Goal: Communication & Community: Answer question/provide support

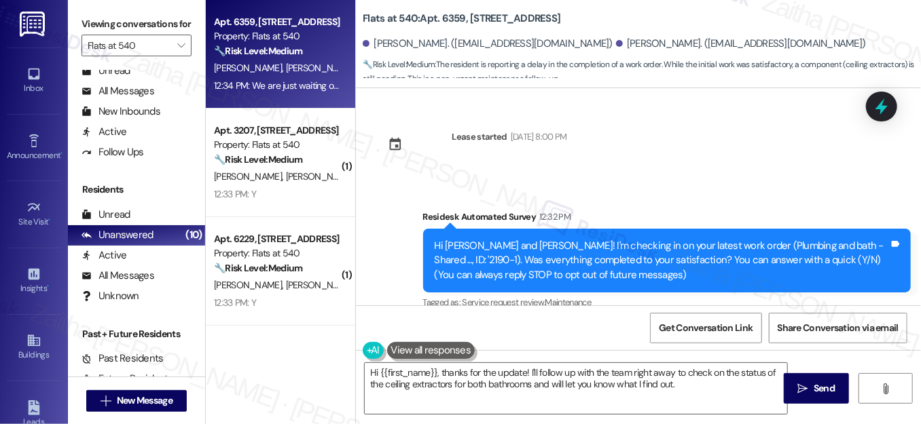
scroll to position [228, 0]
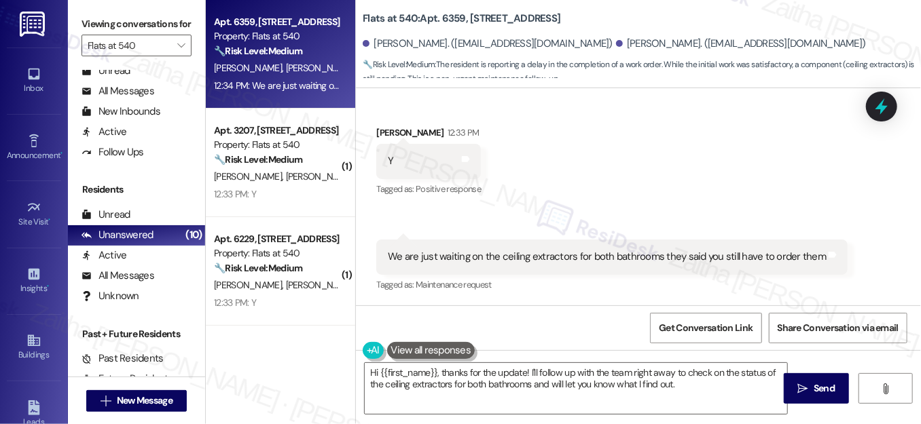
click at [687, 133] on div "Received via SMS [PERSON_NAME] 12:33 PM Y Tags and notes Tagged as: Positive re…" at bounding box center [638, 200] width 565 height 210
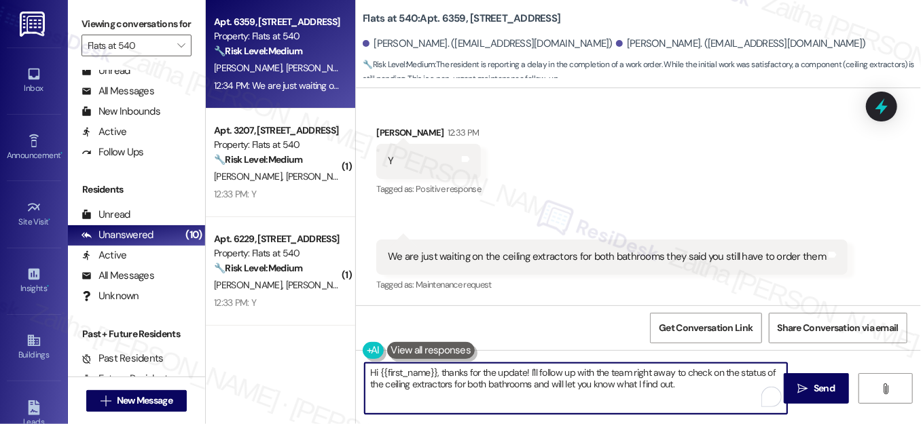
drag, startPoint x: 440, startPoint y: 369, endPoint x: 354, endPoint y: 367, distance: 85.6
click at [357, 367] on div "Hi {{first_name}}, thanks for the update! I'll follow up with the team right aw…" at bounding box center [569, 389] width 424 height 52
click at [376, 131] on div "[PERSON_NAME] 12:33 PM" at bounding box center [428, 135] width 105 height 19
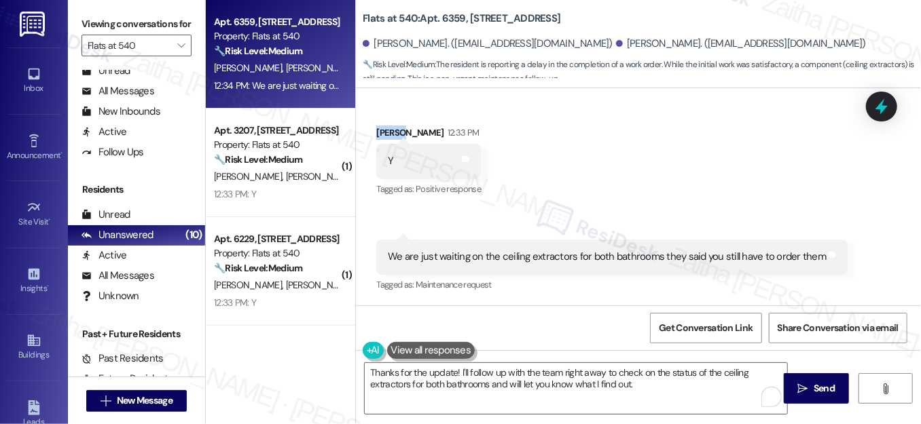
click at [376, 131] on div "[PERSON_NAME] 12:33 PM" at bounding box center [428, 135] width 105 height 19
copy div "[PERSON_NAME]"
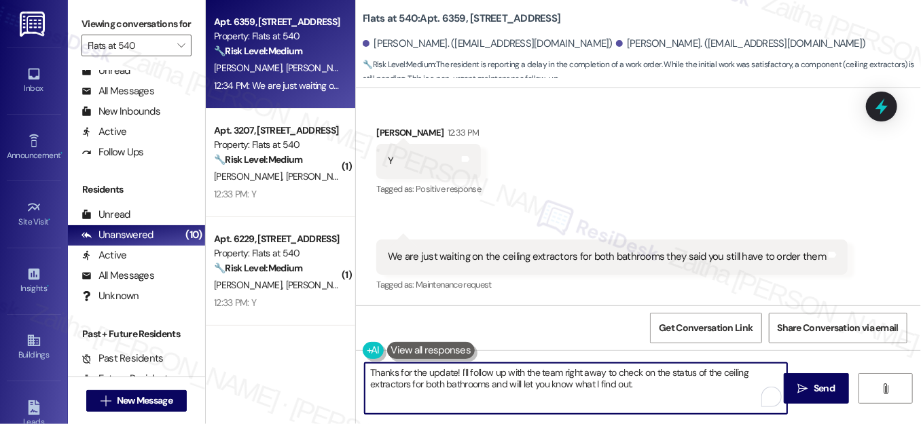
click at [452, 374] on textarea "Thanks for the update! I'll follow up with the team right away to check on the …" at bounding box center [576, 388] width 422 height 51
paste textarea "[PERSON_NAME]"
drag, startPoint x: 584, startPoint y: 371, endPoint x: 622, endPoint y: 370, distance: 38.0
click at [622, 370] on textarea "Thanks for the update, [PERSON_NAME]! I'll follow up with the team right away t…" at bounding box center [576, 388] width 422 height 51
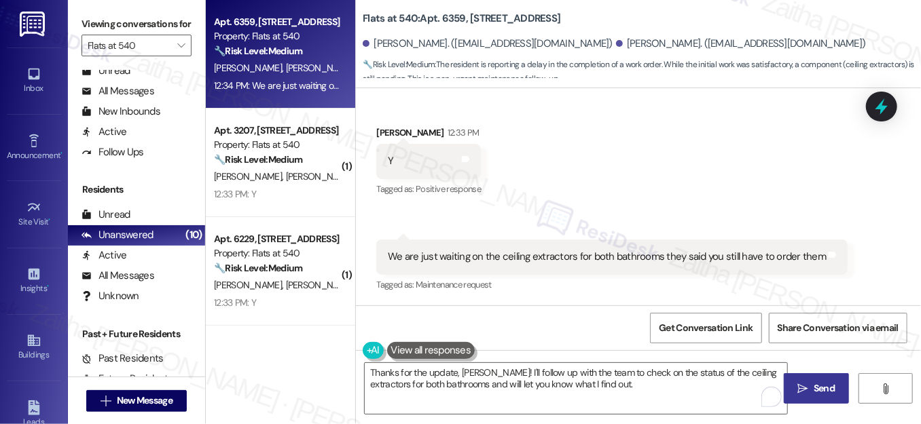
click at [818, 385] on span "Send" at bounding box center [823, 389] width 21 height 14
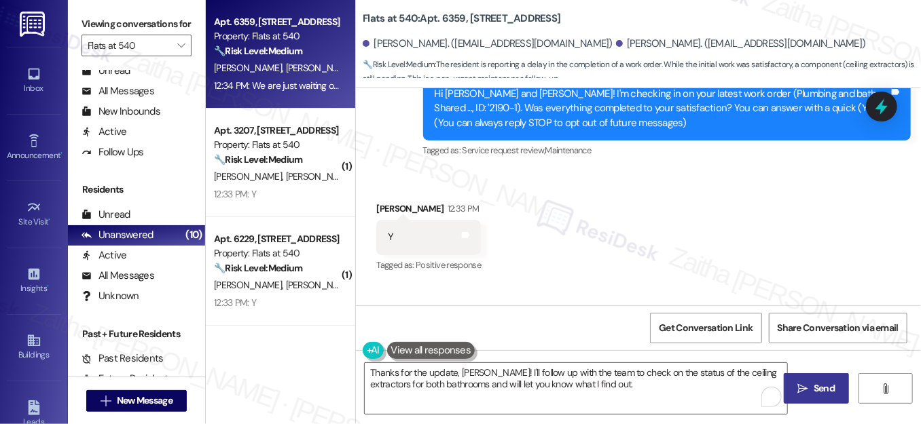
scroll to position [90, 0]
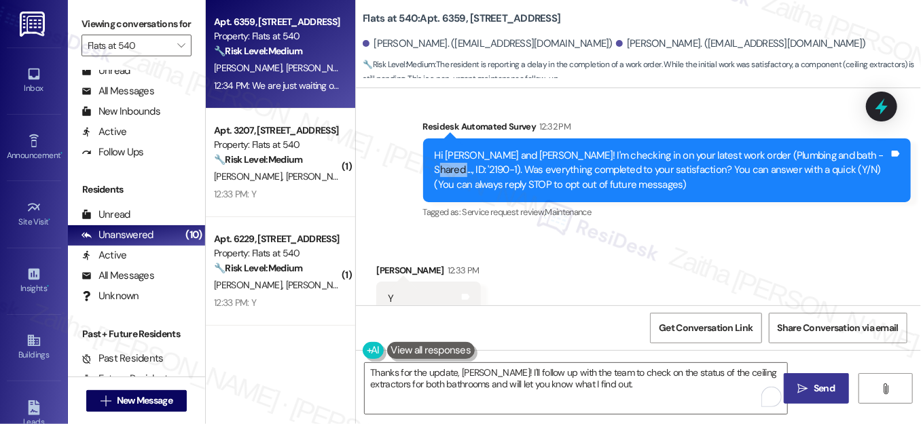
drag, startPoint x: 829, startPoint y: 154, endPoint x: 857, endPoint y: 156, distance: 28.6
click at [857, 156] on div "Hi [PERSON_NAME] and [PERSON_NAME]! I'm checking in on your latest work order (…" at bounding box center [661, 170] width 454 height 43
copy div "2190-1"
click at [791, 247] on div "Received via SMS [PERSON_NAME] 12:33 PM Y Tags and notes Tagged as: Positive re…" at bounding box center [638, 338] width 565 height 210
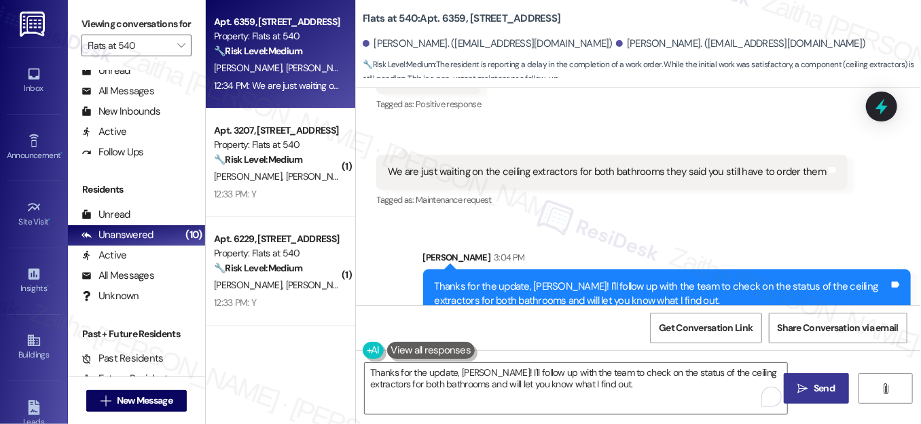
scroll to position [337, 0]
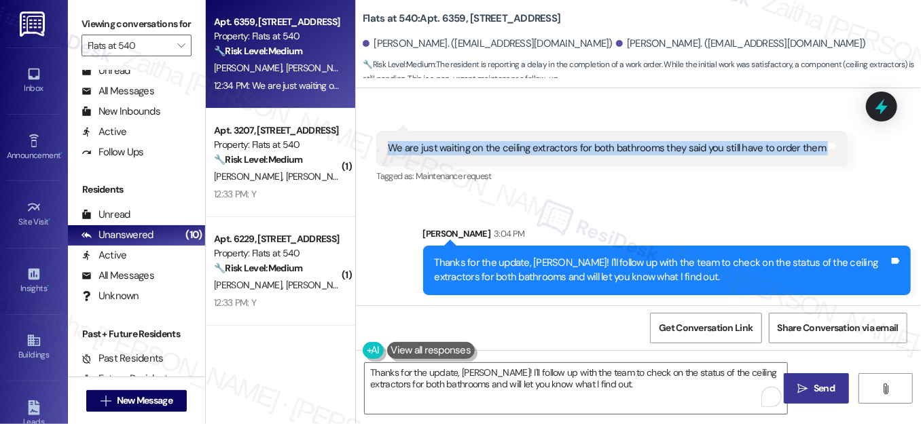
drag, startPoint x: 376, startPoint y: 147, endPoint x: 829, endPoint y: 155, distance: 452.9
click at [829, 155] on div "We are just waiting on the ceiling extractors for both bathrooms they said you …" at bounding box center [611, 148] width 471 height 35
copy div "We are just waiting on the ceiling extractors for both bathrooms they said you …"
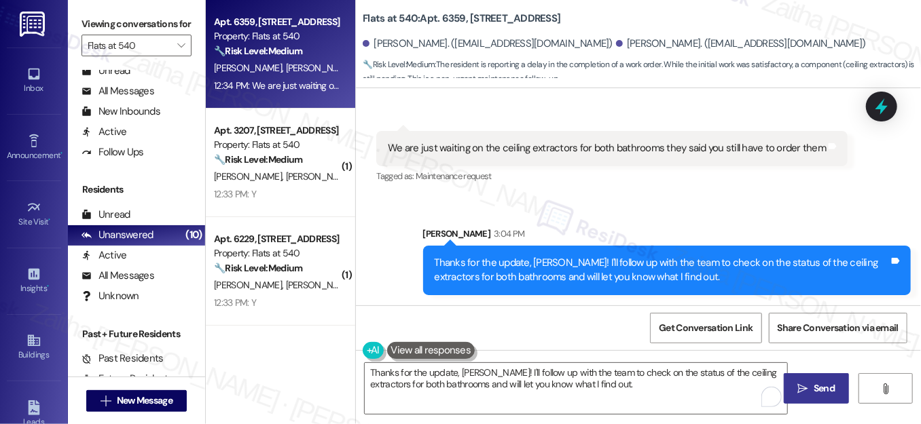
click at [853, 196] on div "Sent via SMS Sarah 3:04 PM Thanks for the update, Irene! I'll follow up with th…" at bounding box center [638, 250] width 565 height 109
click at [872, 110] on icon at bounding box center [881, 106] width 23 height 23
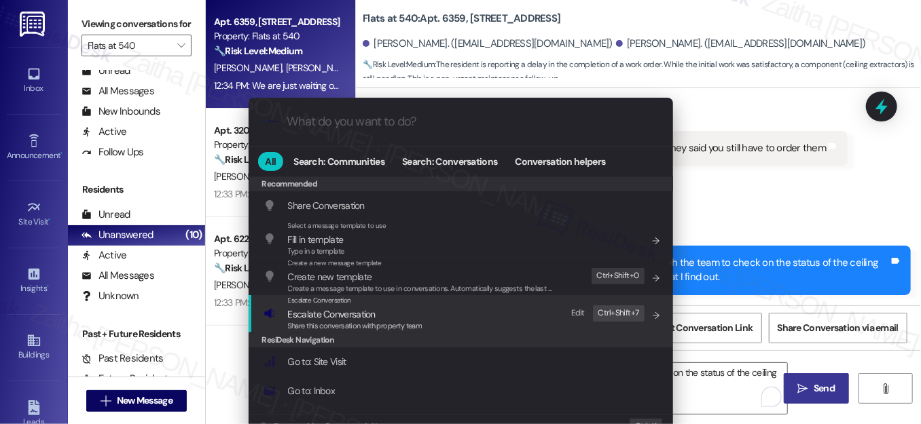
click at [329, 314] on span "Escalate Conversation" at bounding box center [332, 314] width 88 height 12
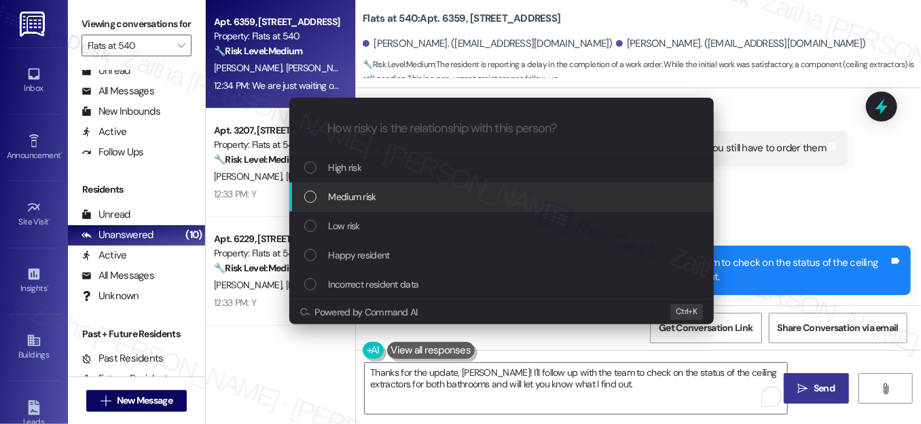
click at [389, 194] on div "Medium risk" at bounding box center [502, 196] width 397 height 15
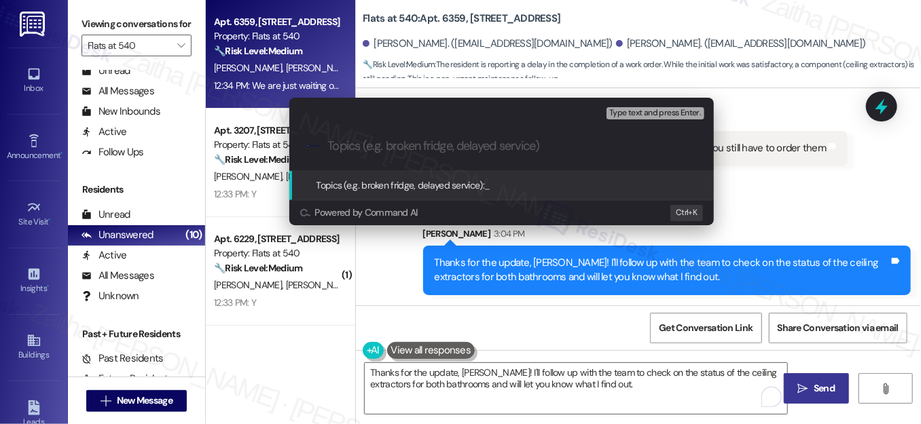
click at [789, 211] on div "Escalate Conversation Medium risk Topics (e.g. broken fridge, delayed service) …" at bounding box center [460, 212] width 921 height 424
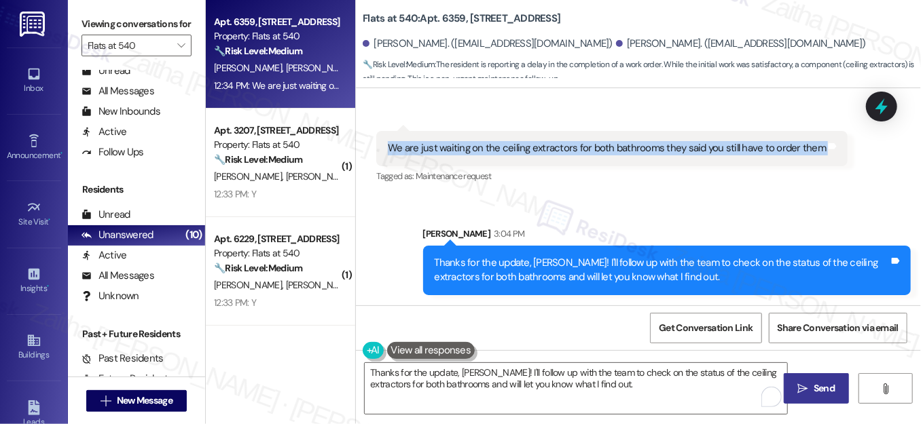
drag, startPoint x: 425, startPoint y: 157, endPoint x: 813, endPoint y: 159, distance: 387.6
click at [813, 159] on div "We are just waiting on the ceiling extractors for both bathrooms they said you …" at bounding box center [611, 148] width 471 height 35
copy div "We are just waiting on the ceiling extractors for both bathrooms they said you …"
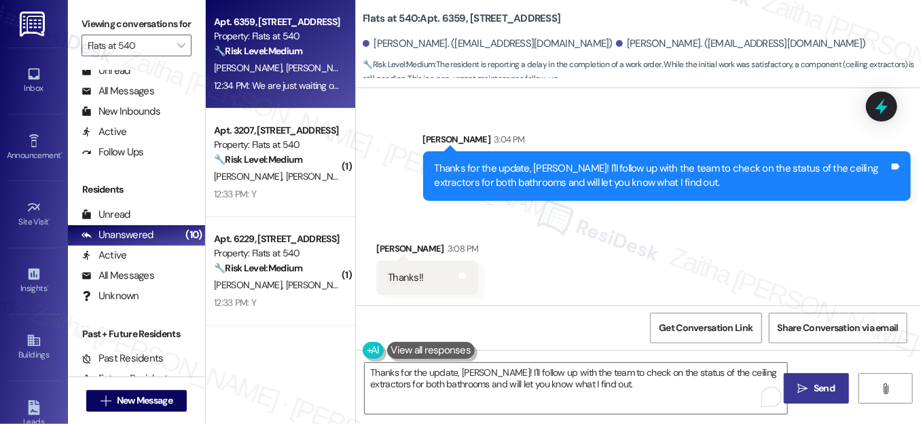
scroll to position [432, 0]
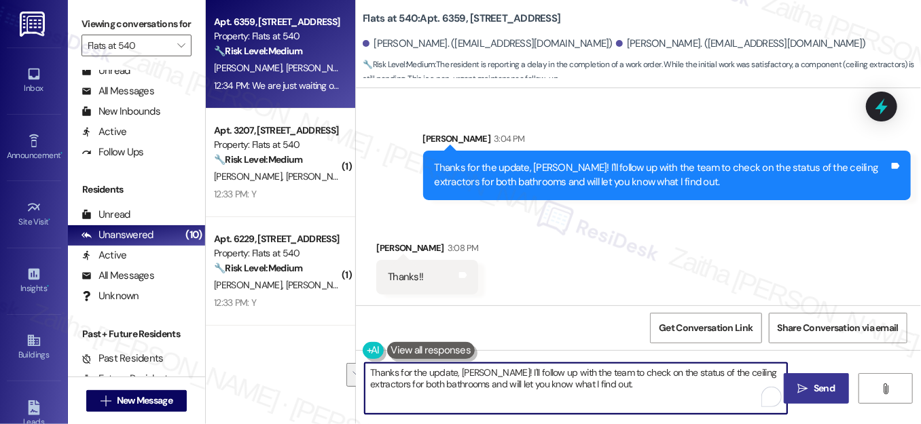
drag, startPoint x: 367, startPoint y: 372, endPoint x: 686, endPoint y: 386, distance: 319.3
click at [686, 386] on textarea "Hi {{first_name}}, thanks for the update! I'll follow up with the team right aw…" at bounding box center [576, 388] width 422 height 51
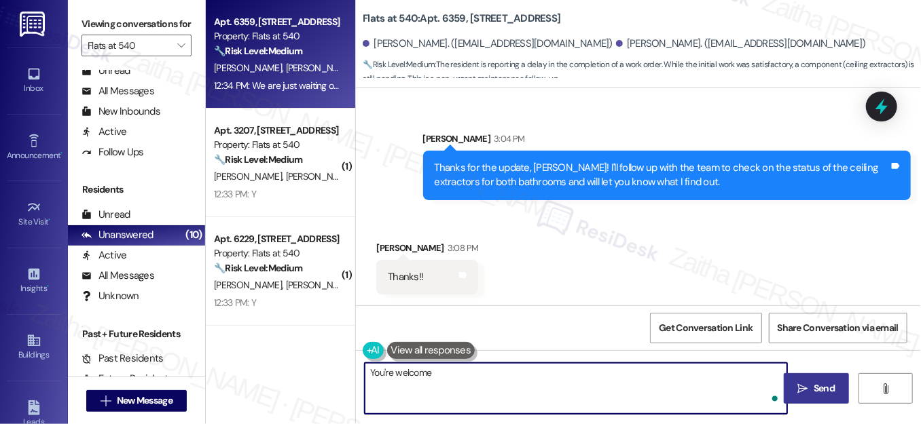
type textarea "You're welcome!"
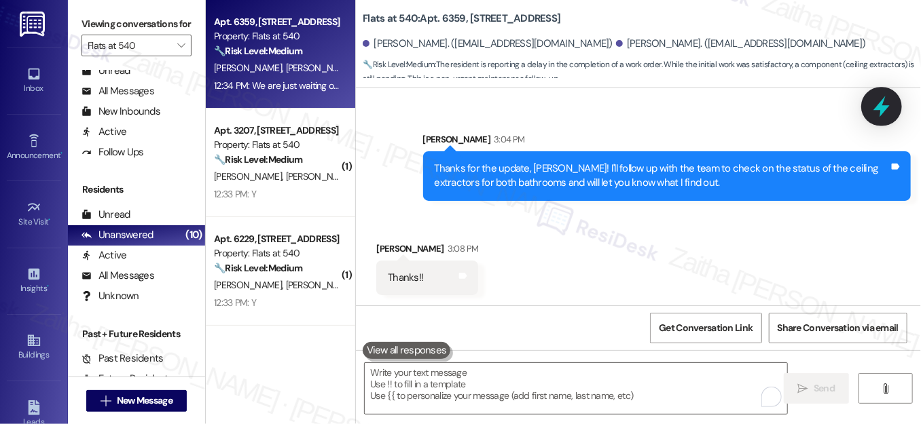
click at [872, 107] on icon at bounding box center [881, 106] width 23 height 23
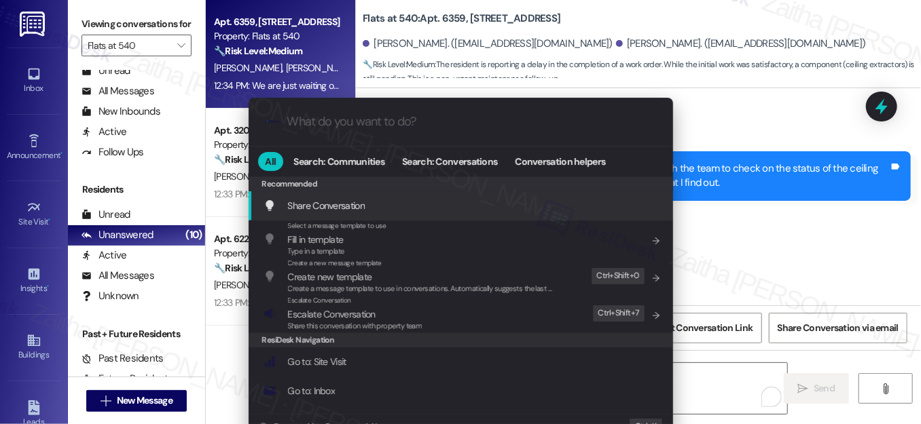
click at [751, 137] on div ".cls-1{fill:#0a055f;}.cls-2{fill:#0cc4c4;} resideskLogoBlueOrange All Search: C…" at bounding box center [460, 212] width 921 height 424
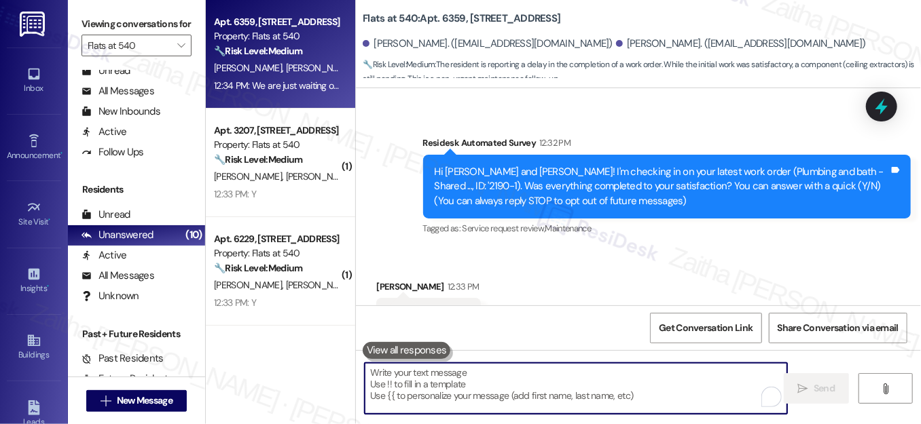
scroll to position [0, 0]
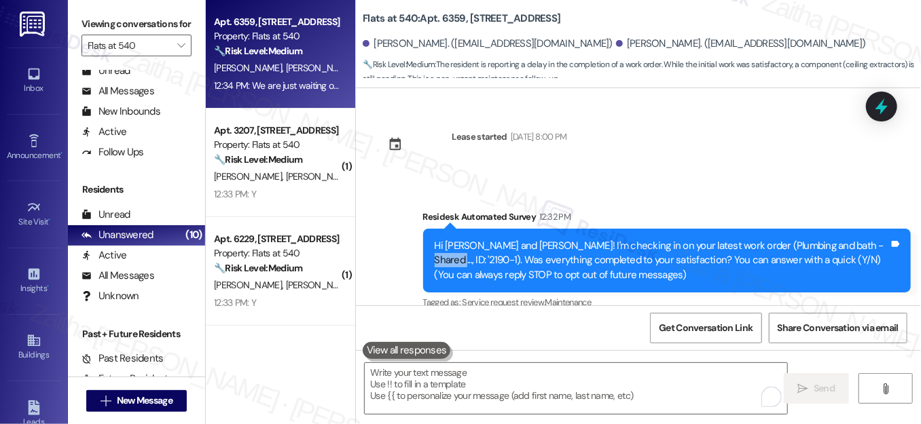
drag, startPoint x: 827, startPoint y: 246, endPoint x: 857, endPoint y: 241, distance: 30.2
click at [857, 241] on div "Hi David and Irene! I'm checking in on your latest work order (Plumbing and bat…" at bounding box center [661, 260] width 454 height 43
copy div "'2190-1"
click at [876, 94] on div at bounding box center [881, 107] width 31 height 30
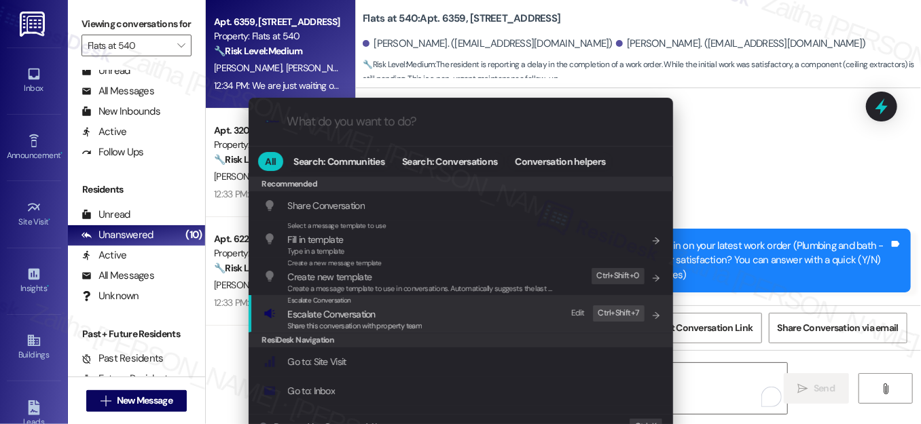
click at [350, 311] on span "Escalate Conversation" at bounding box center [332, 314] width 88 height 12
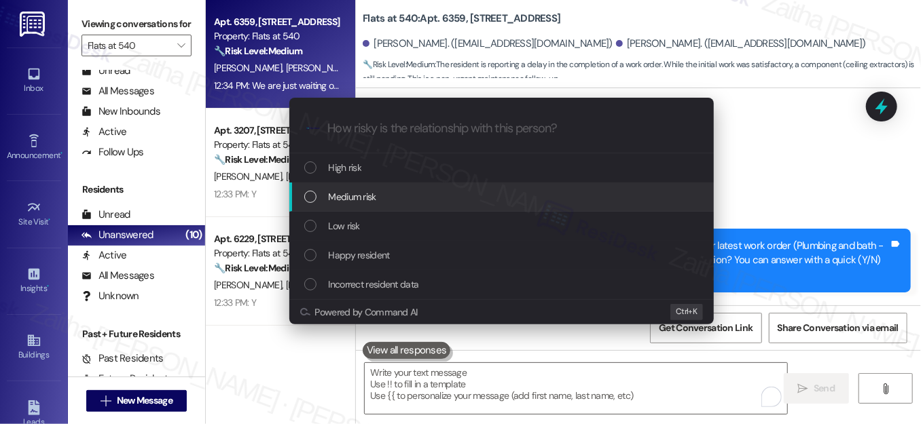
click at [365, 195] on span "Medium risk" at bounding box center [353, 196] width 48 height 15
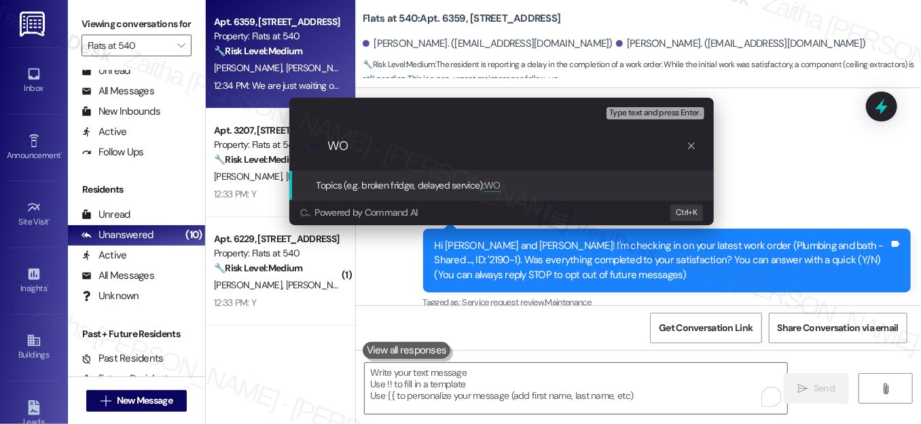
type input "W"
paste input "'2190-1"
paste input "Ceiling Extractors – Order Pending"
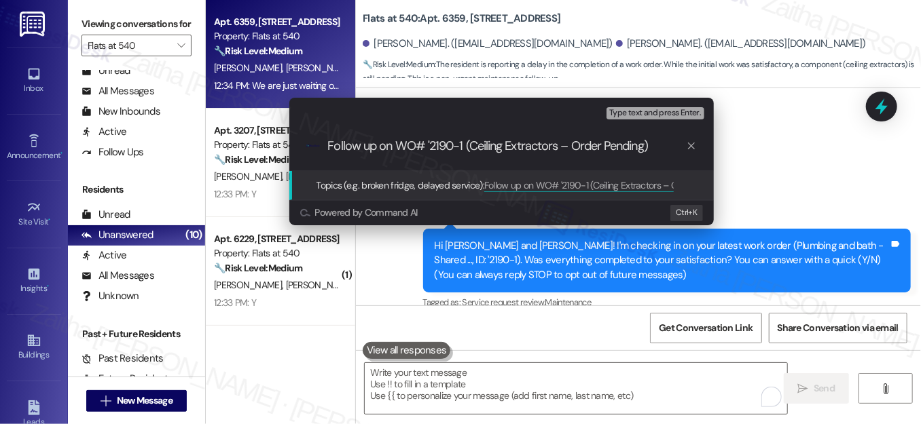
click at [467, 143] on input "Follow up on WO# '2190-1 (Ceiling Extractors – Order Pending)" at bounding box center [507, 146] width 358 height 14
click at [588, 146] on input "Follow up on WO# '2190-1 -Ceiling Extractors – Order Pending)" at bounding box center [507, 146] width 358 height 14
click at [568, 153] on input "Follow up on WO# '2190-1 -Ceiling Extractors – Order Pending)" at bounding box center [507, 146] width 358 height 14
drag, startPoint x: 574, startPoint y: 145, endPoint x: 612, endPoint y: 146, distance: 37.3
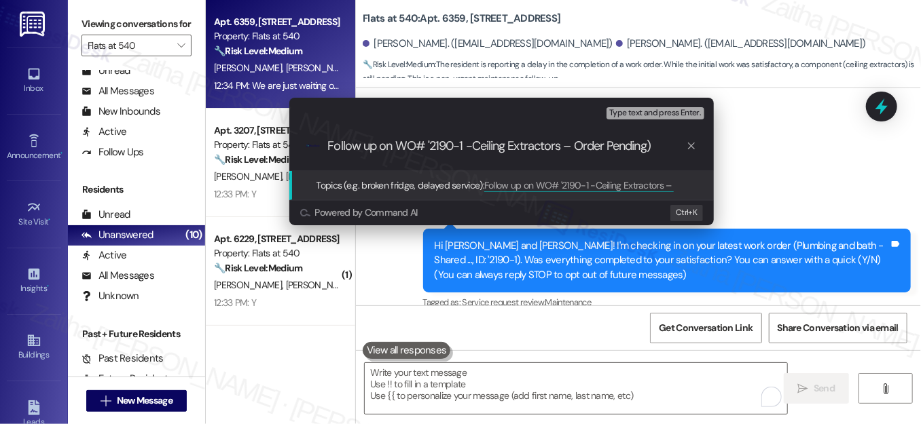
click at [690, 145] on div "Follow up on WO# '2190-1 -Ceiling Extractors – Order Pending)" at bounding box center [512, 146] width 369 height 14
type input "Follow up on WO# '2190-1 -Ceiling Extractors order status"
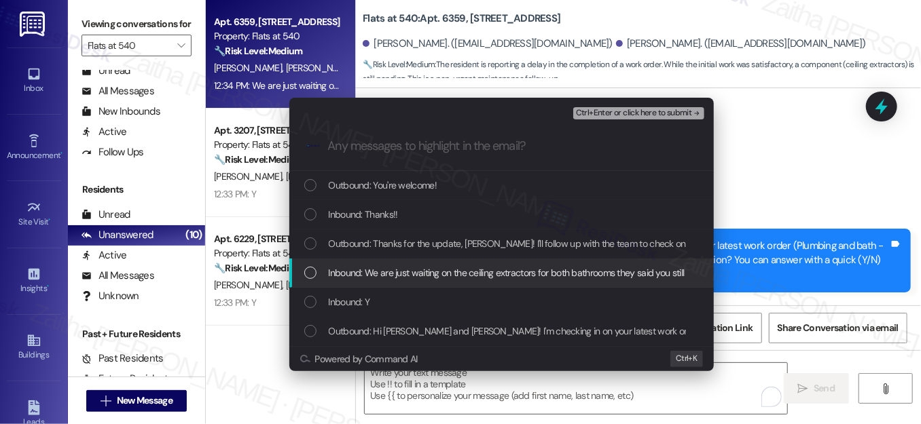
click at [310, 279] on div "Inbound: We are just waiting on the ceiling extractors for both bathrooms they …" at bounding box center [502, 272] width 397 height 15
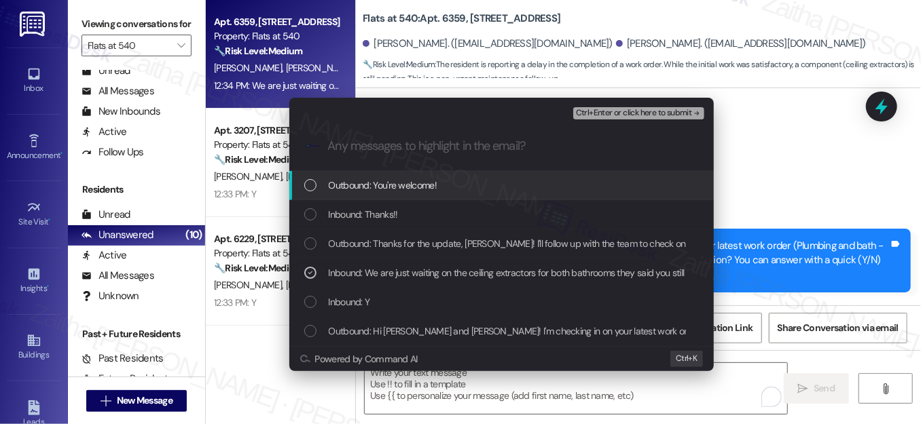
click at [638, 110] on span "Ctrl+Enter or click here to submit" at bounding box center [634, 114] width 116 height 10
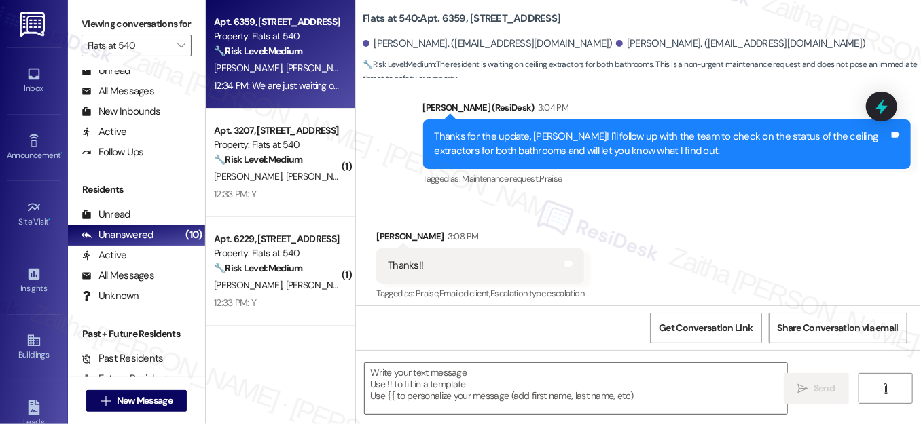
type textarea "Fetching suggested responses. Please feel free to read through the conversation…"
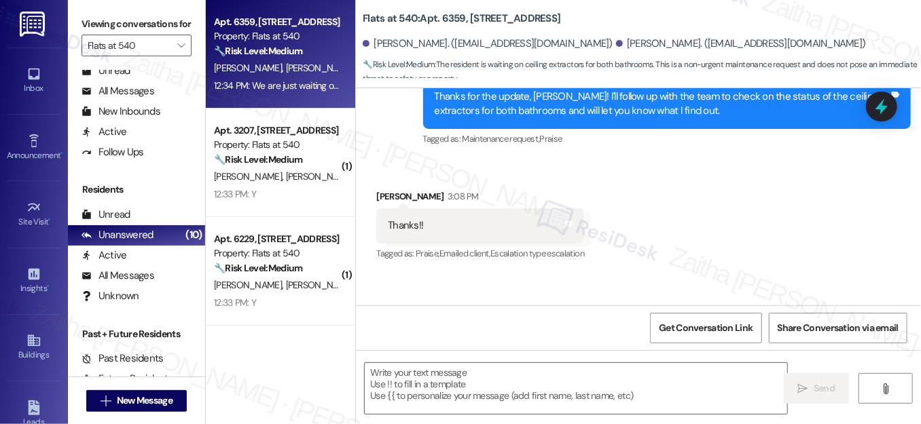
scroll to position [587, 0]
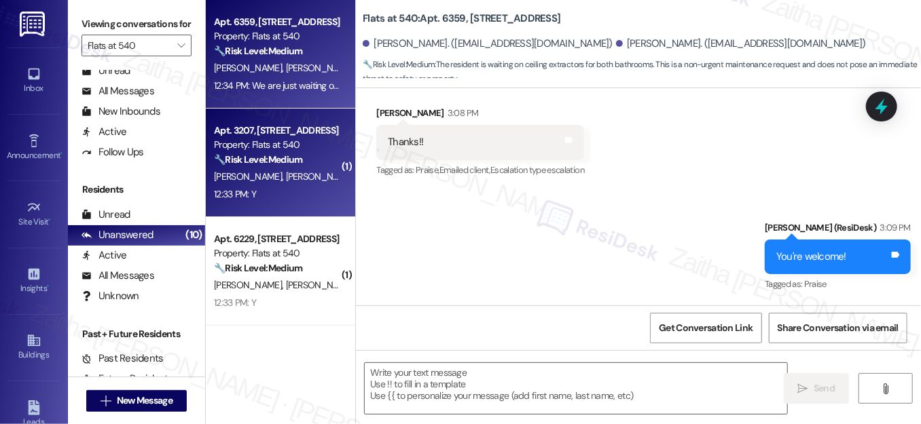
click at [308, 189] on div "12:33 PM: Y 12:33 PM: Y" at bounding box center [276, 194] width 128 height 17
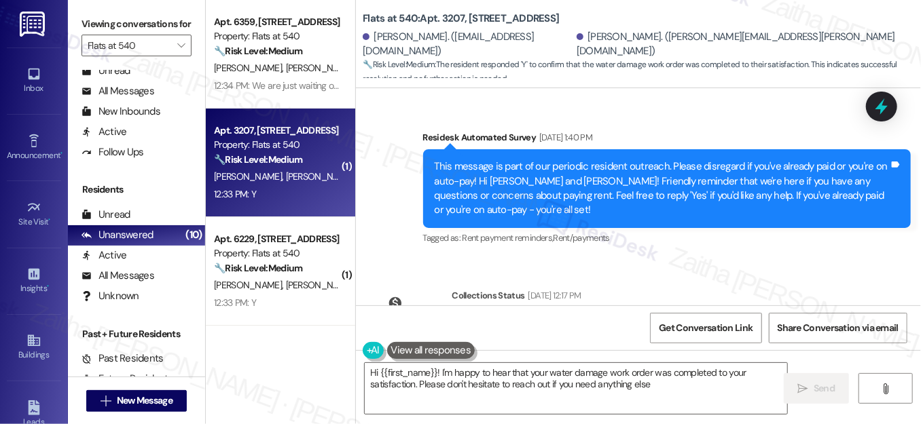
type textarea "Hi {{first_name}}! I'm happy to hear that your water damage work order was comp…"
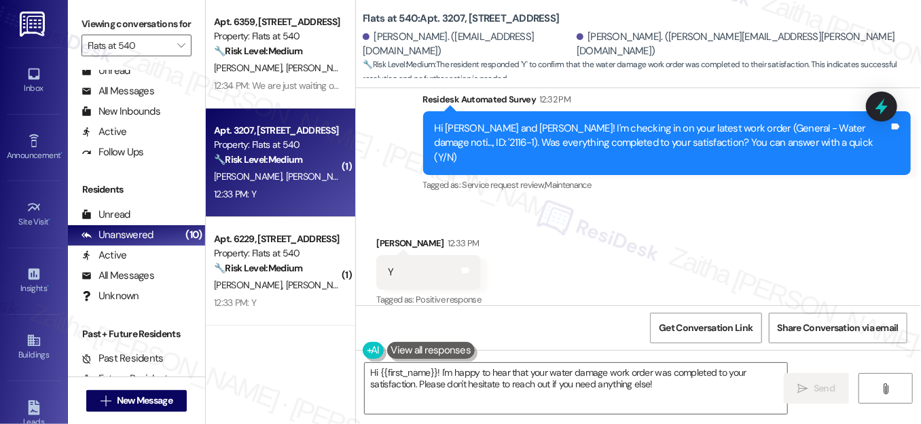
scroll to position [1061, 0]
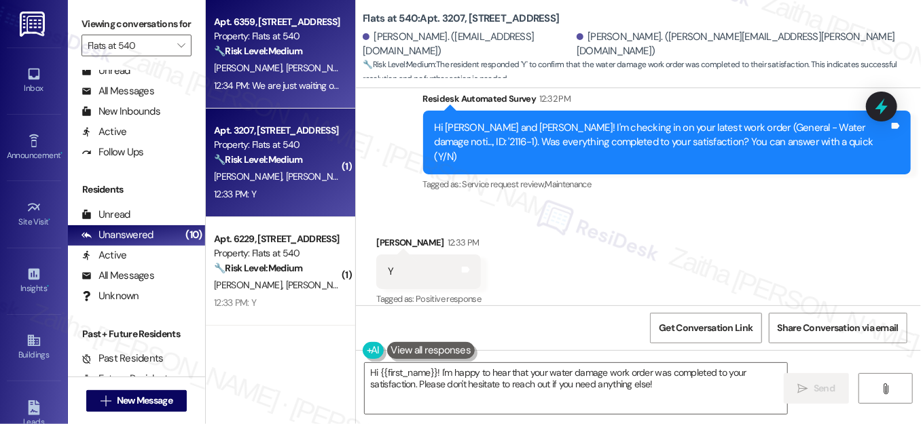
click at [310, 56] on div "🔧 Risk Level: Medium The resident is reporting a delay in the completion of a w…" at bounding box center [277, 51] width 126 height 14
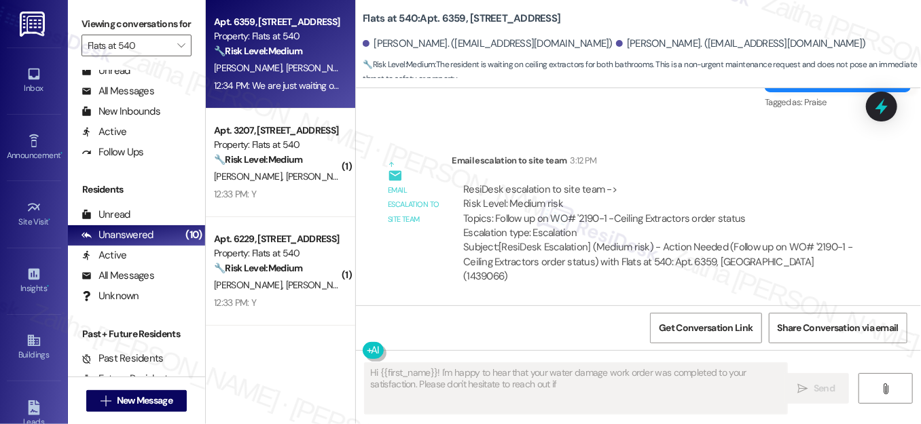
scroll to position [715, 0]
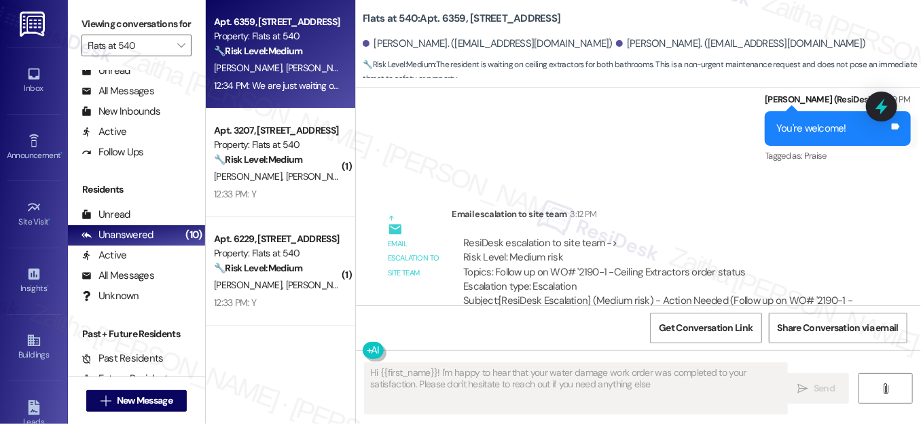
type textarea "Hi {{first_name}}! I'm happy to hear that your water damage work order was comp…"
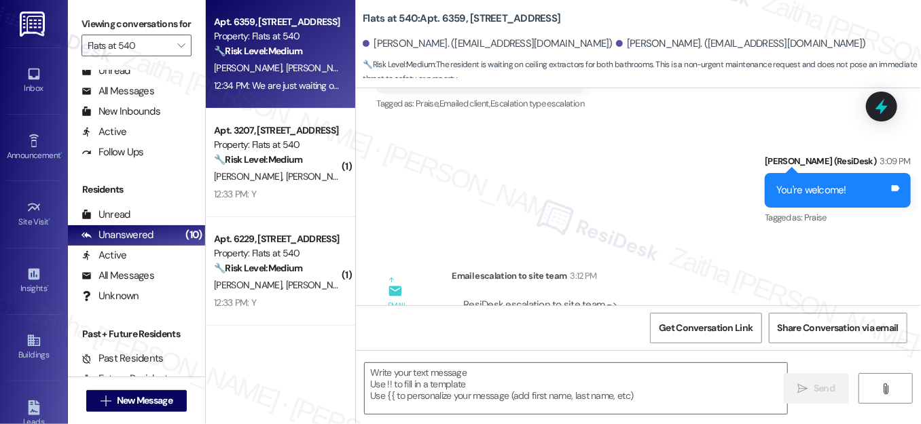
scroll to position [592, 0]
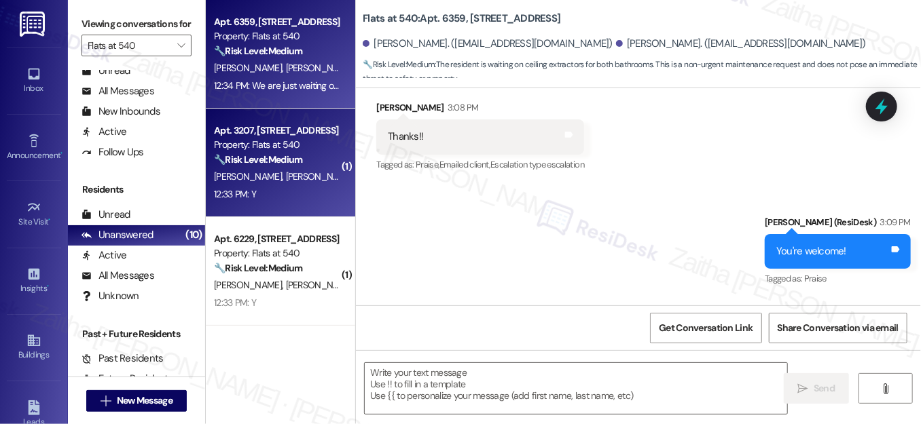
click at [305, 202] on div "12:33 PM: Y 12:33 PM: Y" at bounding box center [276, 194] width 128 height 17
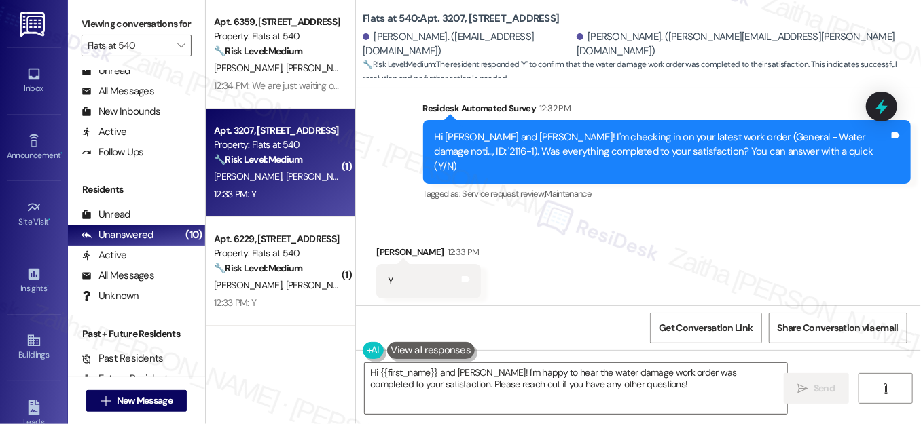
scroll to position [1061, 0]
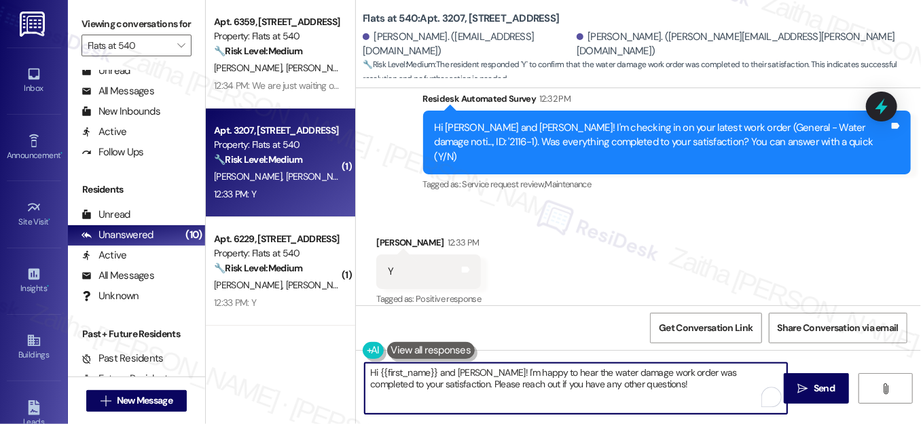
drag, startPoint x: 489, startPoint y: 371, endPoint x: 371, endPoint y: 373, distance: 118.8
click at [371, 373] on textarea "Hi {{first_name}} and Jocelyne! I'm happy to hear the water damage work order w…" at bounding box center [576, 388] width 422 height 51
click at [381, 236] on div "Tanner Douglas 12:33 PM" at bounding box center [428, 245] width 105 height 19
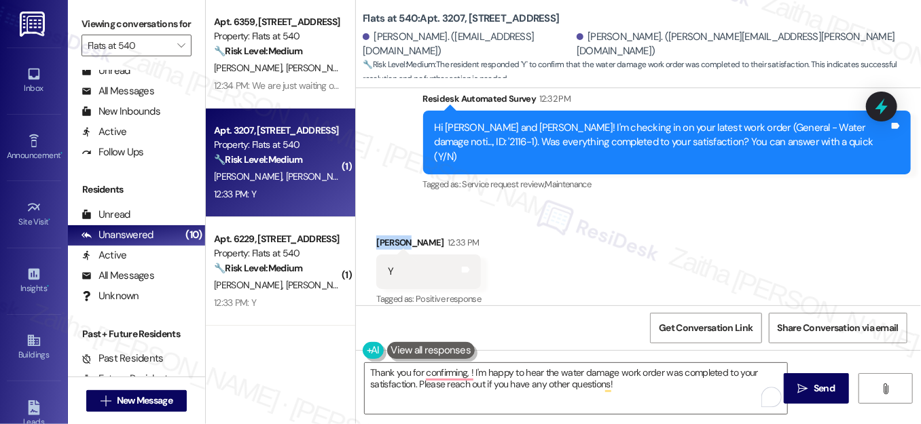
click at [381, 236] on div "Tanner Douglas 12:33 PM" at bounding box center [428, 245] width 105 height 19
copy div "Tanner"
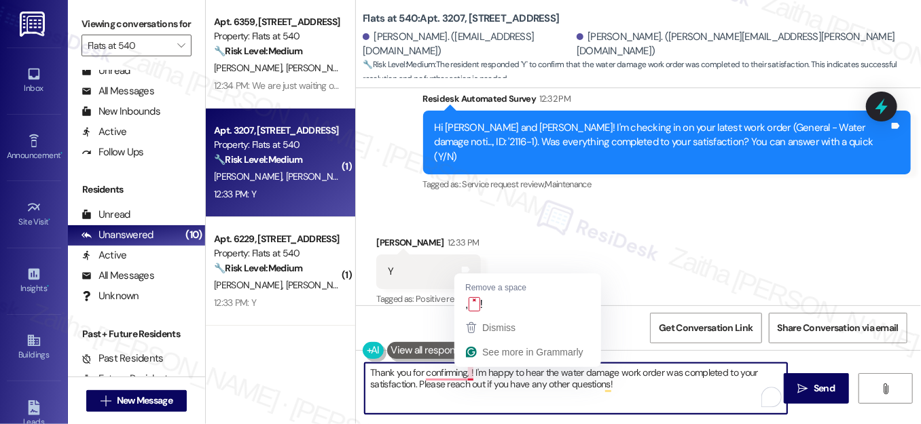
click at [467, 372] on textarea "Thank you for confirming, ! I'm happy to hear the water damage work order was c…" at bounding box center [576, 388] width 422 height 51
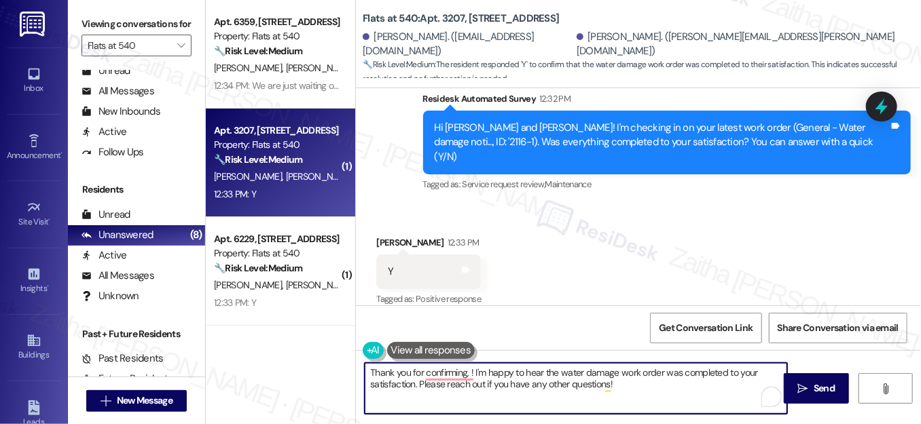
paste textarea "Tanner"
drag, startPoint x: 417, startPoint y: 383, endPoint x: 634, endPoint y: 391, distance: 216.7
click at [634, 391] on textarea "Thank you for confirming, Tanner! I'm happy to hear the water damage work order…" at bounding box center [576, 388] width 422 height 51
paste textarea "We'd also love to hear your thoughts, has {{property}} lived up to your expecta…"
click at [754, 384] on textarea "Thank you for confirming, Tanner! I'm happy to hear the water damage work order…" at bounding box center [576, 388] width 422 height 51
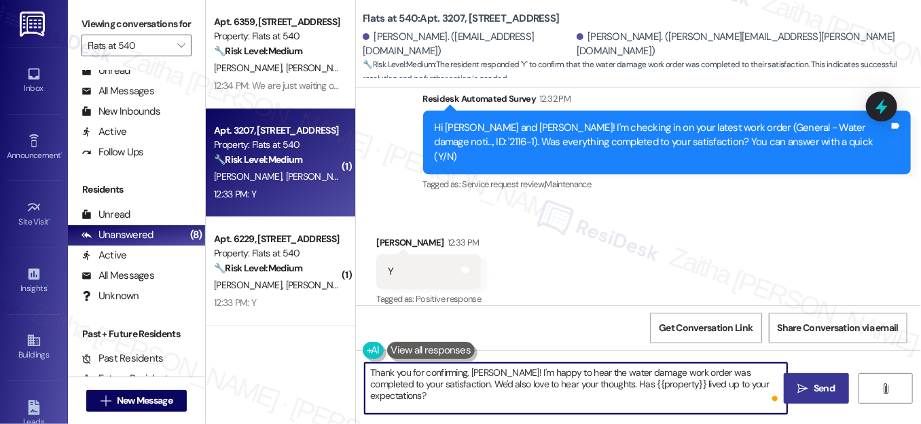
type textarea "Thank you for confirming, Tanner! I'm happy to hear the water damage work order…"
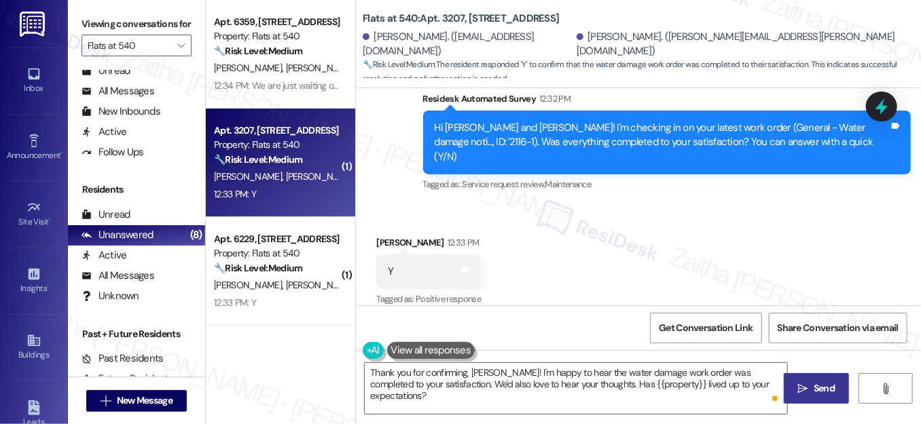
click at [822, 382] on span "Send" at bounding box center [823, 389] width 21 height 14
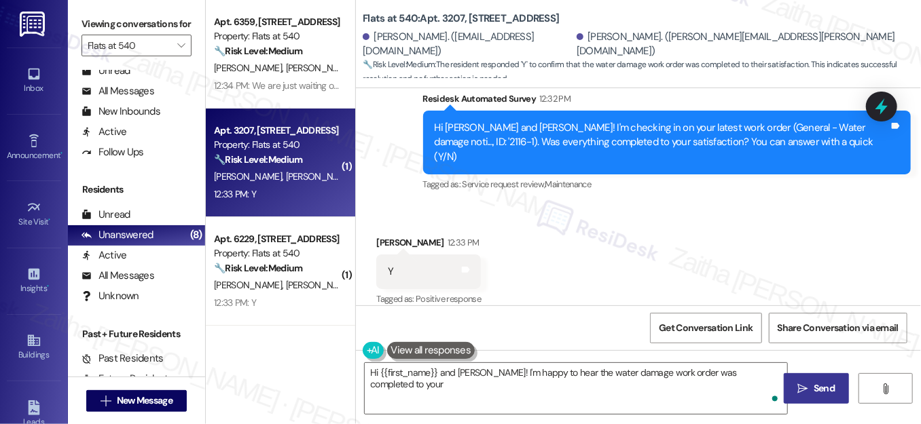
scroll to position [1060, 0]
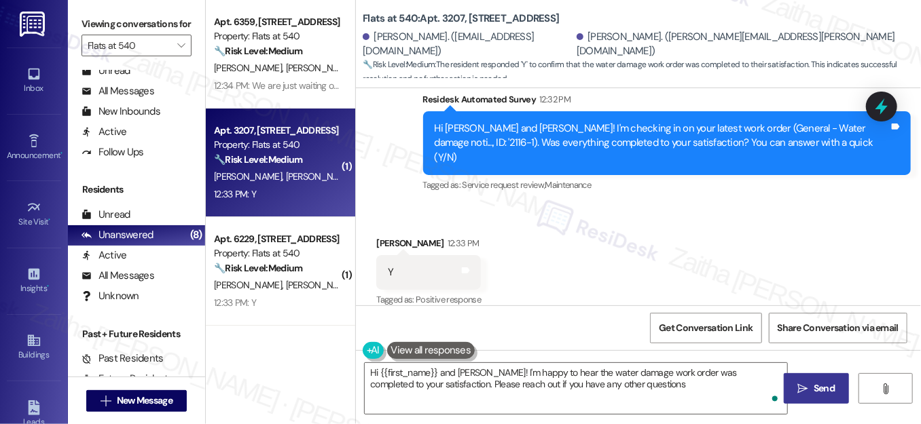
type textarea "Hi {{first_name}} and Jocelyne! I'm happy to hear the water damage work order w…"
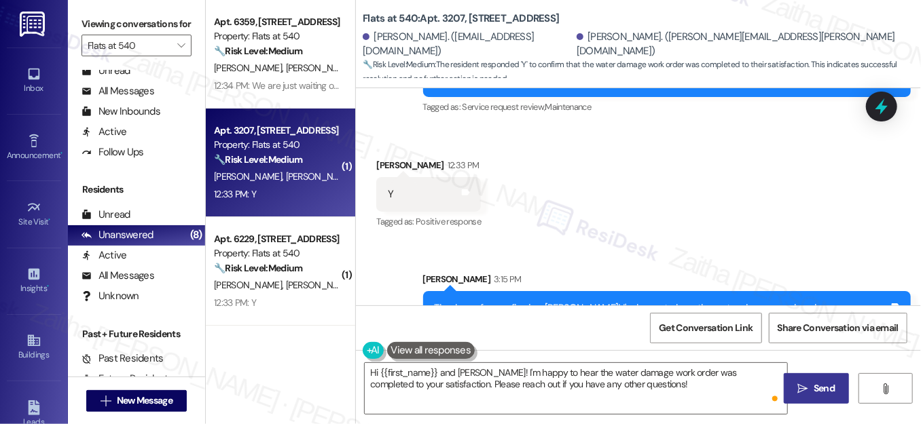
scroll to position [1170, 0]
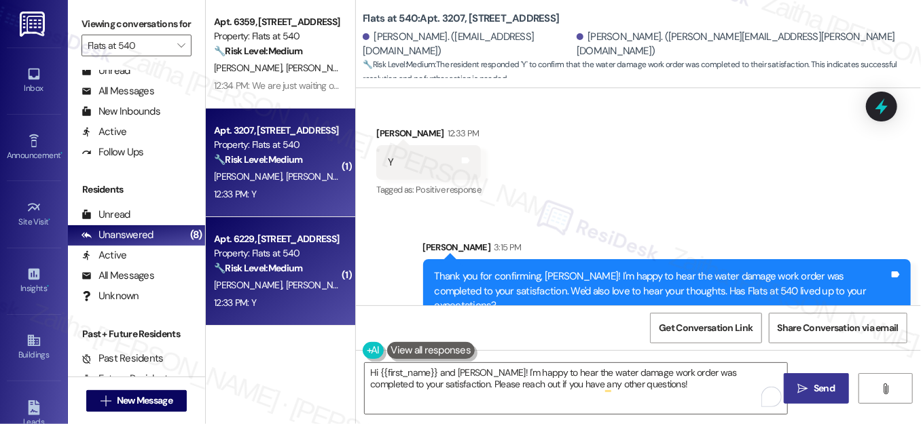
click at [291, 306] on div "12:33 PM: Y 12:33 PM: Y" at bounding box center [276, 303] width 128 height 17
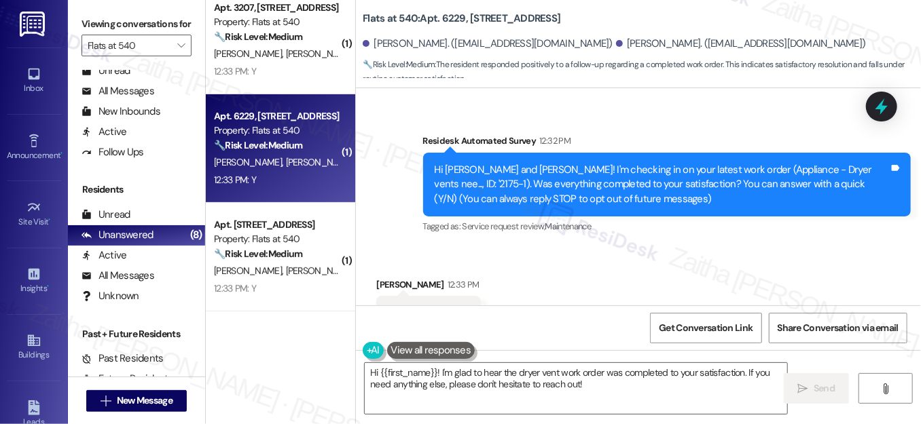
scroll to position [132, 0]
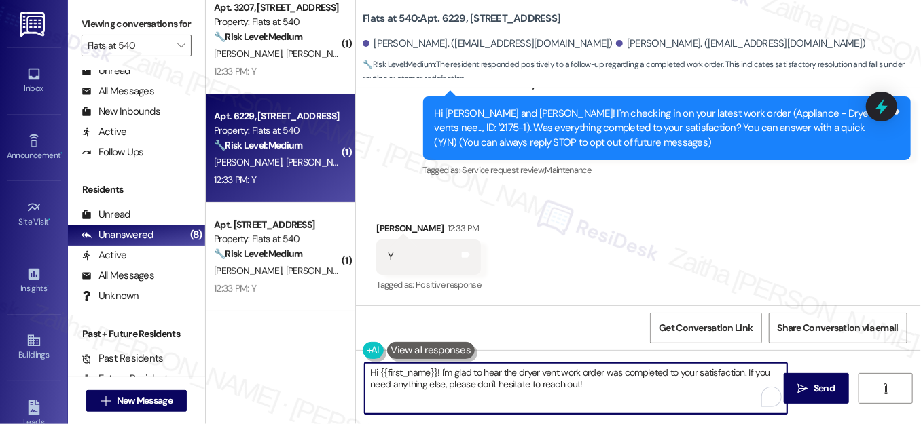
click at [373, 371] on textarea "Hi {{first_name}}! I'm glad to hear the dryer vent work order was completed to …" at bounding box center [576, 388] width 422 height 51
click at [375, 371] on textarea "Hi {{first_name}}! I'm glad to hear the dryer vent work order was completed to …" at bounding box center [576, 388] width 422 height 51
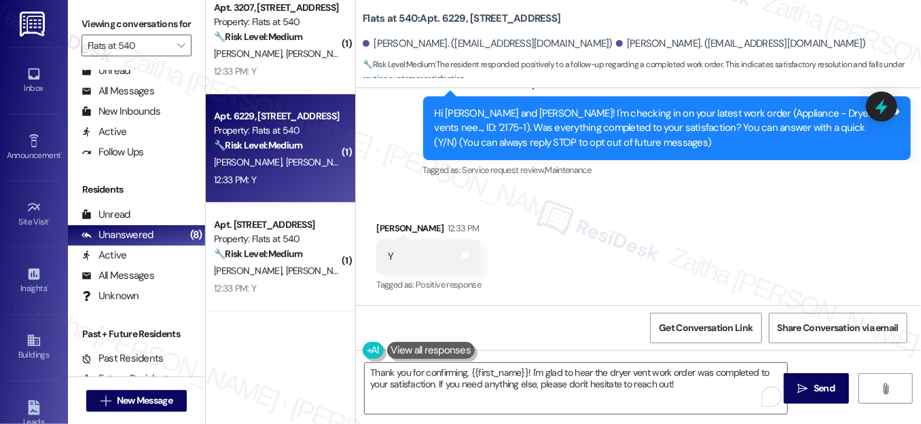
click at [382, 222] on div "Jessica Dinatale 12:33 PM" at bounding box center [428, 230] width 105 height 19
copy div "Jessica"
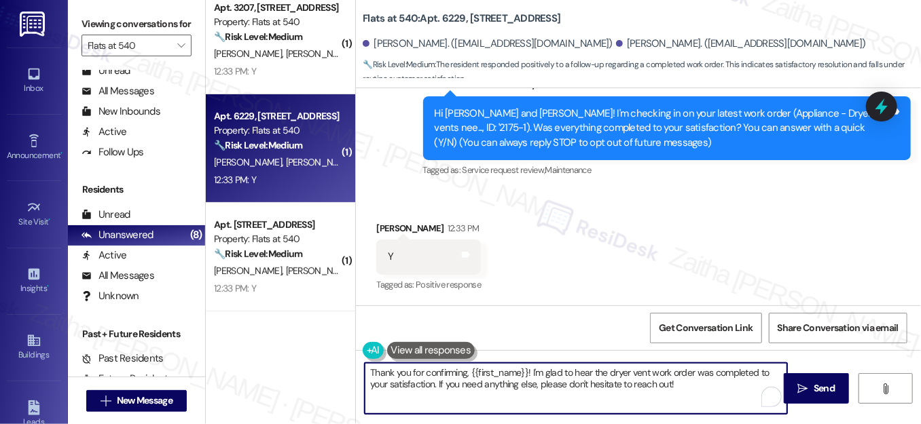
click at [504, 374] on textarea "Thank you for confirming, {{first_name}}! I'm glad to hear the dryer vent work …" at bounding box center [576, 388] width 422 height 51
paste textarea "Jessica"
drag, startPoint x: 417, startPoint y: 384, endPoint x: 665, endPoint y: 387, distance: 247.1
click at [665, 387] on textarea "Thank you for confirming, Jessica! I'm glad to hear the dryer vent work order w…" at bounding box center [576, 388] width 422 height 51
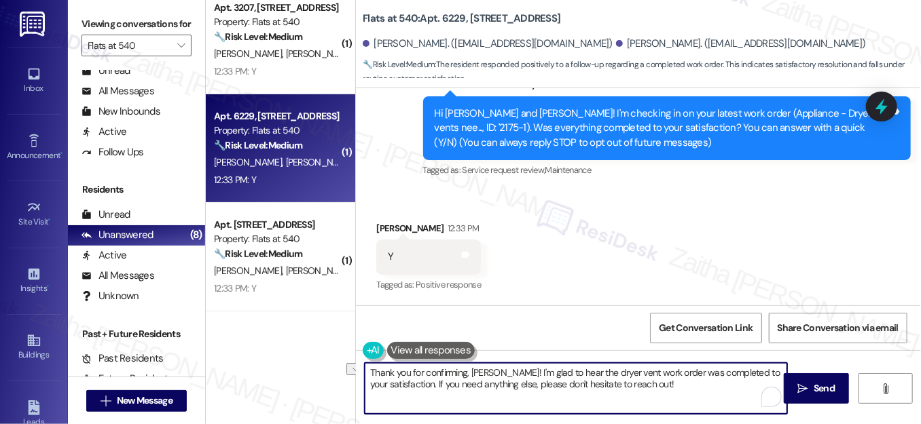
click at [662, 383] on textarea "Thank you for confirming, Jessica! I'm glad to hear the dryer vent work order w…" at bounding box center [576, 388] width 422 height 51
type textarea "Thank you for confirming, Jessica! I'm glad to hear the dryer vent work order w…"
click at [823, 387] on span "Send" at bounding box center [823, 389] width 21 height 14
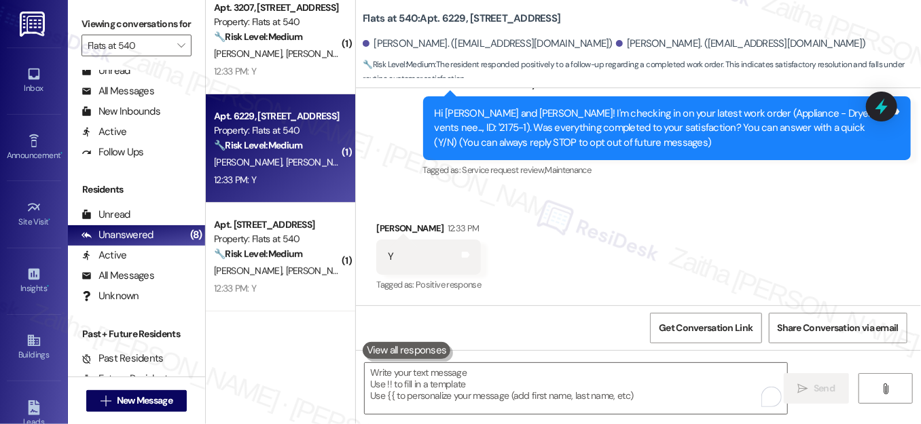
type textarea "Fetching suggested responses. Please feel free to read through the conversation…"
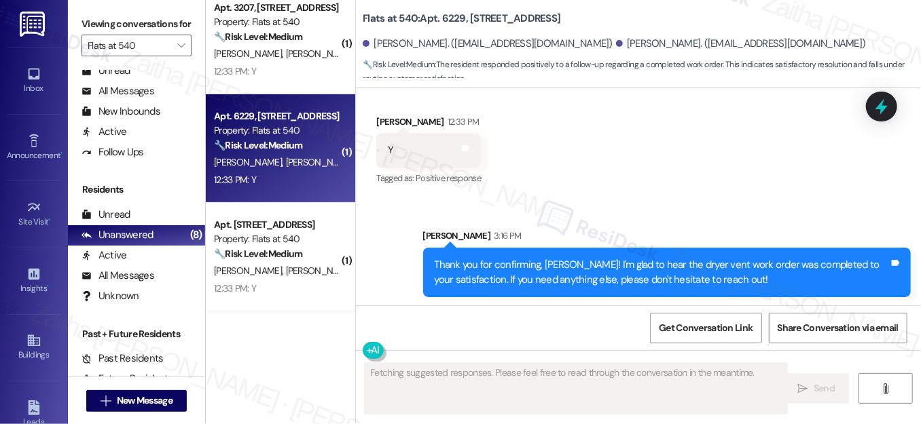
scroll to position [242, 0]
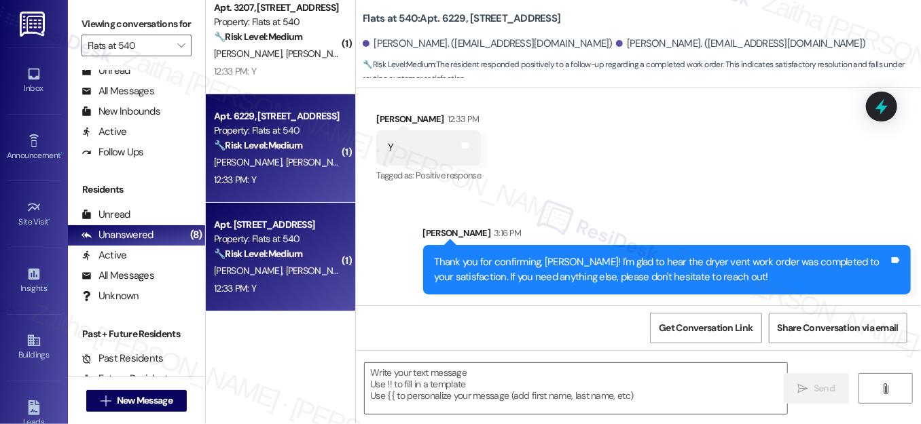
click at [308, 268] on div "D. Oliver K. Mitro" at bounding box center [276, 271] width 128 height 17
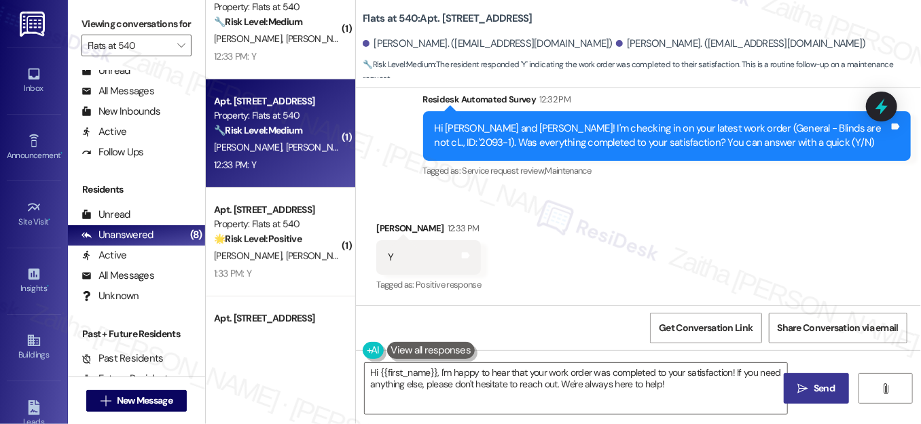
scroll to position [688, 0]
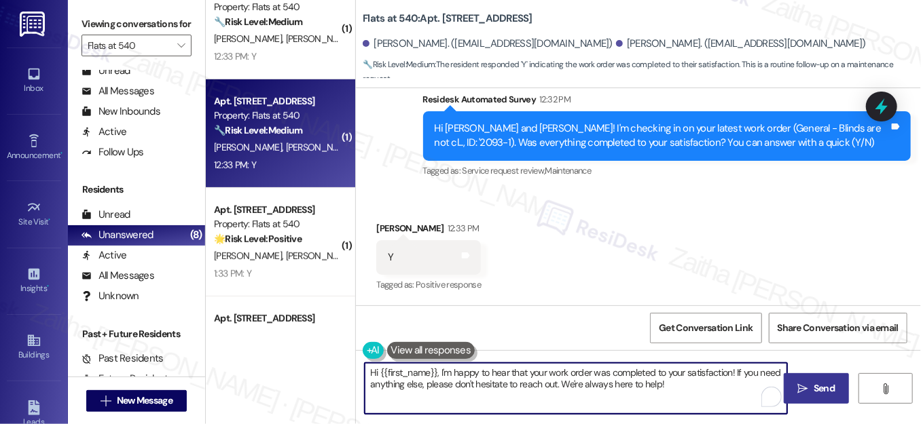
click at [373, 370] on textarea "Hi {{first_name}}, I'm happy to hear that your work order was completed to your…" at bounding box center [576, 388] width 422 height 51
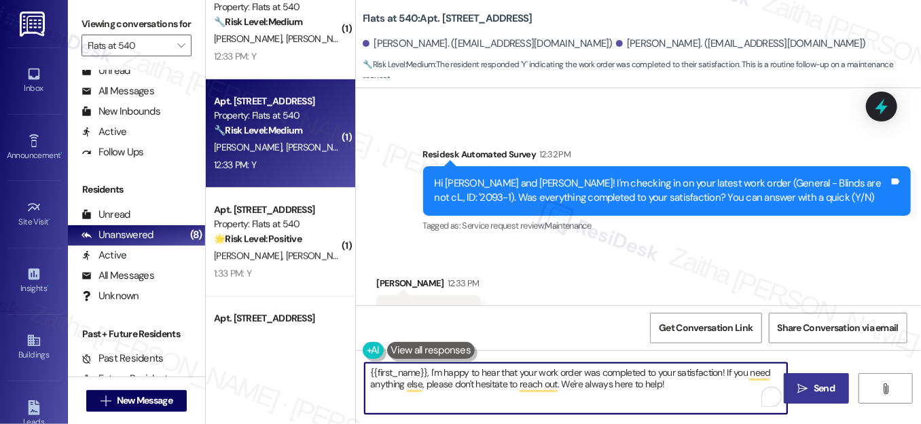
scroll to position [679, 0]
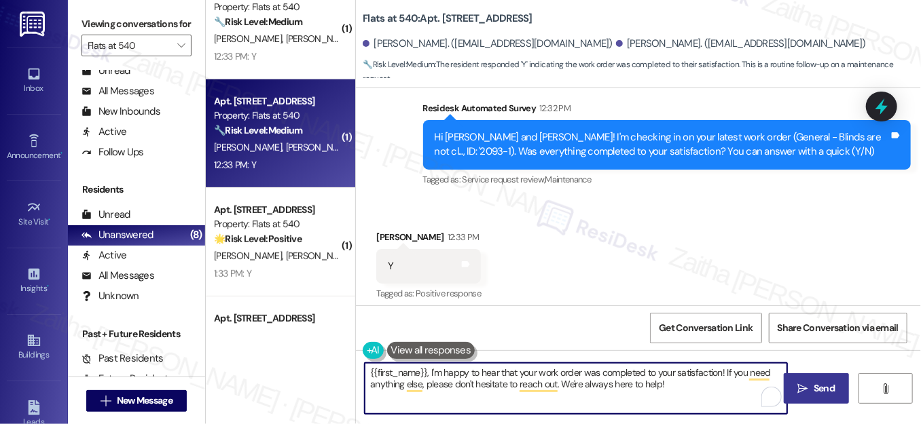
click at [368, 371] on textarea "{{first_name}}, I'm happy to hear that your work order was completed to your sa…" at bounding box center [576, 388] width 422 height 51
click at [538, 372] on textarea "Thank you for the feedback, {{first_name}}, I'm happy to hear that your work or…" at bounding box center [576, 388] width 422 height 51
drag, startPoint x: 437, startPoint y: 383, endPoint x: 752, endPoint y: 382, distance: 315.0
click at [775, 385] on textarea "Thank you for the feedback, {{first_name}}. I'm happy to hear that your work or…" at bounding box center [576, 388] width 422 height 51
paste textarea "We'd also love to hear your thoughts, has {{property}} lived up to your expecta…"
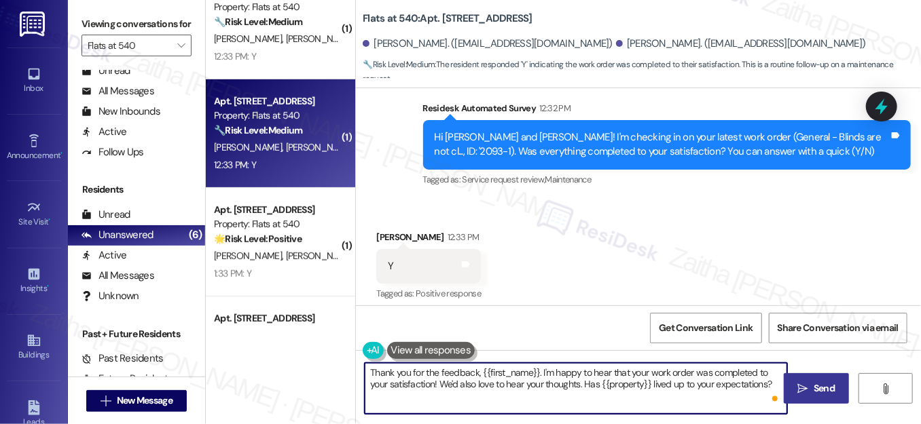
type textarea "Thank you for the feedback, {{first_name}}. I'm happy to hear that your work or…"
click at [818, 383] on span "Send" at bounding box center [823, 389] width 21 height 14
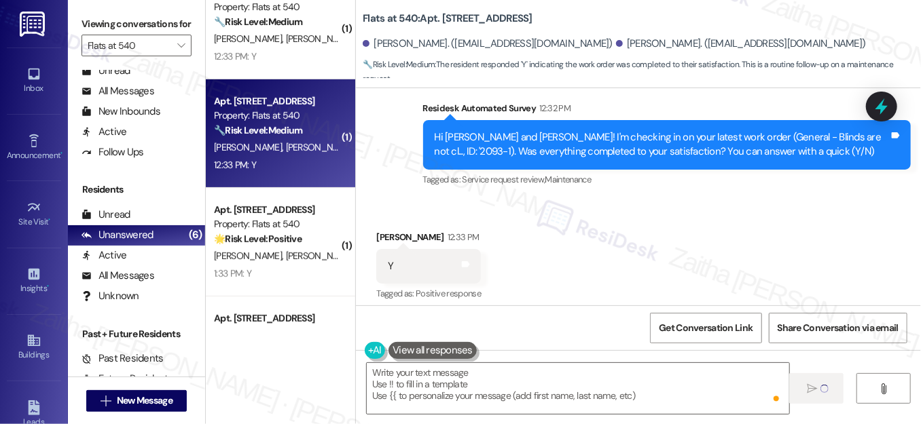
type textarea "Fetching suggested responses. Please feel free to read through the conversation…"
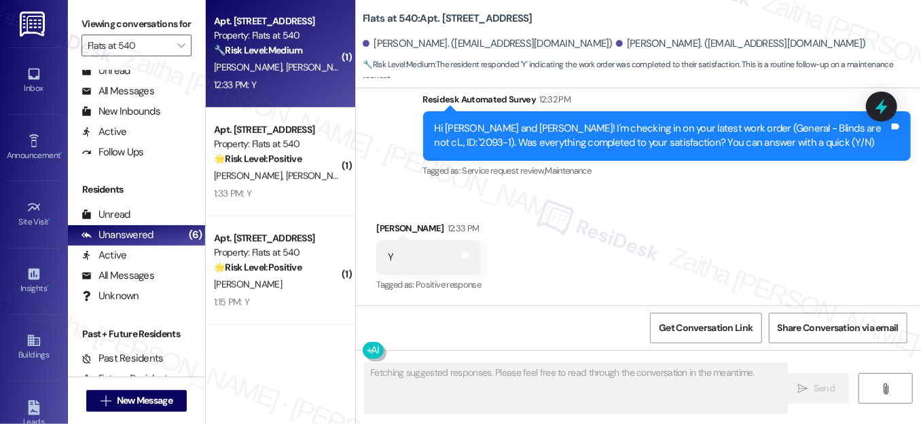
scroll to position [432, 0]
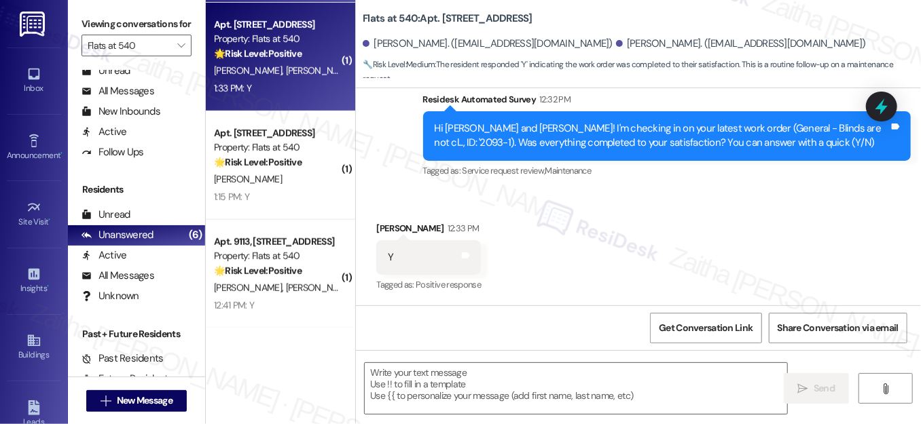
click at [304, 88] on div "1:33 PM: Y 1:33 PM: Y" at bounding box center [276, 88] width 128 height 17
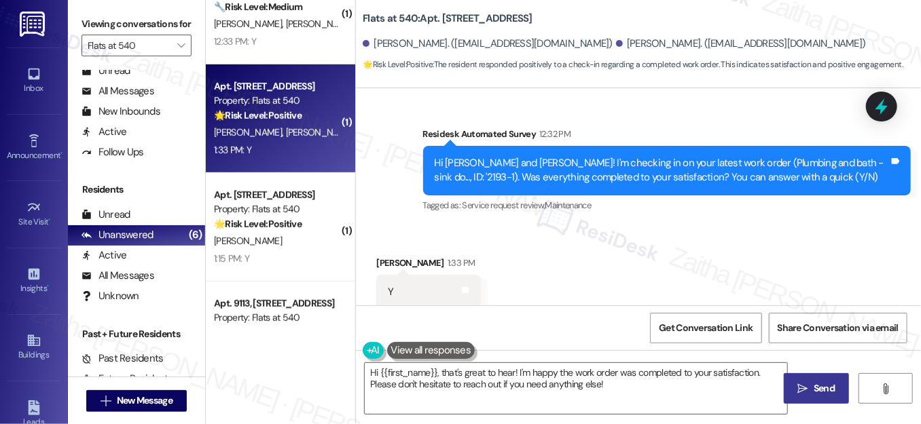
scroll to position [1001, 0]
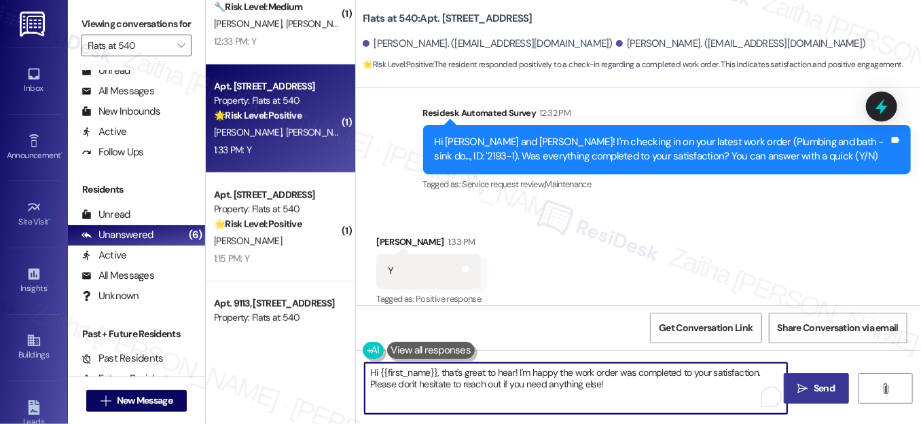
drag, startPoint x: 441, startPoint y: 371, endPoint x: 354, endPoint y: 365, distance: 86.4
click at [357, 365] on div "Hi {{first_name}}, that's great to hear! I'm happy the work order was completed…" at bounding box center [569, 389] width 424 height 52
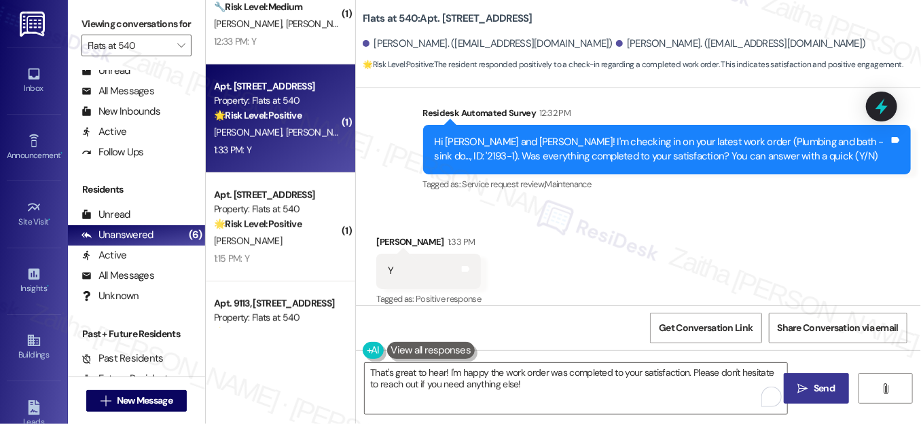
click at [382, 235] on div "Henry Bennett 1:33 PM" at bounding box center [428, 244] width 105 height 19
copy div "Henry"
click at [441, 371] on textarea "That's great to hear! I'm happy the work order was completed to your satisfacti…" at bounding box center [576, 388] width 422 height 51
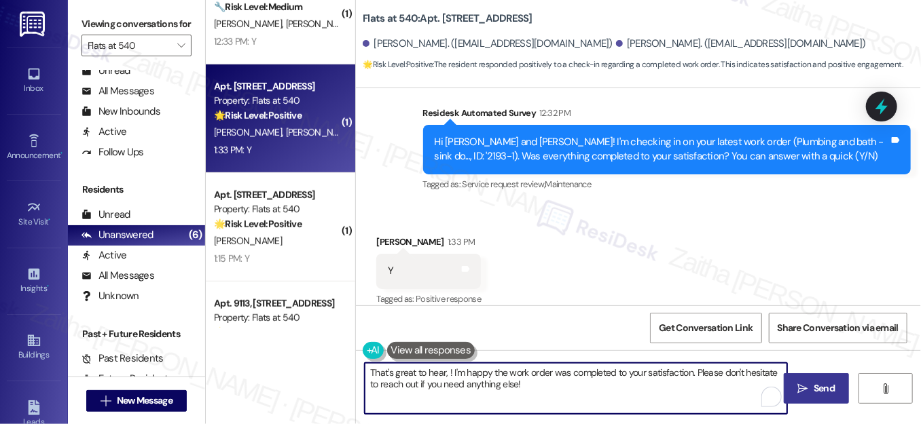
paste textarea "Henry"
drag, startPoint x: 715, startPoint y: 370, endPoint x: 718, endPoint y: 392, distance: 21.9
click at [718, 392] on textarea "That's great to hear, Henry! I'm happy the work order was completed to your sat…" at bounding box center [576, 388] width 422 height 51
paste textarea "We'd also love to hear your thoughts, has {{property}} lived up to your expecta…"
type textarea "That's great to hear, Henry! I'm happy the work order was completed to your sat…"
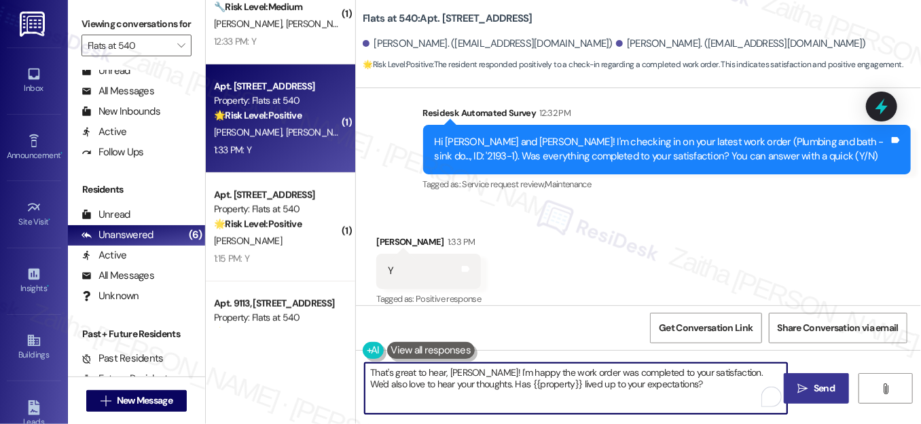
click at [828, 385] on span "Send" at bounding box center [823, 389] width 21 height 14
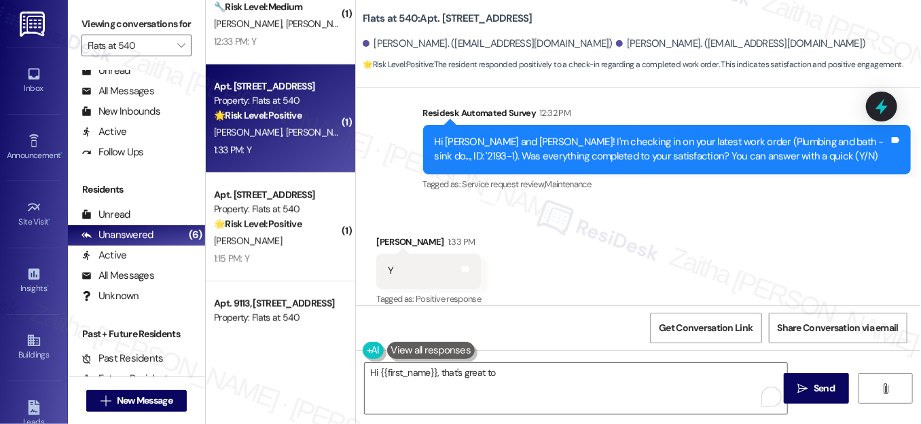
scroll to position [1000, 0]
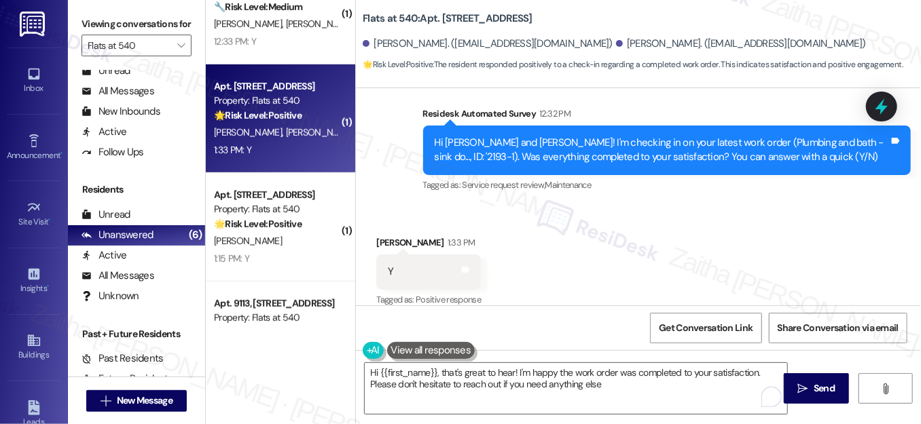
type textarea "Hi {{first_name}}, that's great to hear! I'm happy the work order was completed…"
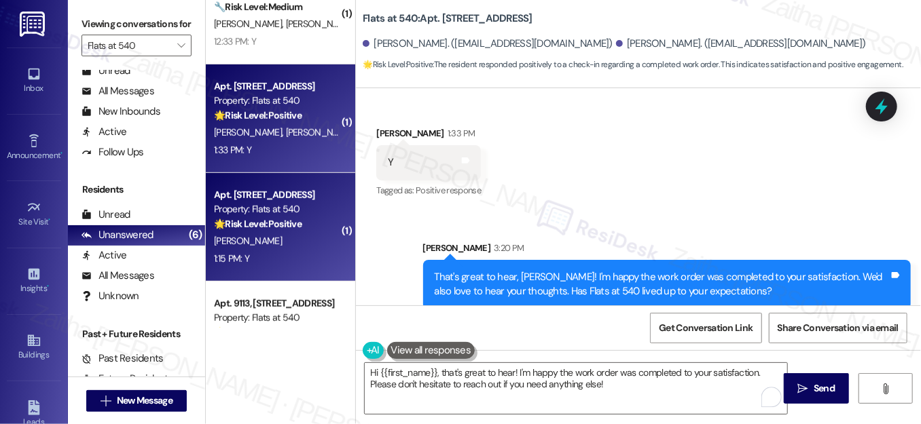
click at [292, 239] on div "C. Pettigrew" at bounding box center [276, 241] width 128 height 17
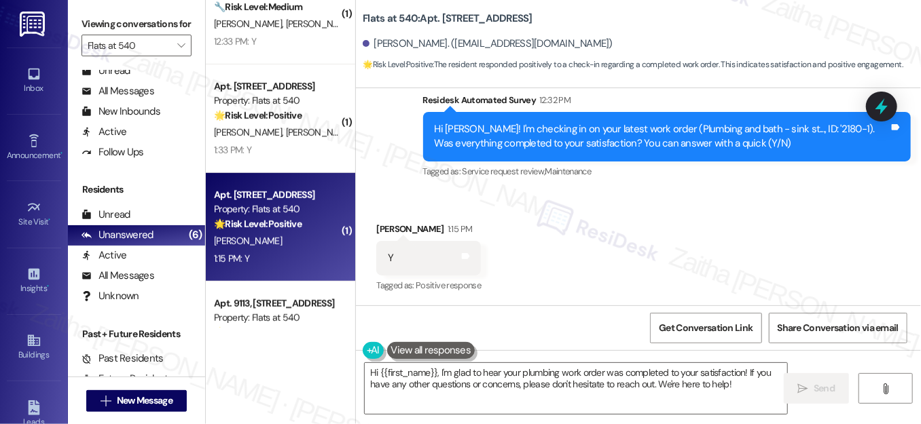
scroll to position [1109, 0]
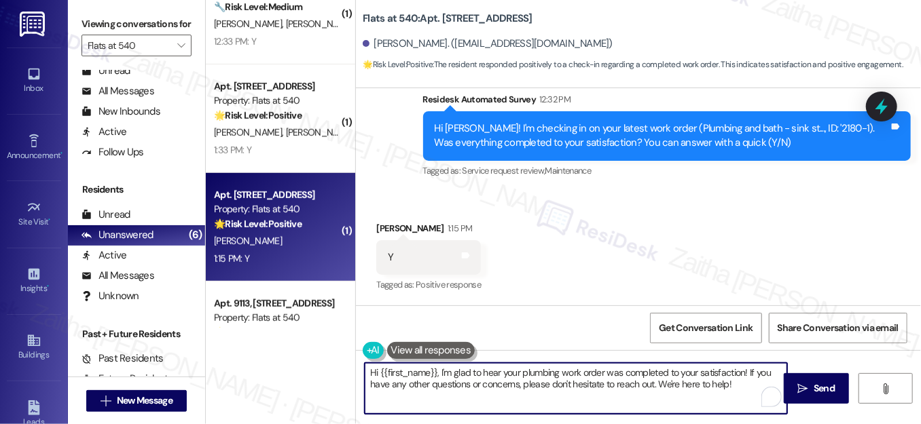
click at [373, 371] on textarea "Hi {{first_name}}, I'm glad to hear your plumbing work order was completed to y…" at bounding box center [576, 388] width 422 height 51
click at [527, 372] on textarea "Thank you for confirming, {{first_name}}, I'm glad to hear your plumbing work o…" at bounding box center [576, 388] width 422 height 51
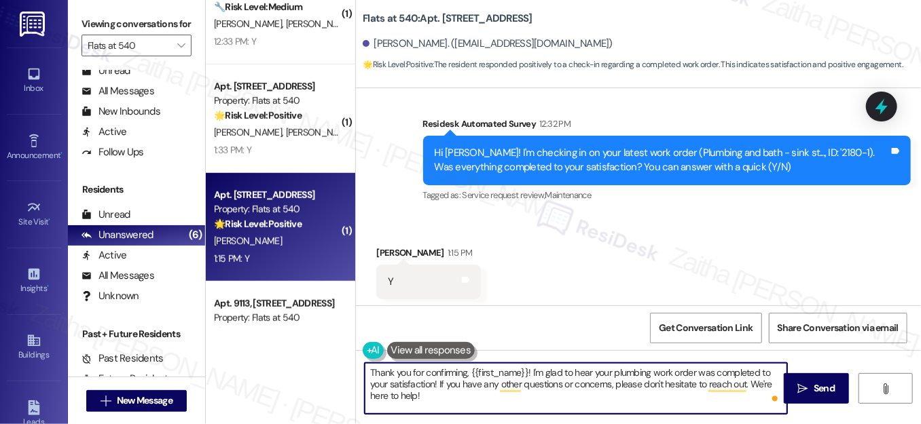
scroll to position [1109, 0]
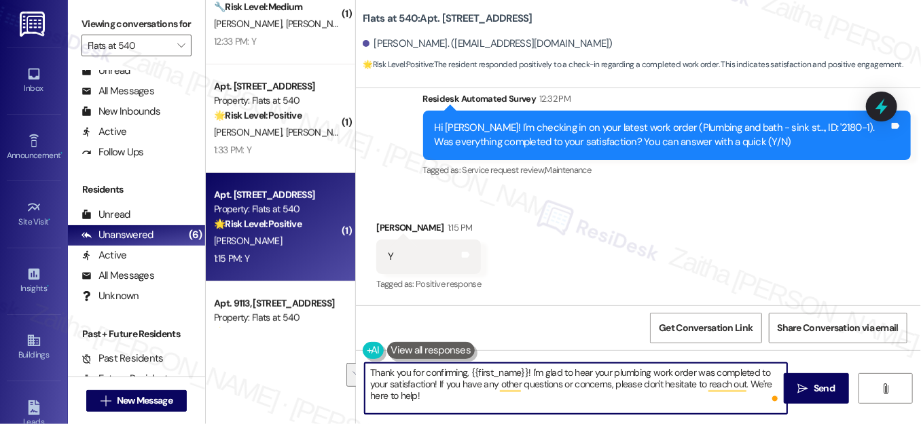
drag, startPoint x: 435, startPoint y: 383, endPoint x: 445, endPoint y: 399, distance: 19.2
click at [445, 399] on textarea "Thank you for confirming, {{first_name}}! I'm glad to hear your plumbing work o…" at bounding box center [576, 388] width 422 height 51
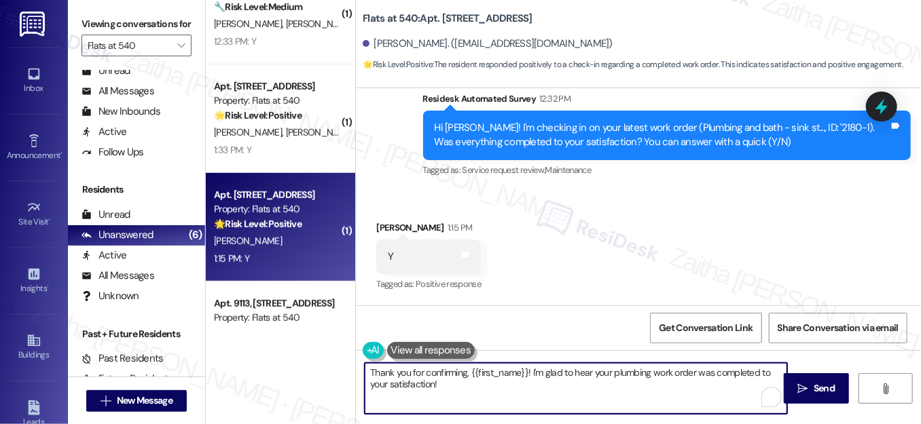
paste textarea "We'd also love to hear your thoughts, has {{property}} lived up to your expecta…"
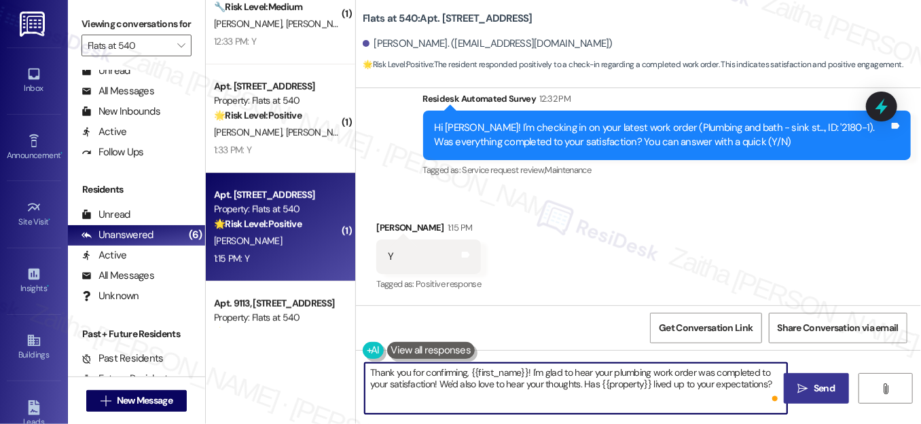
type textarea "Thank you for confirming, {{first_name}}! I'm glad to hear your plumbing work o…"
click at [818, 386] on span "Send" at bounding box center [823, 389] width 21 height 14
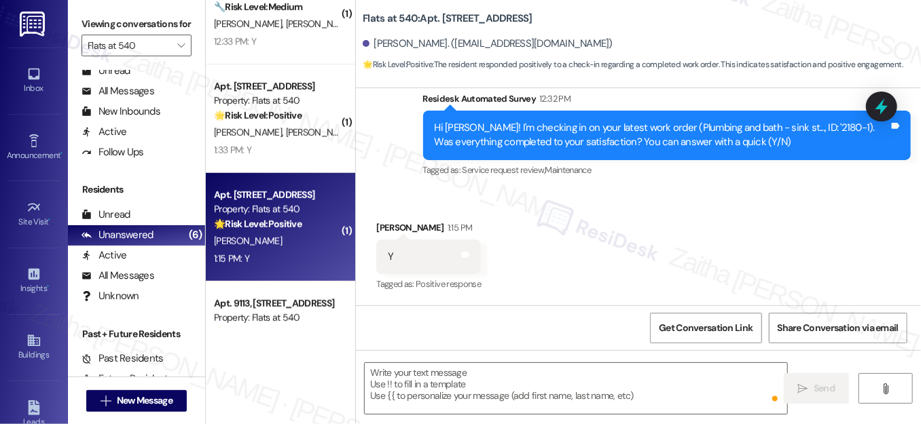
type textarea "Fetching suggested responses. Please feel free to read through the conversation…"
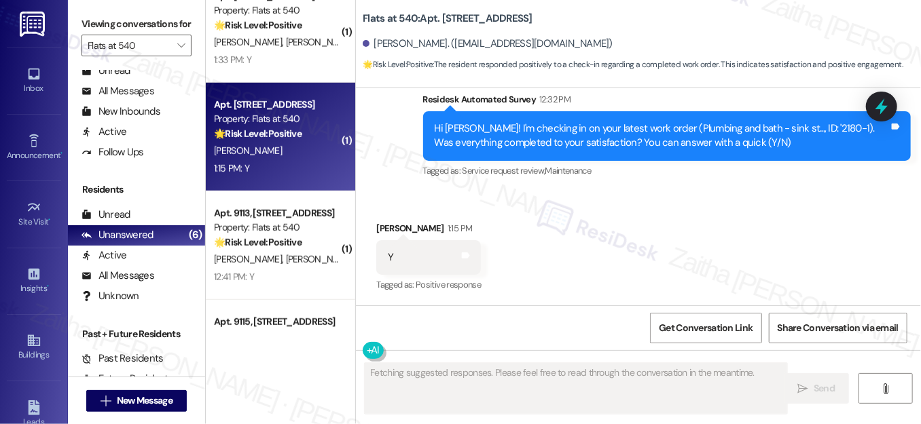
scroll to position [555, 0]
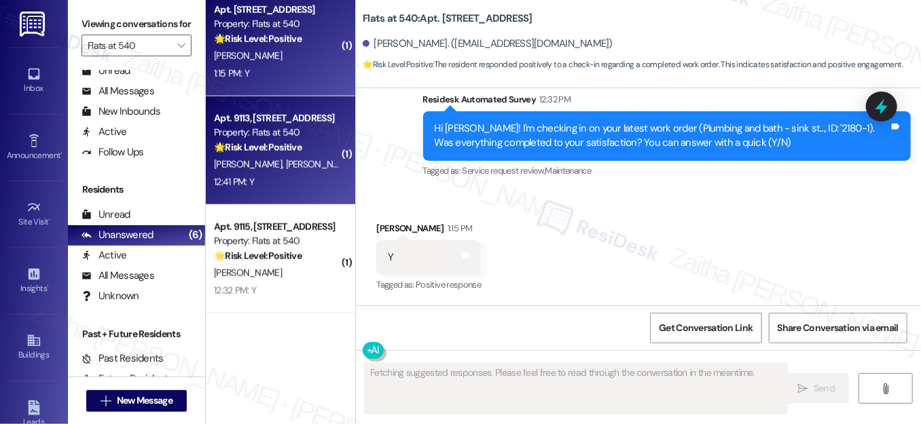
click at [307, 182] on div "12:41 PM: Y 12:41 PM: Y" at bounding box center [276, 182] width 128 height 17
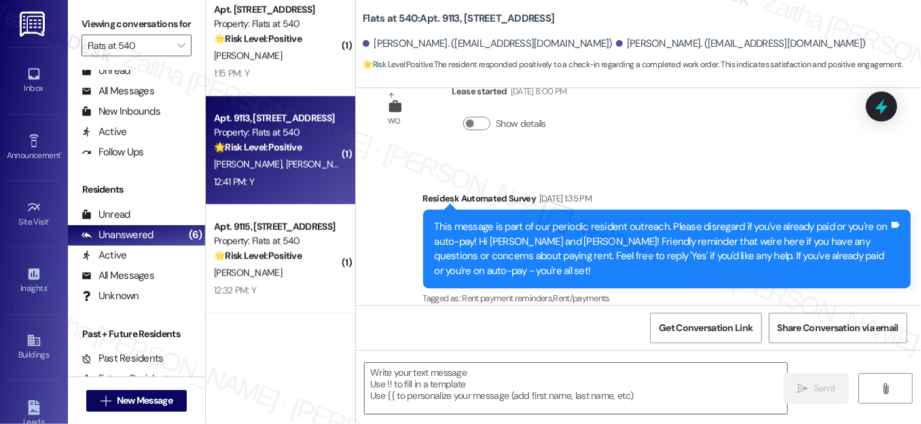
type textarea "Fetching suggested responses. Please feel free to read through the conversation…"
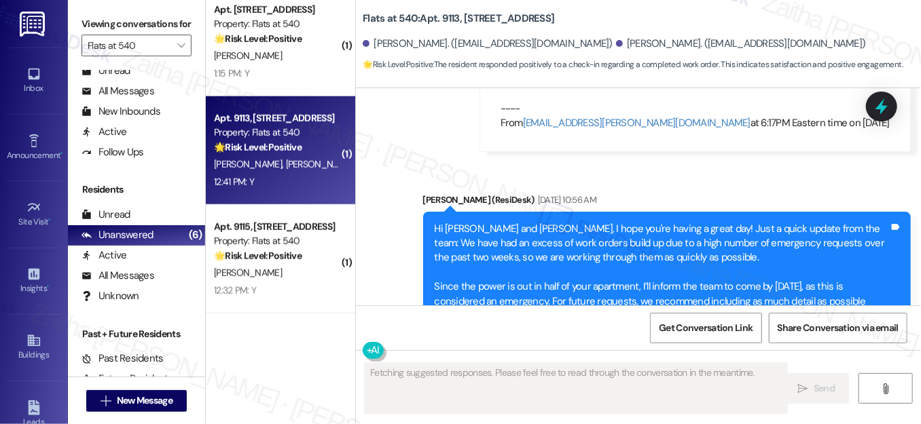
scroll to position [1433, 0]
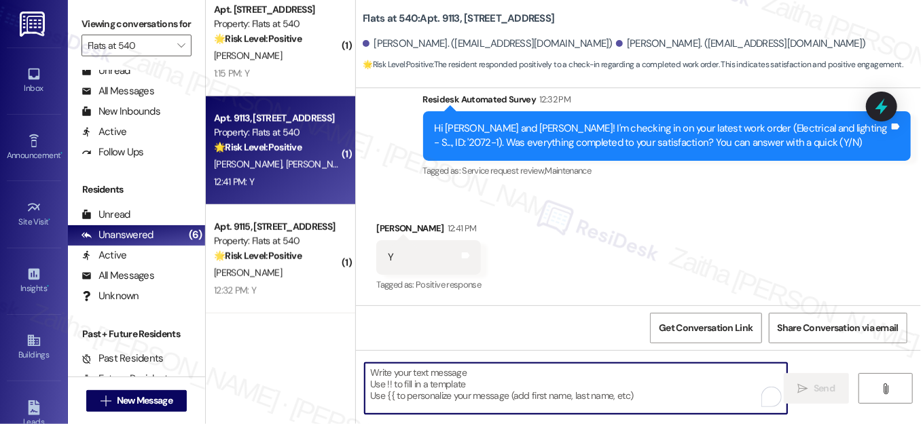
click at [455, 382] on textarea "To enrich screen reader interactions, please activate Accessibility in Grammarl…" at bounding box center [576, 388] width 422 height 51
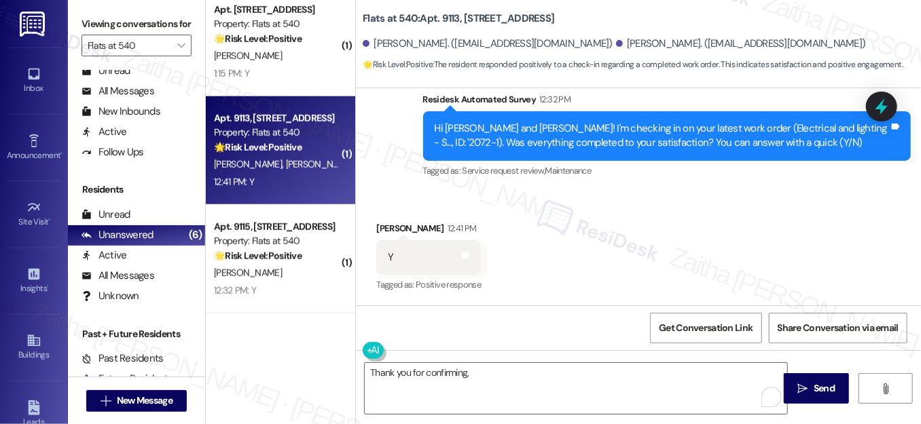
click at [377, 225] on div "Isaac Kruger 12:41 PM" at bounding box center [428, 230] width 105 height 19
click at [376, 225] on div "Isaac Kruger 12:41 PM" at bounding box center [428, 230] width 105 height 19
copy div "Isaac"
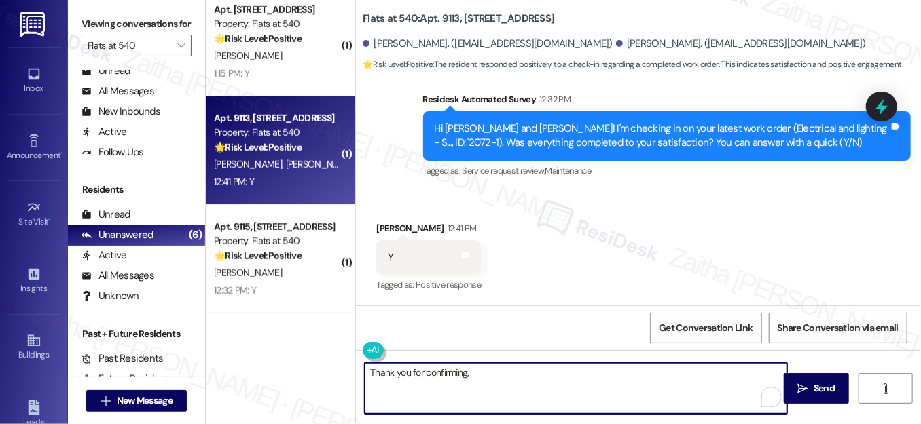
click at [495, 388] on textarea "Thank you for confirming," at bounding box center [576, 388] width 422 height 51
paste textarea "Isaac"
paste textarea "I'm happy the work order was completed to your satisfaction! We'd also love to …"
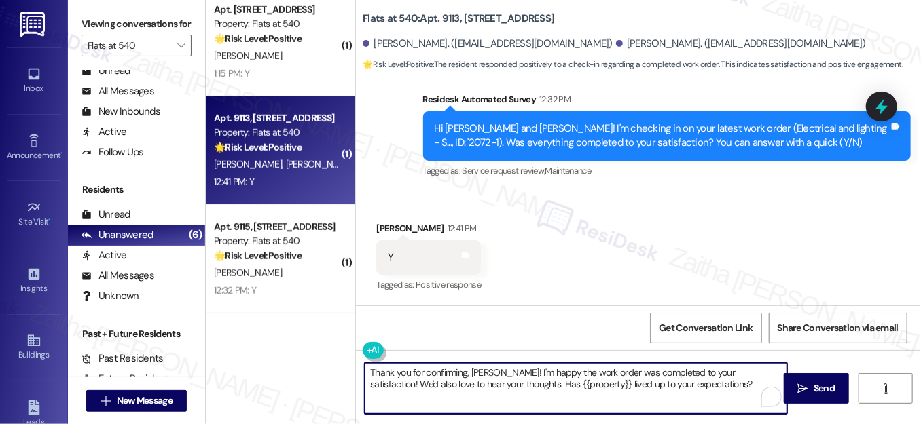
scroll to position [1434, 0]
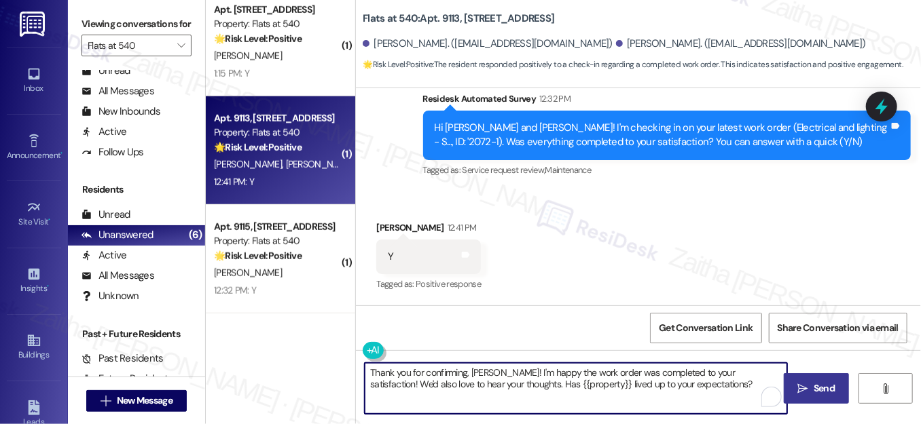
type textarea "Thank you for confirming, Isaac! I'm happy the work order was completed to your…"
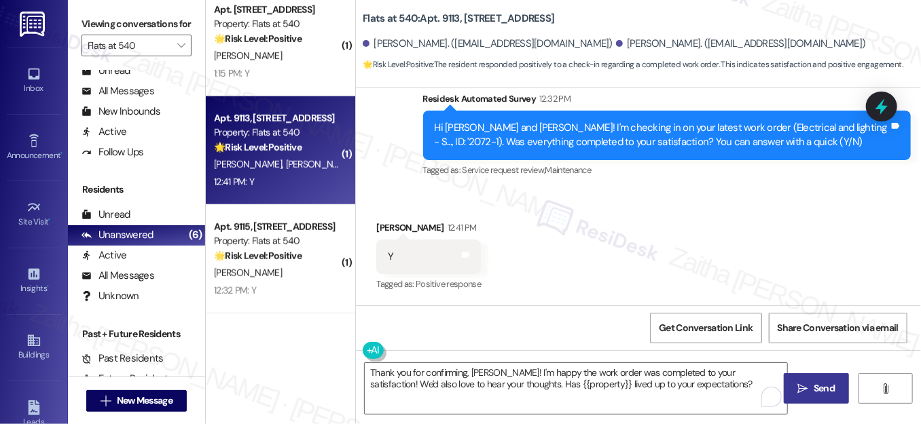
drag, startPoint x: 819, startPoint y: 393, endPoint x: 790, endPoint y: 373, distance: 35.6
click at [819, 393] on span "Send" at bounding box center [823, 389] width 21 height 14
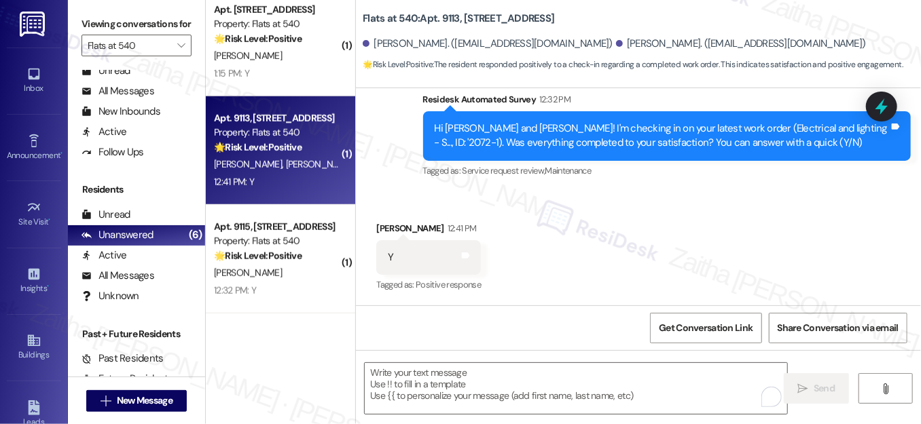
scroll to position [1542, 0]
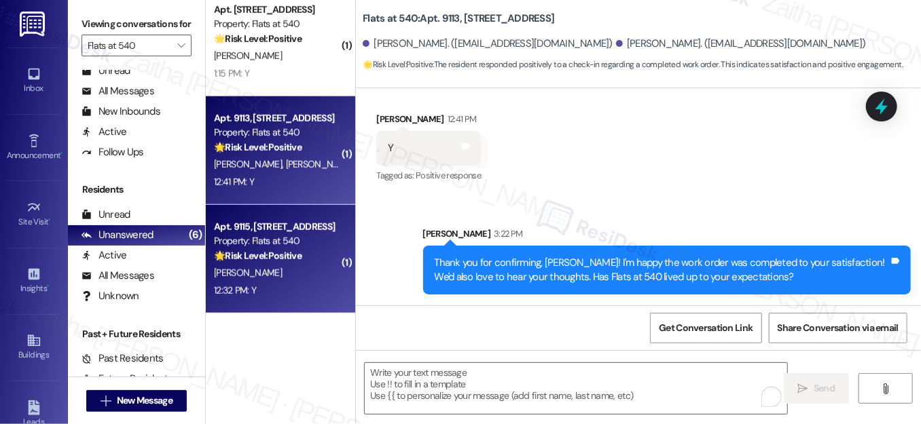
click at [299, 307] on div "Apt. 9115, 4001 Reedybrook Crossing Property: Flats at 540 🌟 Risk Level: Positi…" at bounding box center [280, 259] width 149 height 109
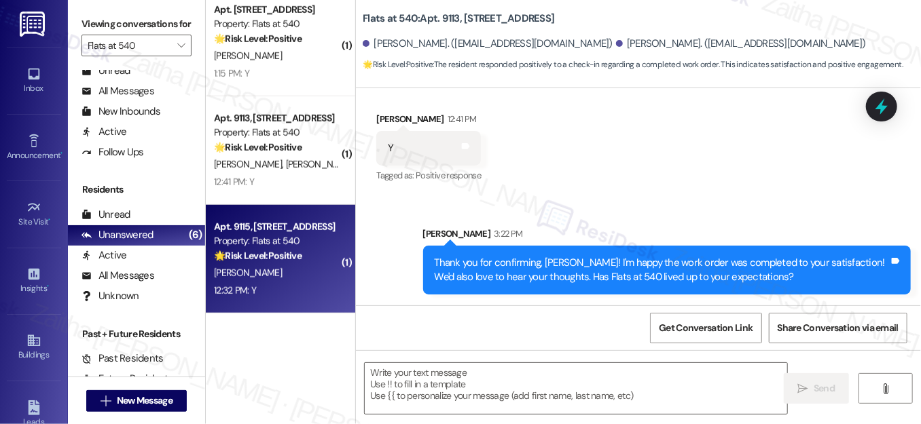
type textarea "Fetching suggested responses. Please feel free to read through the conversation…"
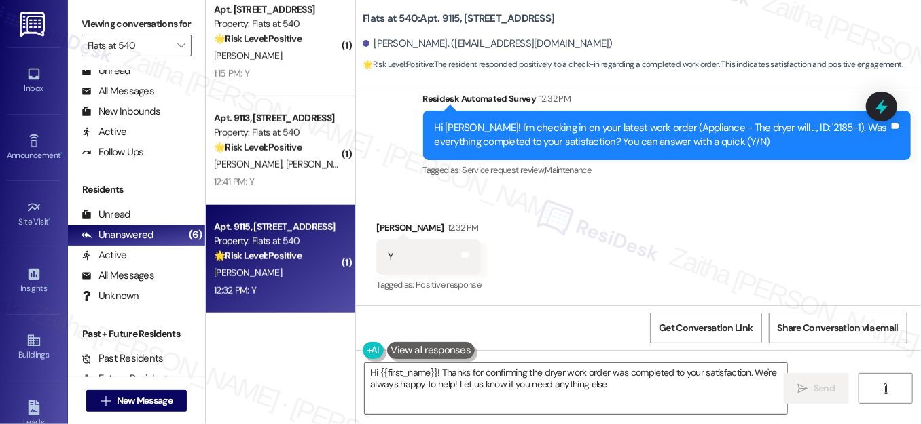
type textarea "Hi {{first_name}}! Thanks for confirming the dryer work order was completed to …"
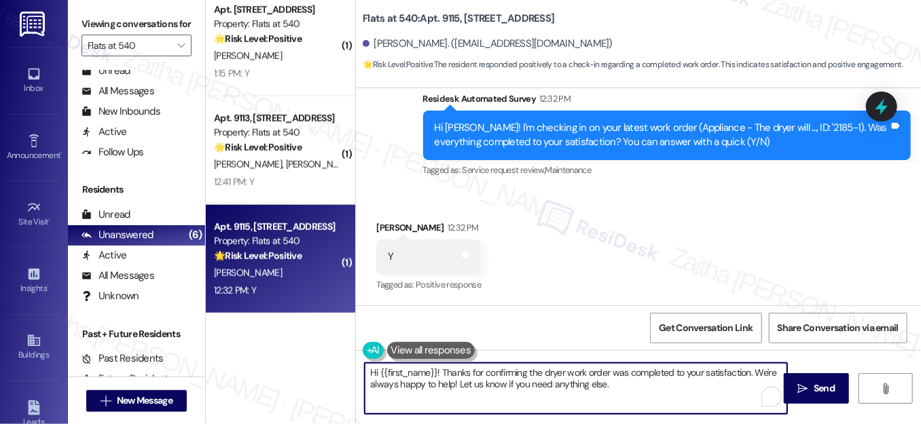
drag, startPoint x: 445, startPoint y: 372, endPoint x: 377, endPoint y: 371, distance: 68.6
click at [377, 371] on textarea "Hi {{first_name}}! Thanks for confirming the dryer work order was completed to …" at bounding box center [576, 388] width 422 height 51
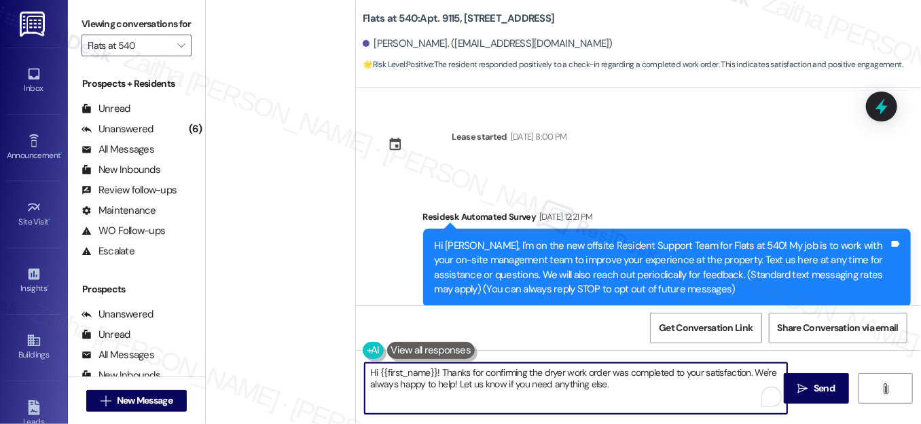
scroll to position [1392, 0]
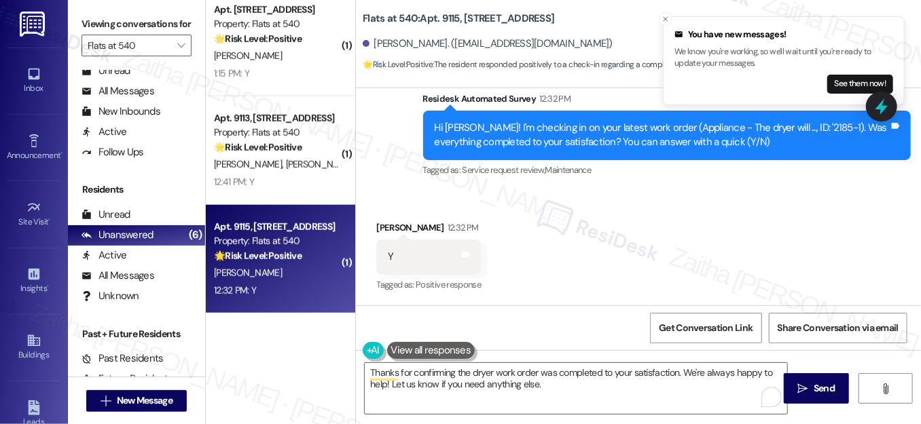
click at [395, 226] on div "Leighann Rutkowsky 12:32 PM" at bounding box center [428, 230] width 105 height 19
click at [394, 226] on div "Leighann Rutkowsky 12:32 PM" at bounding box center [428, 230] width 105 height 19
copy div "Leighann"
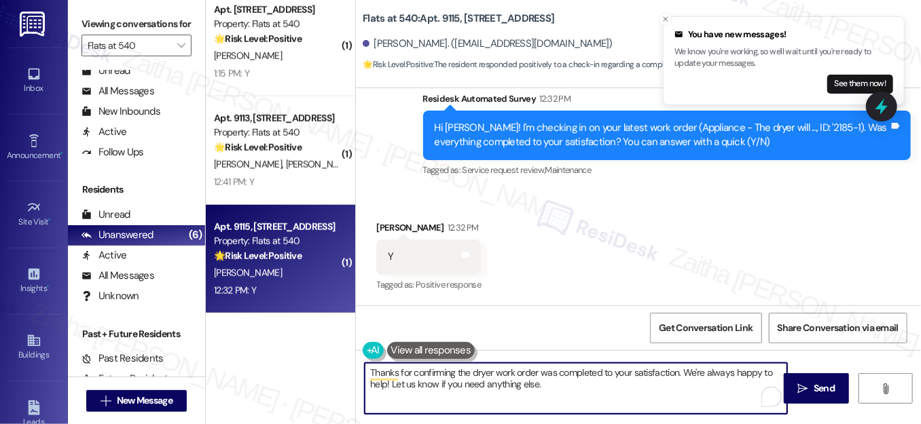
click at [675, 368] on textarea "Thanks for confirming the dryer work order was completed to your satisfaction. …" at bounding box center [576, 388] width 422 height 51
paste textarea "Leighann"
click at [454, 372] on textarea "Thanks for confirming the dryer work order was completed to your satisfaction. …" at bounding box center [576, 388] width 422 height 51
paste textarea "Leighann"
click at [498, 376] on textarea "Thanks for confirming, Leighann! I happy to hear the dryer work order was compl…" at bounding box center [576, 388] width 422 height 51
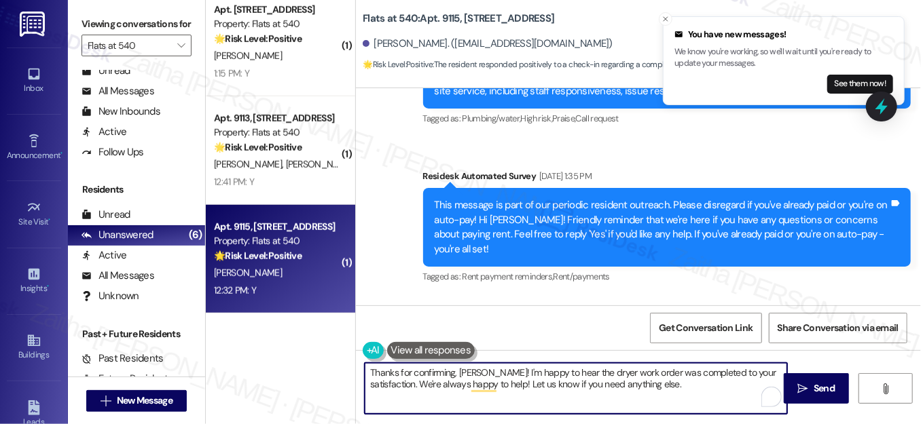
scroll to position [1145, 0]
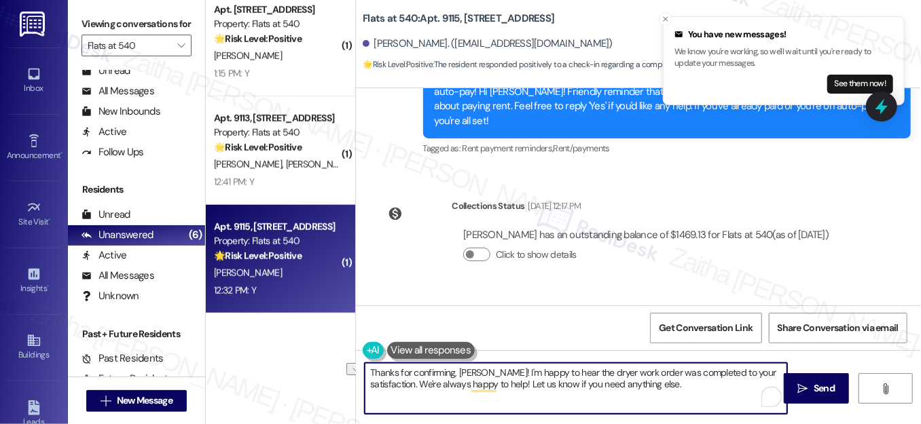
drag, startPoint x: 417, startPoint y: 385, endPoint x: 718, endPoint y: 388, distance: 300.7
click at [718, 388] on textarea "Thanks for confirming, Leighann! I'm happy to hear the dryer work order was com…" at bounding box center [576, 388] width 422 height 51
paste textarea "We'd also love to hear your thoughts, has {{property}} lived up to your expecta…"
type textarea "Thanks for confirming, Leighann! I'm happy to hear the dryer work order was com…"
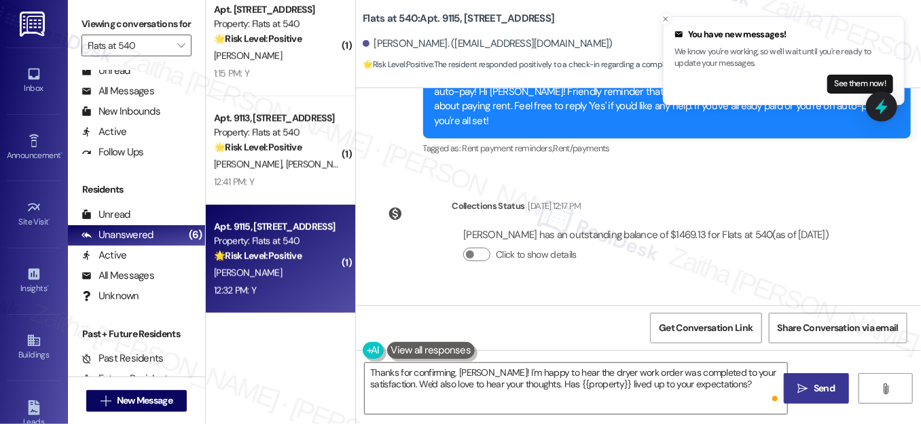
drag, startPoint x: 815, startPoint y: 388, endPoint x: 804, endPoint y: 387, distance: 10.9
click at [815, 388] on span "Send" at bounding box center [823, 389] width 21 height 14
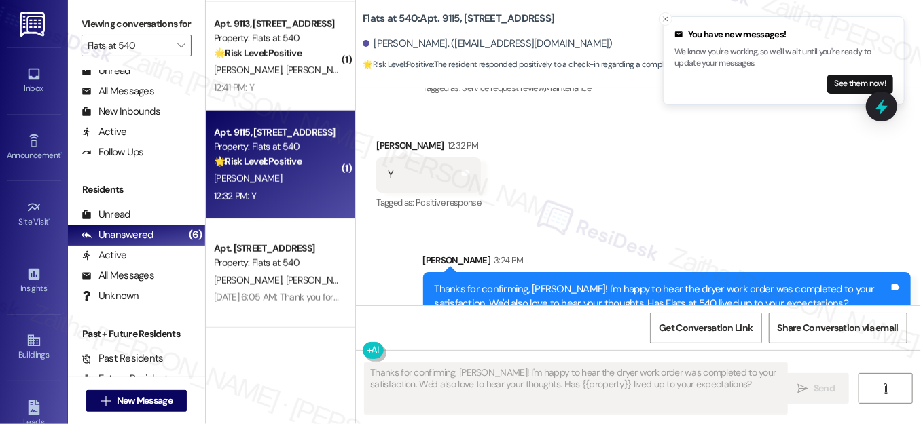
scroll to position [1501, 0]
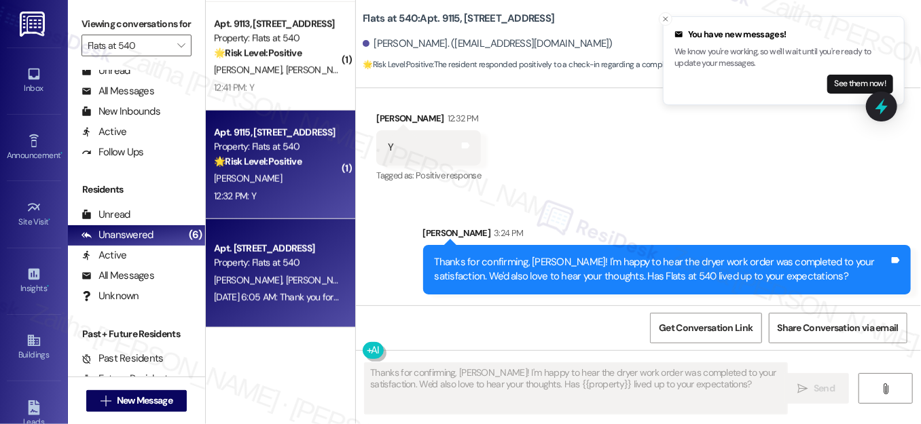
click at [295, 252] on div "Apt. [STREET_ADDRESS]" at bounding box center [277, 249] width 126 height 14
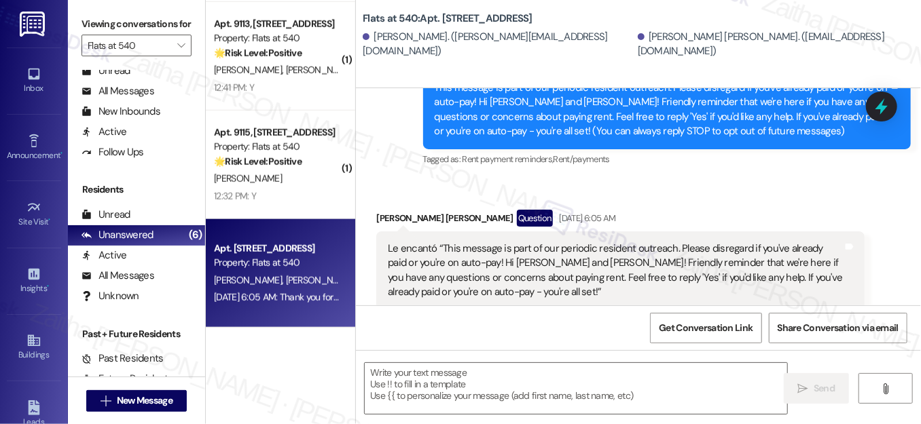
type textarea "Fetching suggested responses. Please feel free to read through the conversation…"
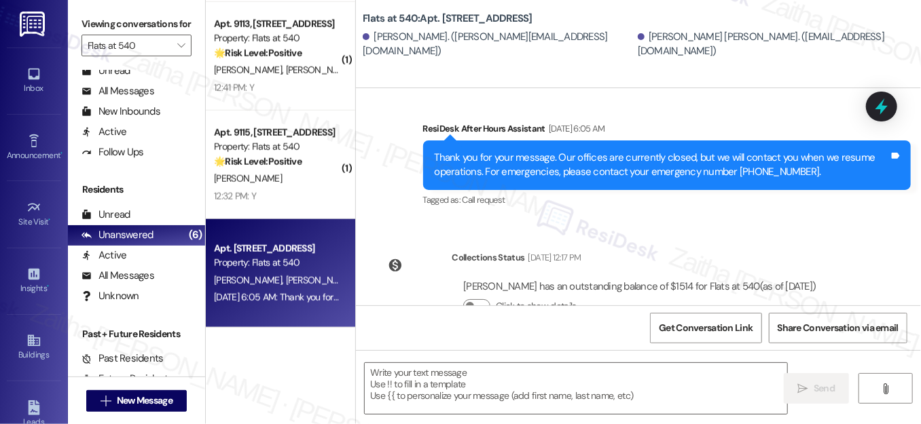
scroll to position [386, 0]
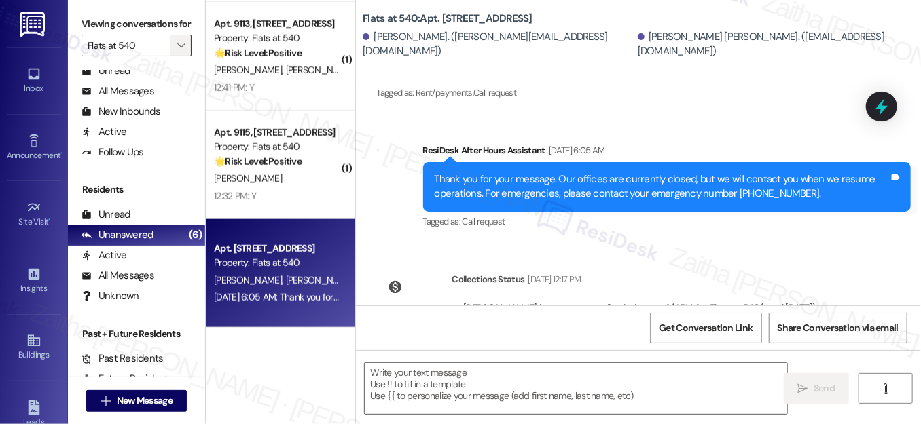
click at [177, 51] on icon "" at bounding box center [180, 45] width 7 height 11
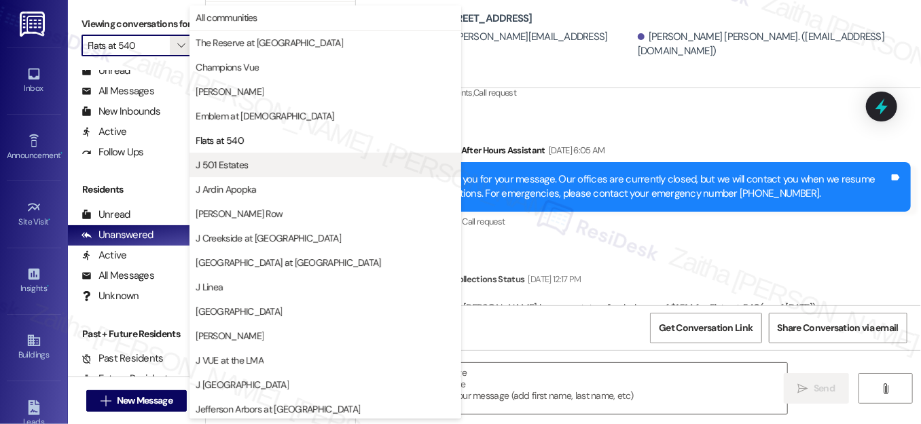
click at [253, 161] on span "J 501 Estates" at bounding box center [325, 165] width 259 height 14
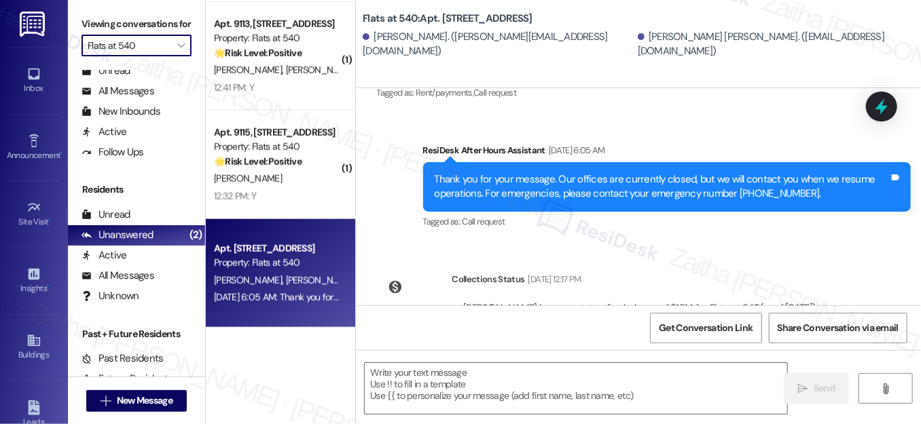
type input "J 501 Estates"
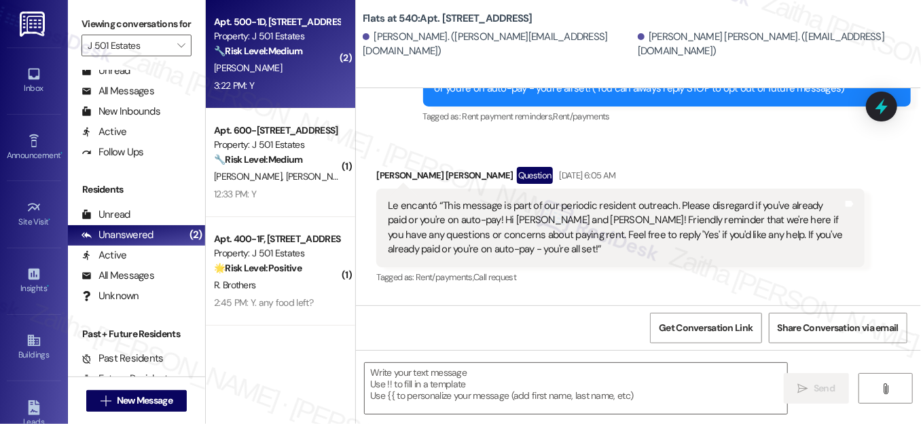
click at [329, 81] on div "3:22 PM: Y 3:22 PM: Y" at bounding box center [276, 85] width 128 height 17
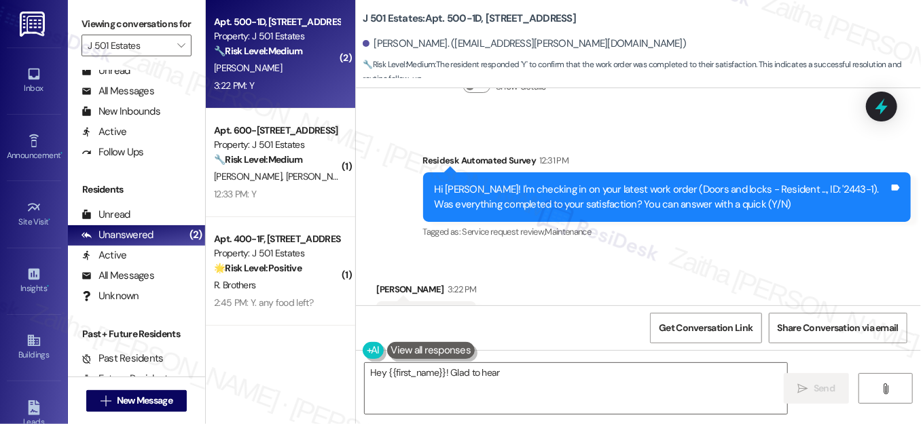
scroll to position [3827, 0]
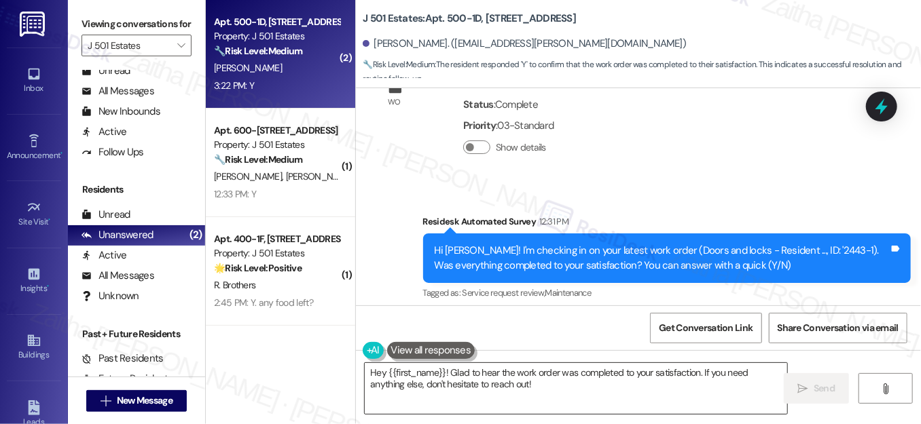
click at [373, 372] on textarea "Hey {{first_name}}! Glad to hear the work order was completed to your satisfact…" at bounding box center [576, 388] width 422 height 51
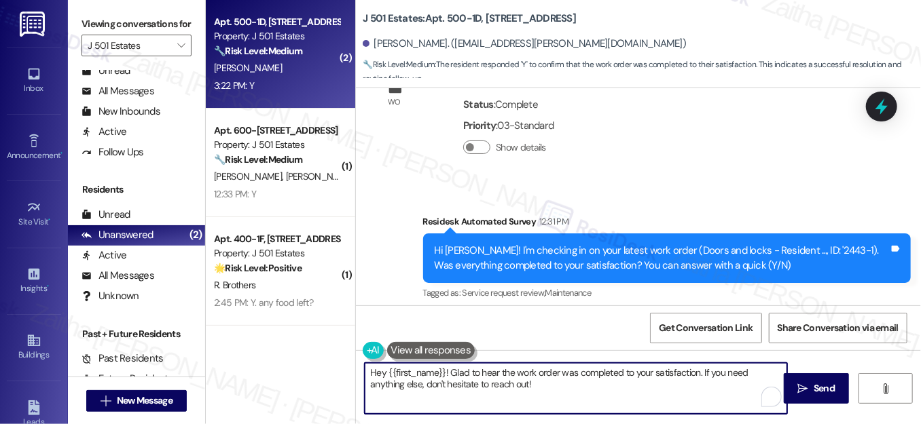
click at [373, 372] on textarea "Hey {{first_name}}! Glad to hear the work order was completed to your satisfact…" at bounding box center [576, 388] width 422 height 51
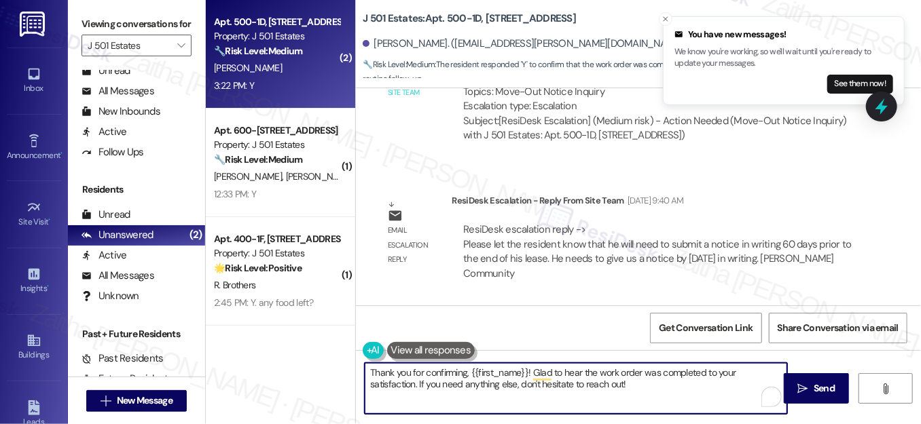
scroll to position [3518, 0]
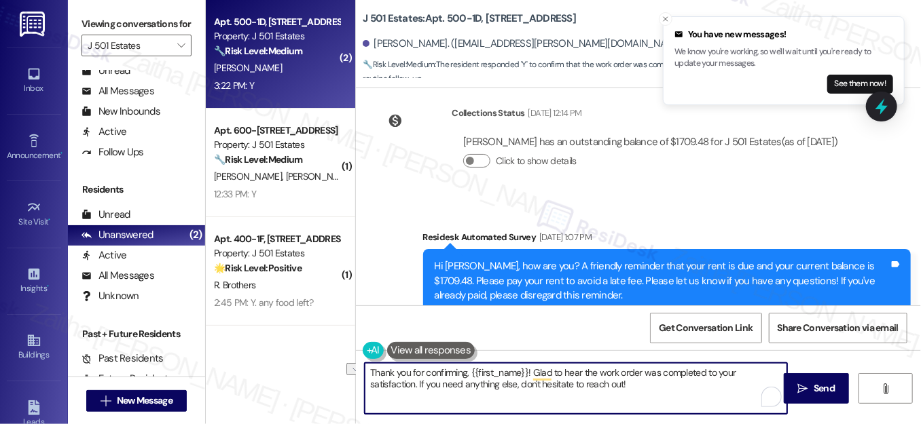
drag, startPoint x: 387, startPoint y: 383, endPoint x: 627, endPoint y: 388, distance: 239.7
click at [627, 388] on textarea "Thank you for confirming, {{first_name}}! Glad to hear the work order was compl…" at bounding box center [576, 388] width 422 height 51
paste textarea "We'd also love to hear your thoughts, has {{property}} lived up to your expecta…"
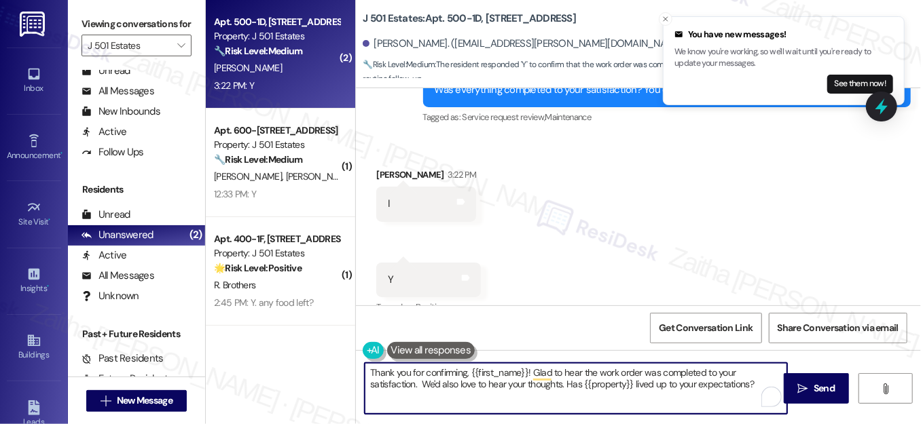
scroll to position [4011, 0]
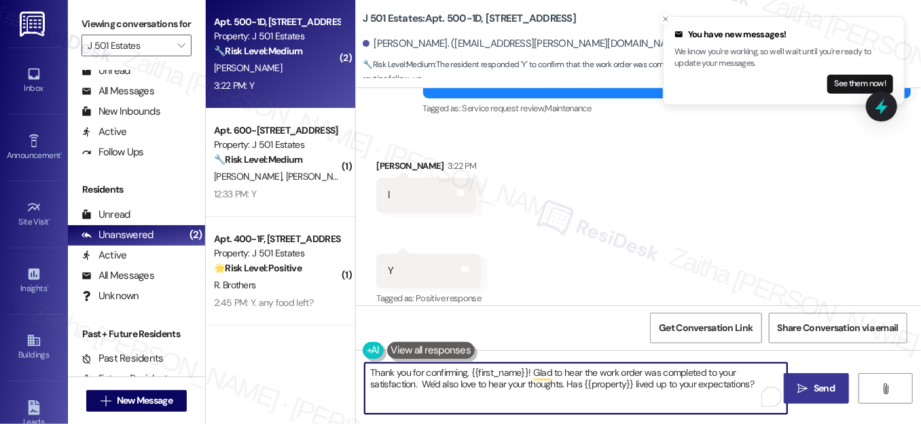
type textarea "Thank you for confirming, {{first_name}}! Glad to hear the work order was compl…"
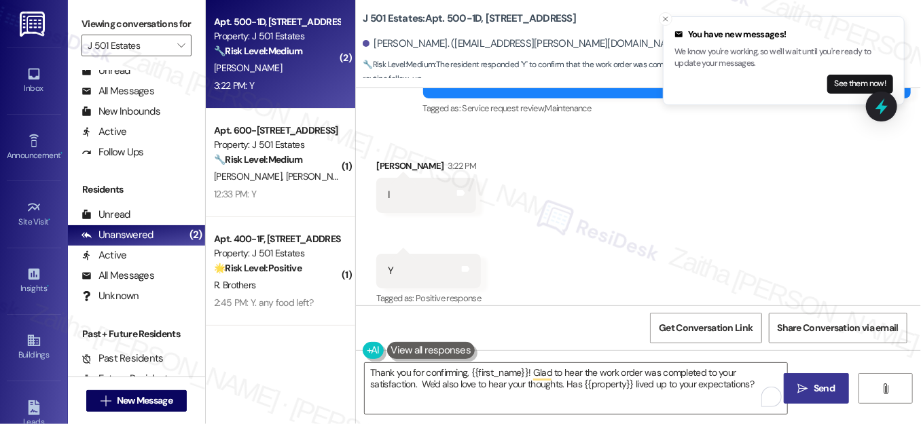
click at [823, 385] on span "Send" at bounding box center [823, 389] width 21 height 14
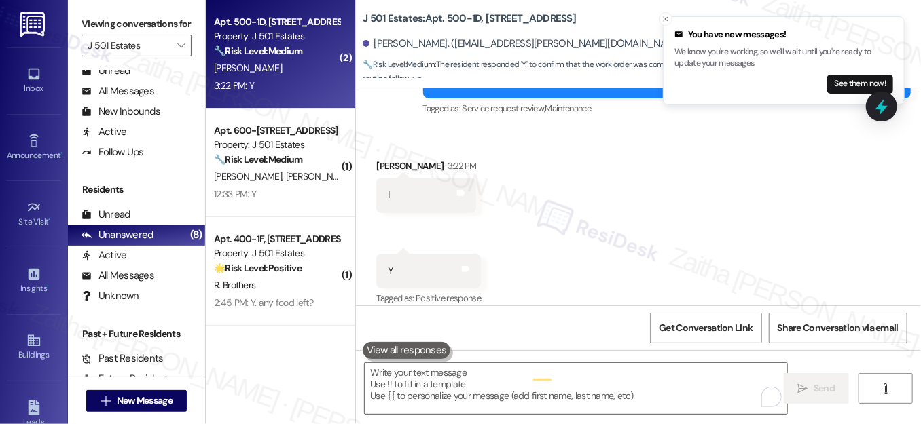
scroll to position [4011, 0]
click at [324, 202] on div "12:33 PM: Y 12:33 PM: Y" at bounding box center [276, 194] width 128 height 17
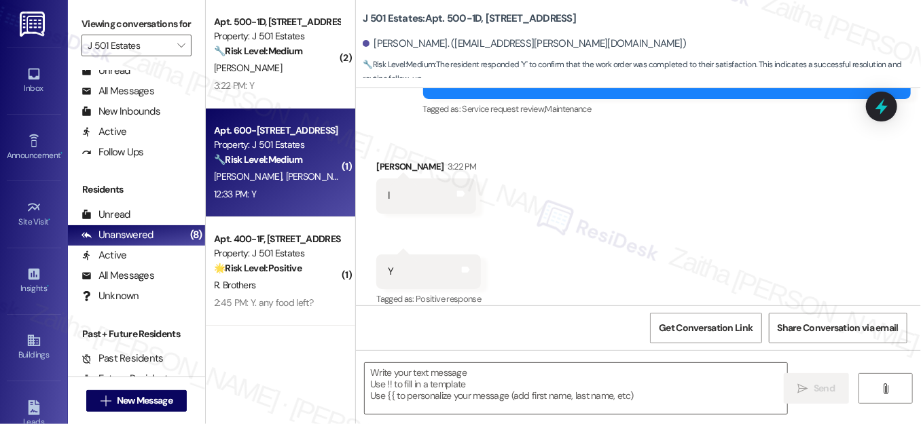
type textarea "Fetching suggested responses. Please feel free to read through the conversation…"
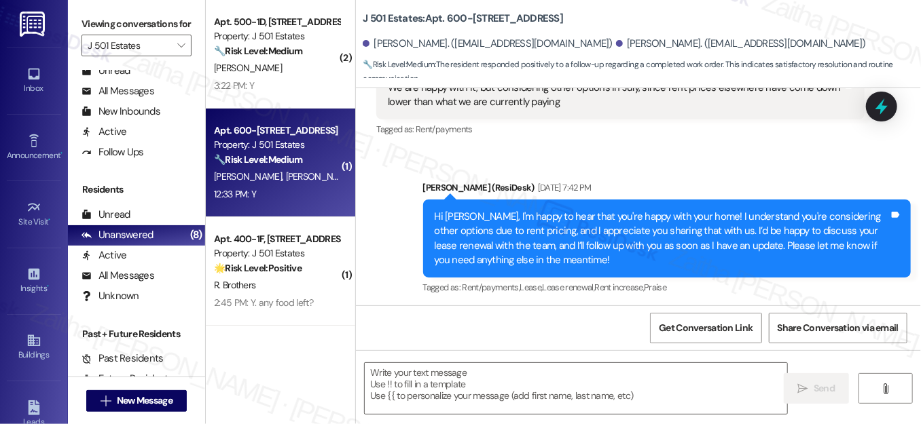
type textarea "Fetching suggested responses. Please feel free to read through the conversation…"
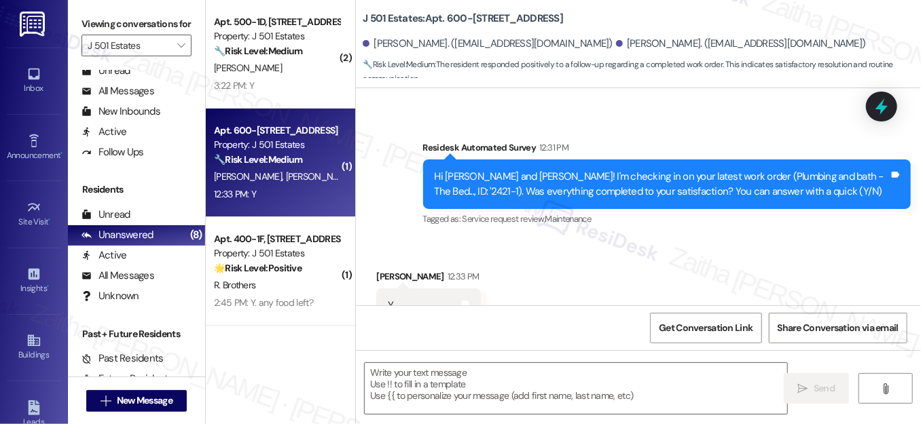
scroll to position [1203, 0]
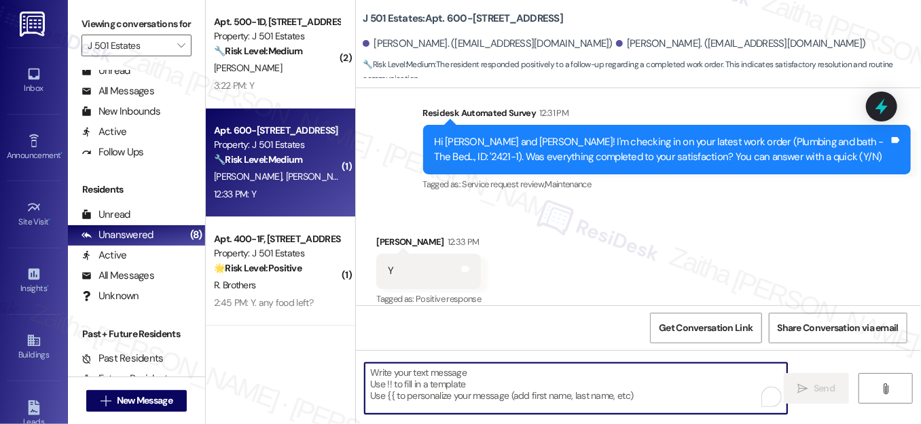
click at [430, 377] on textarea "To enrich screen reader interactions, please activate Accessibility in Grammarl…" at bounding box center [576, 388] width 422 height 51
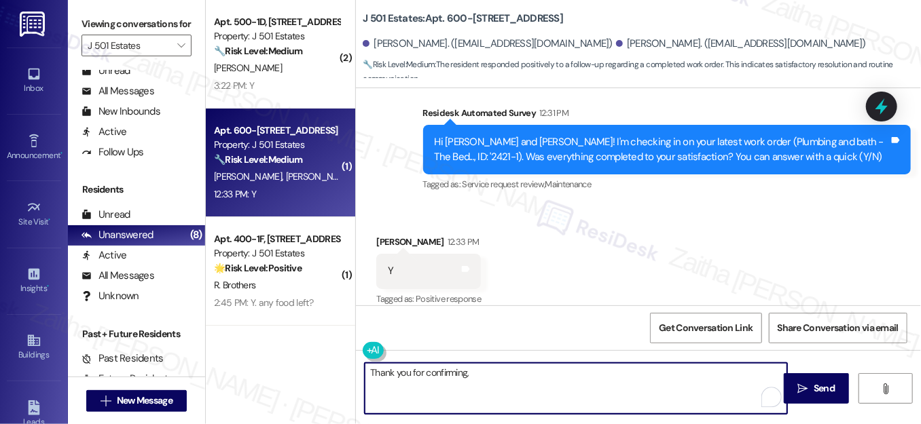
paste textarea "I'm happy the work order was completed to your satisfaction! We'd also love to …"
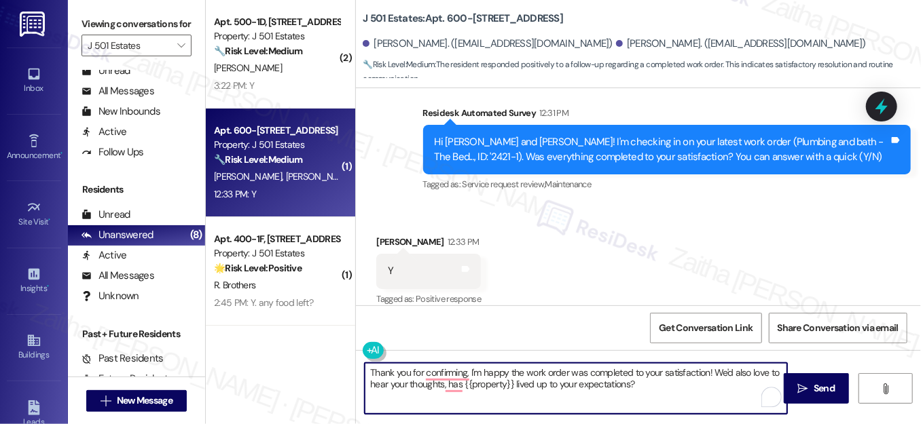
click at [376, 235] on div "Kayli Albares 12:33 PM" at bounding box center [428, 244] width 105 height 19
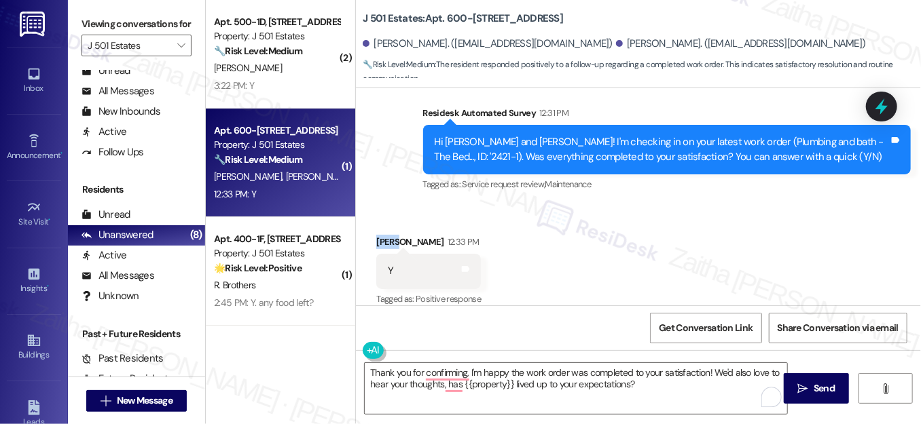
click at [376, 235] on div "Kayli Albares 12:33 PM" at bounding box center [428, 244] width 105 height 19
copy div "Kayli"
click at [464, 369] on textarea "Thank you for confirming, I'm happy the work order was completed to your satisf…" at bounding box center [576, 388] width 422 height 51
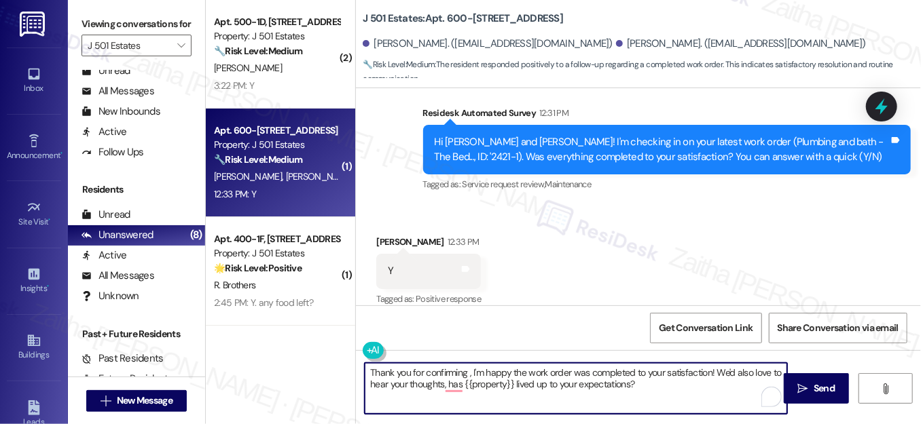
paste textarea "Kayli"
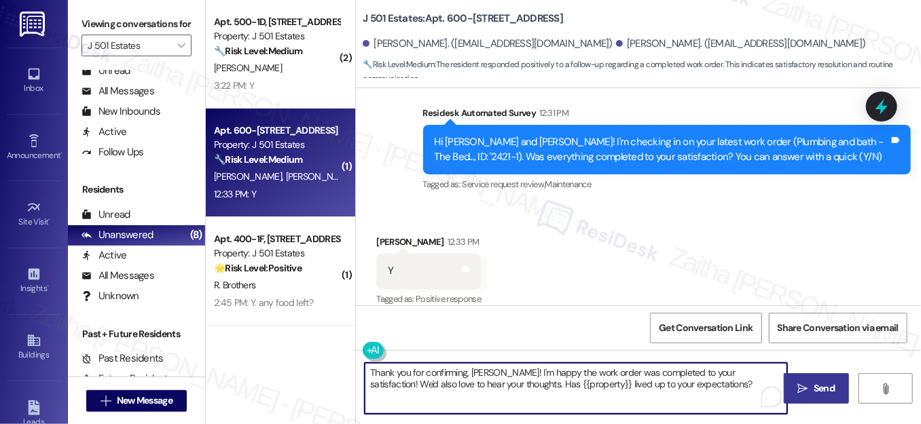
type textarea "Thank you for confirming, Kayli! I'm happy the work order was completed to your…"
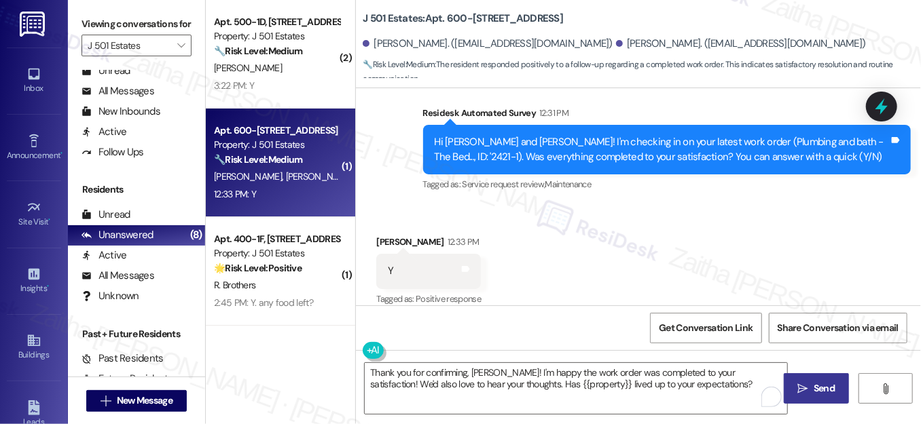
click at [831, 392] on span "Send" at bounding box center [823, 389] width 21 height 14
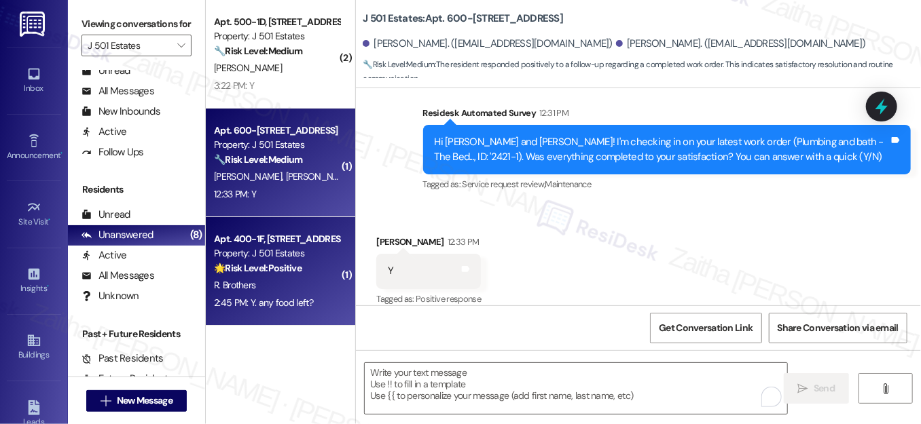
scroll to position [1202, 0]
click at [308, 274] on div "🌟 Risk Level: Positive The resident is responding positively to a check-in abou…" at bounding box center [277, 268] width 126 height 14
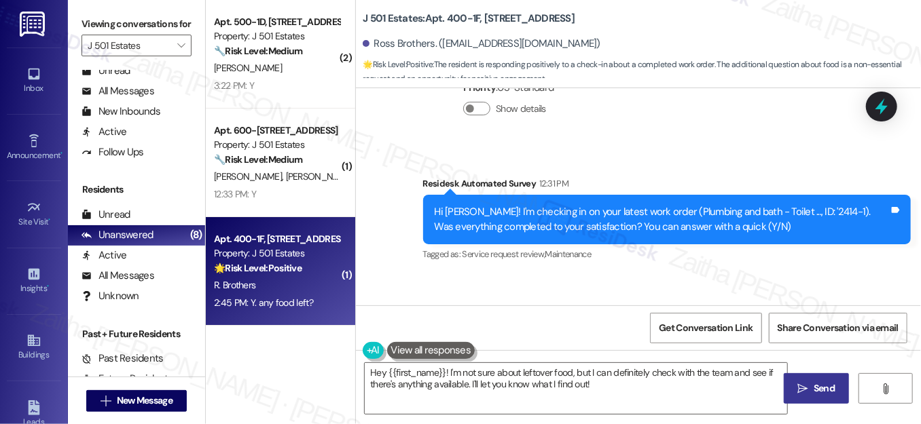
scroll to position [1131, 0]
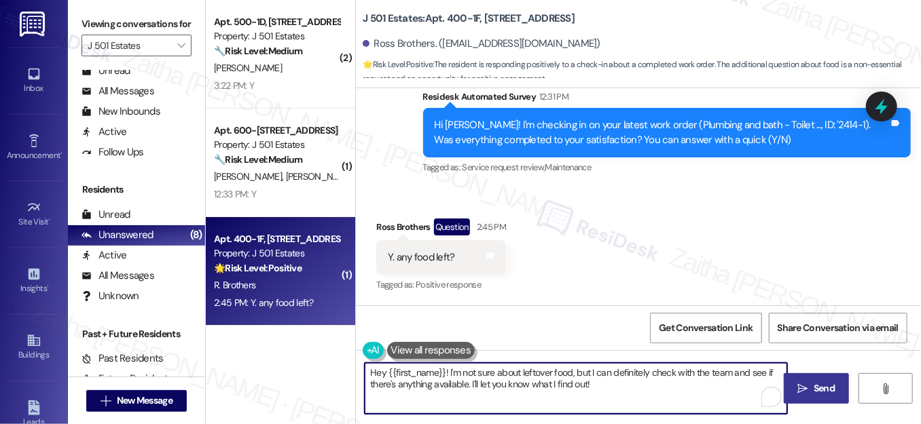
click at [377, 375] on textarea "Hey {{first_name}}! I'm not sure about leftover food, but I can definitely chec…" at bounding box center [576, 388] width 422 height 51
click at [377, 374] on textarea "Hey {{first_name}}! I'm not sure about leftover food, but I can definitely chec…" at bounding box center [576, 388] width 422 height 51
click at [375, 371] on textarea "Hey {{first_name}}! I'm not sure about leftover food, but I can definitely chec…" at bounding box center [576, 388] width 422 height 51
click at [433, 367] on textarea "Hi {{first_name}}! I'm not sure about leftover food, but I can definitely check…" at bounding box center [576, 388] width 422 height 51
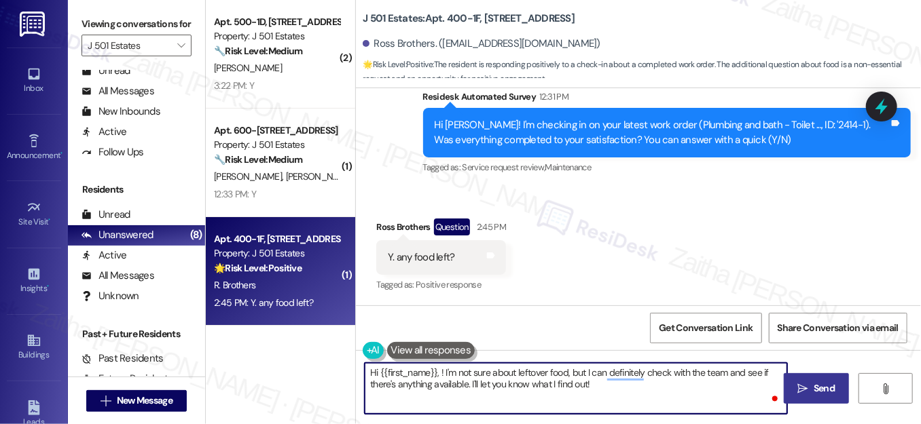
paste textarea "I'm happy the work order was completed to your satisfaction! We'd also love to …"
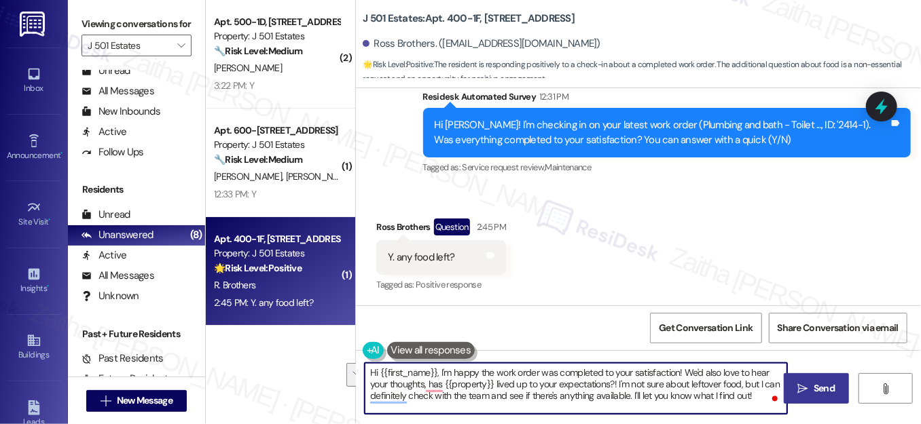
drag, startPoint x: 682, startPoint y: 369, endPoint x: 611, endPoint y: 382, distance: 72.4
click at [611, 382] on textarea "Hi {{first_name}}, I'm happy the work order was completed to your satisfaction!…" at bounding box center [576, 388] width 422 height 51
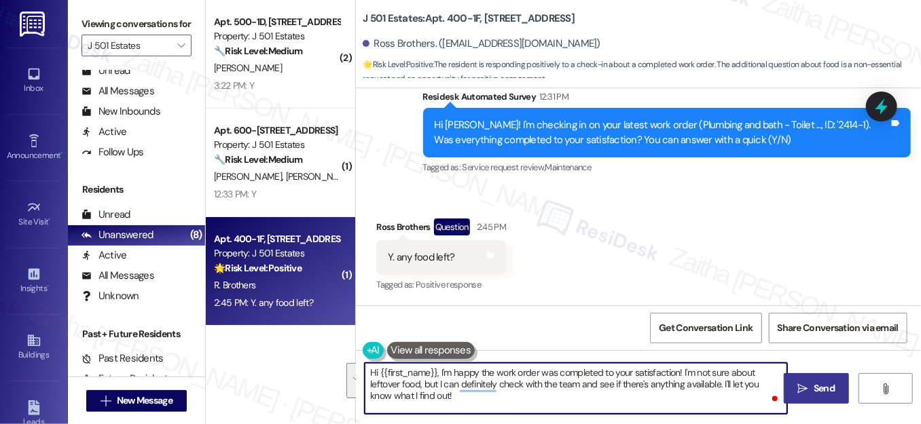
drag, startPoint x: 679, startPoint y: 369, endPoint x: 691, endPoint y: 399, distance: 32.3
click at [691, 399] on textarea "Hi {{first_name}}, I'm happy the work order was completed to your satisfaction!…" at bounding box center [576, 388] width 422 height 51
click at [446, 398] on textarea "Hi {{first_name}}, I'm happy the work order was completed to your satisfaction!…" at bounding box center [576, 388] width 422 height 51
drag, startPoint x: 422, startPoint y: 384, endPoint x: 467, endPoint y: 400, distance: 48.1
click at [467, 400] on textarea "Hi {{first_name}}, I'm happy the work order was completed to your satisfaction!…" at bounding box center [576, 388] width 422 height 51
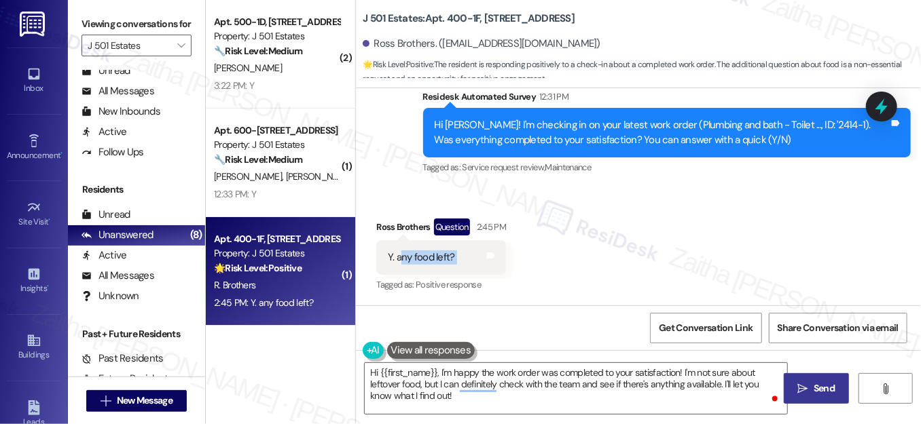
drag, startPoint x: 397, startPoint y: 254, endPoint x: 504, endPoint y: 257, distance: 106.6
click at [504, 257] on div "Received via SMS Ross Brothers Question 2:45 PM Y. any food left? Tags and note…" at bounding box center [441, 256] width 150 height 97
copy div "ny food left? Tags and notes"
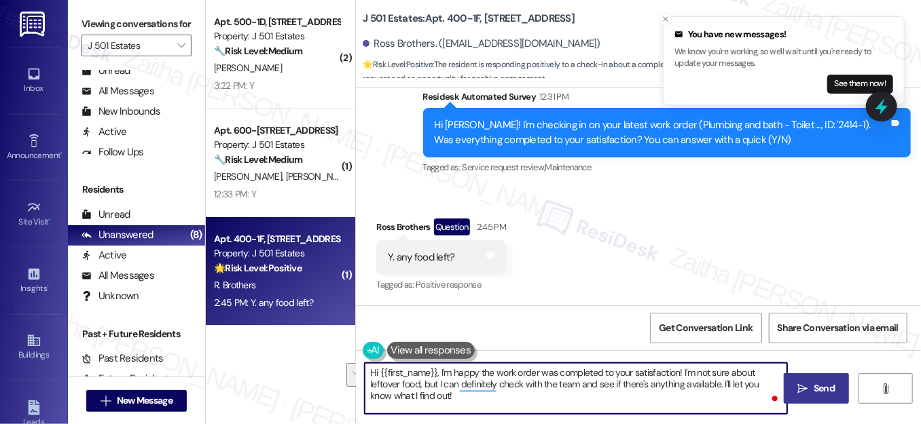
drag, startPoint x: 415, startPoint y: 382, endPoint x: 449, endPoint y: 398, distance: 37.0
click at [449, 398] on textarea "Hi {{first_name}}, I'm happy the work order was completed to your satisfaction!…" at bounding box center [576, 388] width 422 height 51
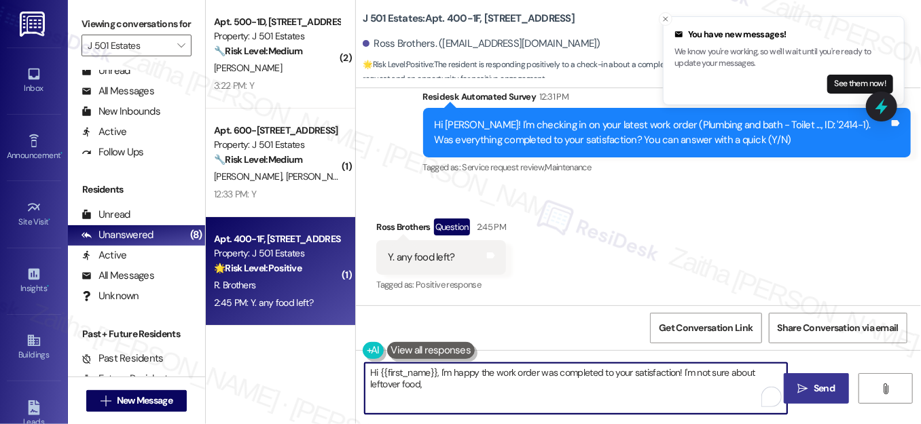
paste textarea "could you let me know which event or location you’re referring to so I can chec…"
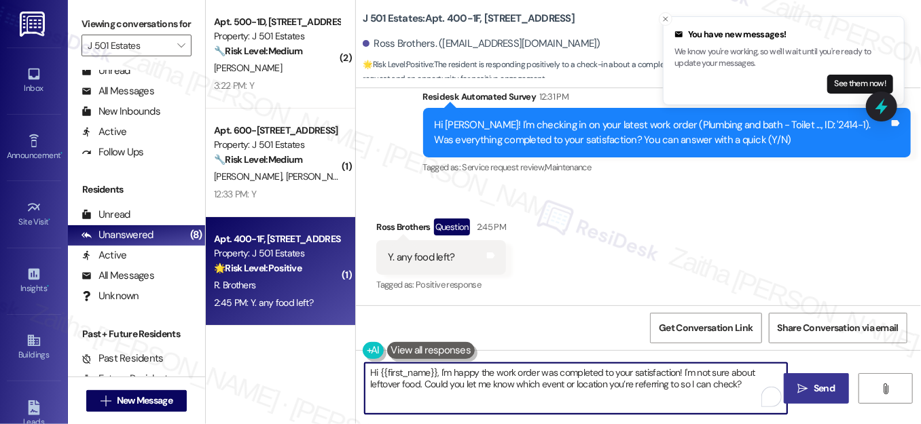
type textarea "Hi {{first_name}}, I'm happy the work order was completed to your satisfaction!…"
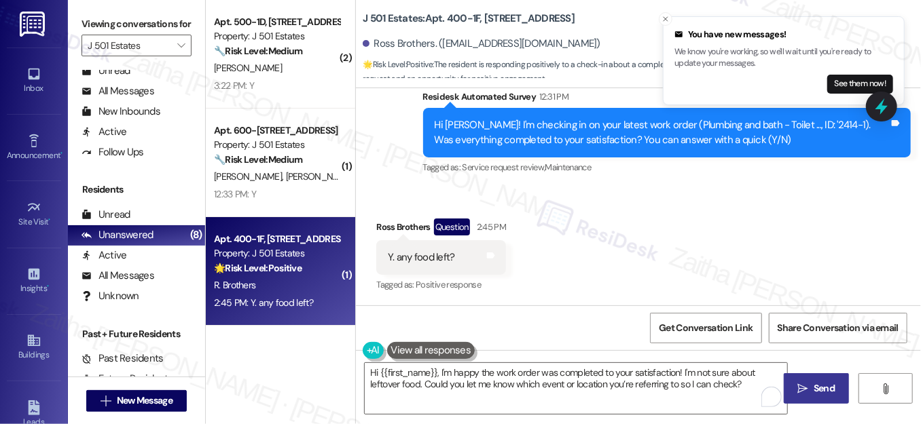
click at [819, 387] on span "Send" at bounding box center [823, 389] width 21 height 14
type textarea "Hey {{first_name}}! I'm not sure about leftover food, but I can definitely chec…"
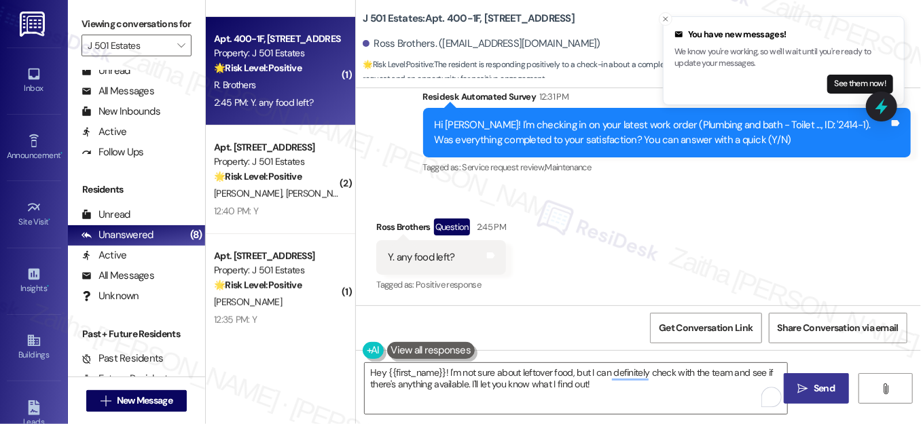
scroll to position [246, 0]
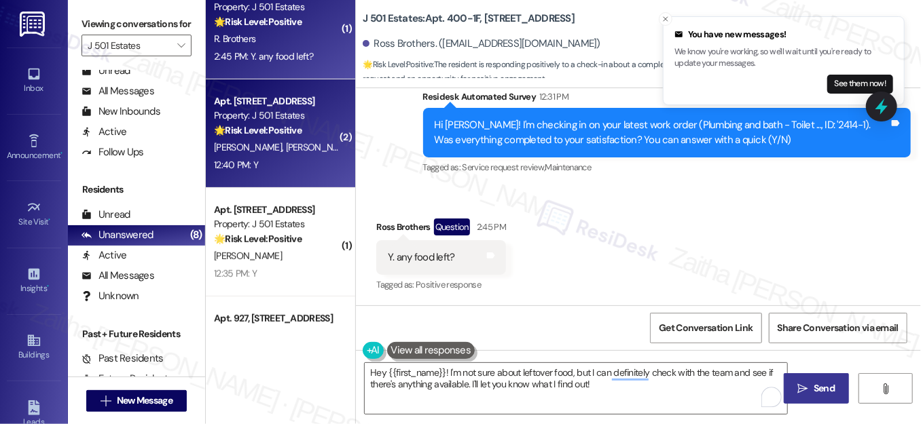
click at [308, 159] on div "12:40 PM: Y 12:40 PM: Y" at bounding box center [276, 165] width 128 height 17
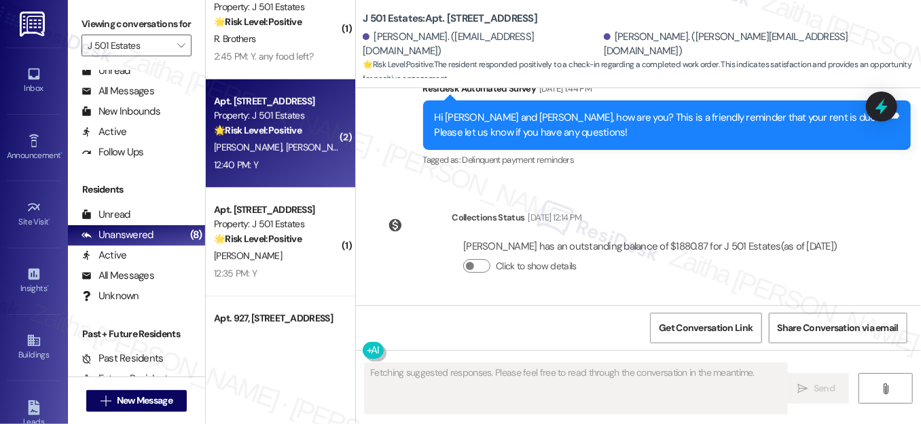
scroll to position [2873, 0]
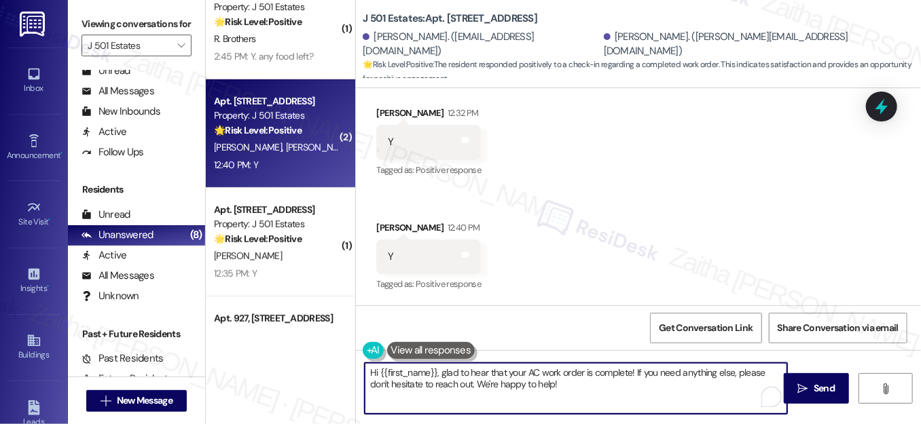
click at [372, 369] on textarea "Hi {{first_name}}, glad to hear that your AC work order is complete! If you nee…" at bounding box center [576, 388] width 422 height 51
click at [525, 371] on textarea "Thank you for confirming, {{first_name}}, glad to hear that your AC work order …" at bounding box center [576, 388] width 422 height 51
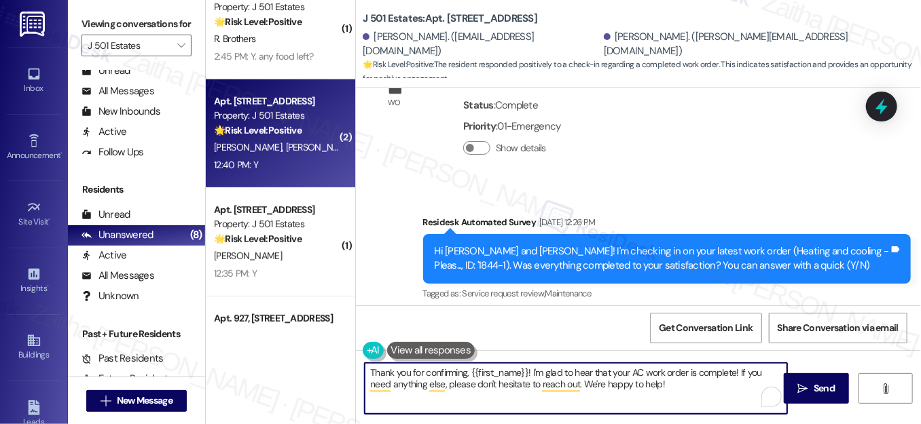
scroll to position [1947, 0]
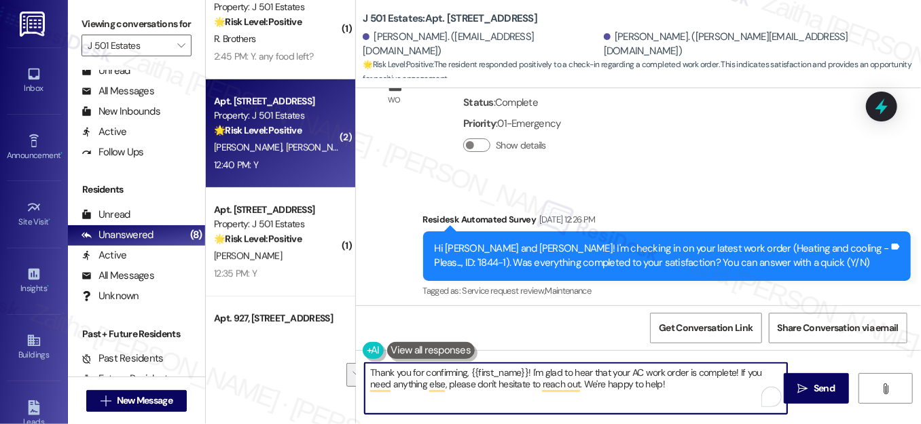
drag, startPoint x: 739, startPoint y: 371, endPoint x: 739, endPoint y: 390, distance: 19.0
click at [739, 390] on textarea "Thank you for confirming, {{first_name}}! I'm glad to hear that your AC work or…" at bounding box center [576, 388] width 422 height 51
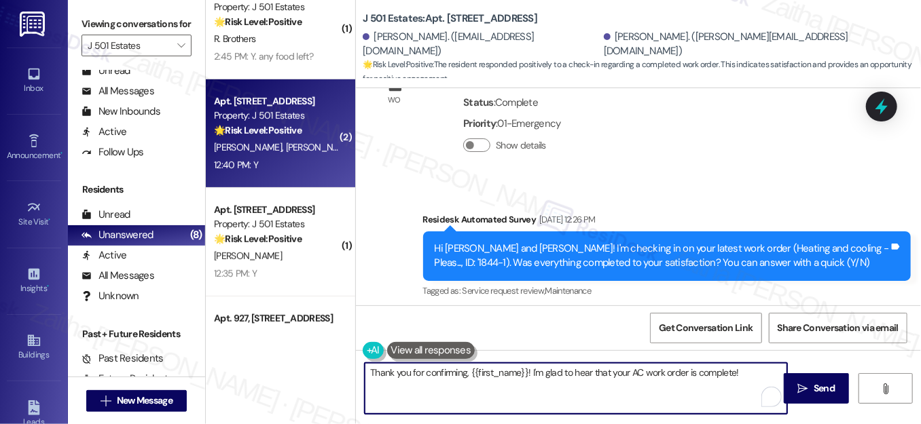
paste textarea "We'd also love to hear your thoughts, has {{property}} lived up to your expecta…"
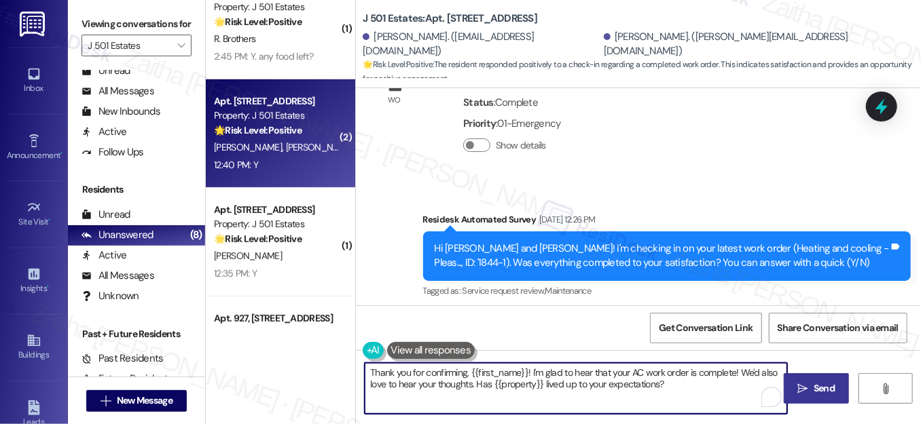
type textarea "Thank you for confirming, {{first_name}}! I'm glad to hear that your AC work or…"
click at [819, 388] on span "Send" at bounding box center [823, 389] width 21 height 14
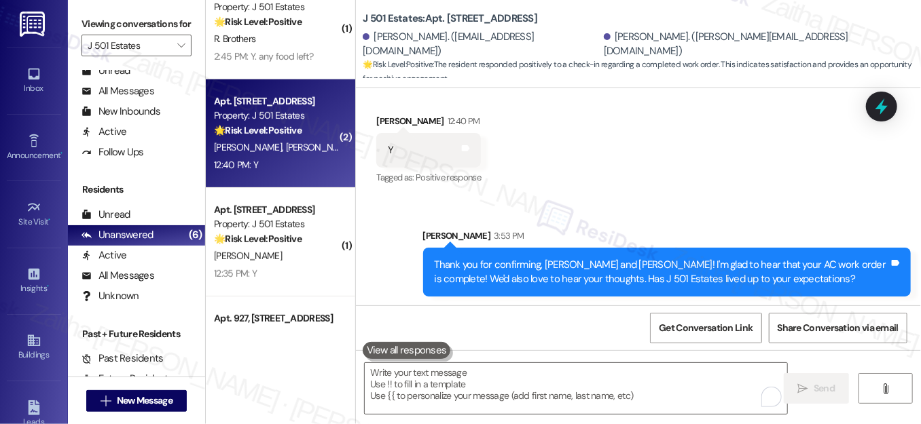
scroll to position [2982, 0]
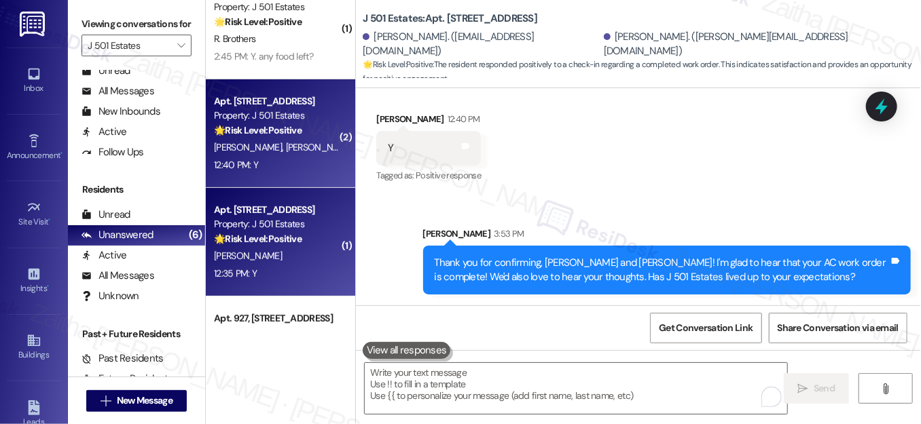
click at [286, 265] on div "12:35 PM: Y 12:35 PM: Y" at bounding box center [276, 273] width 128 height 17
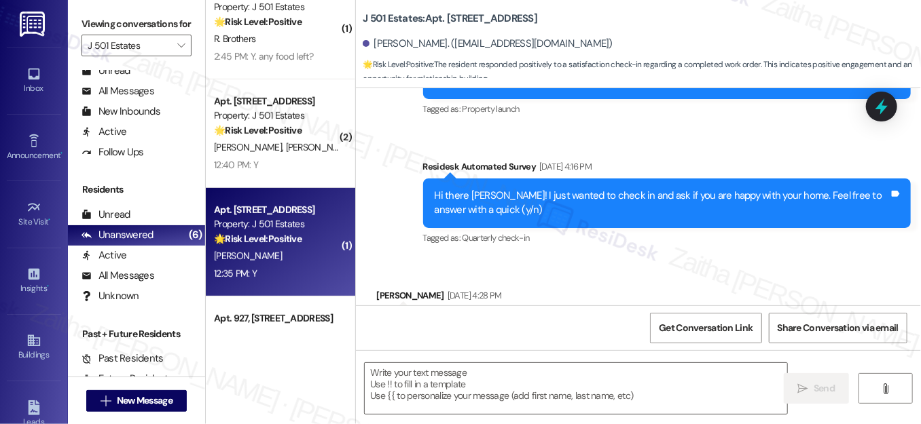
type textarea "Fetching suggested responses. Please feel free to read through the conversation…"
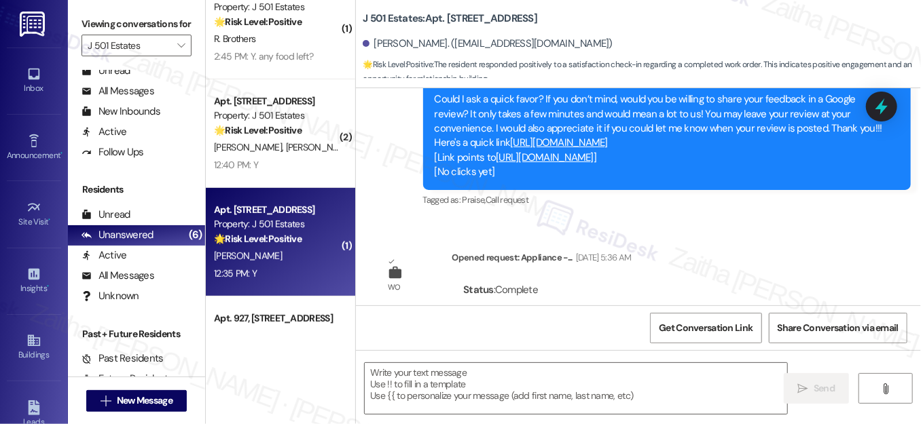
scroll to position [900, 0]
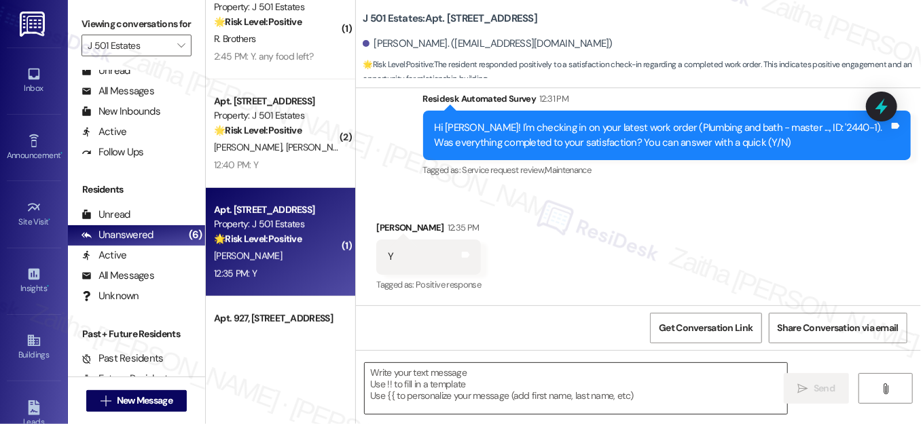
click at [462, 385] on textarea at bounding box center [576, 388] width 422 height 51
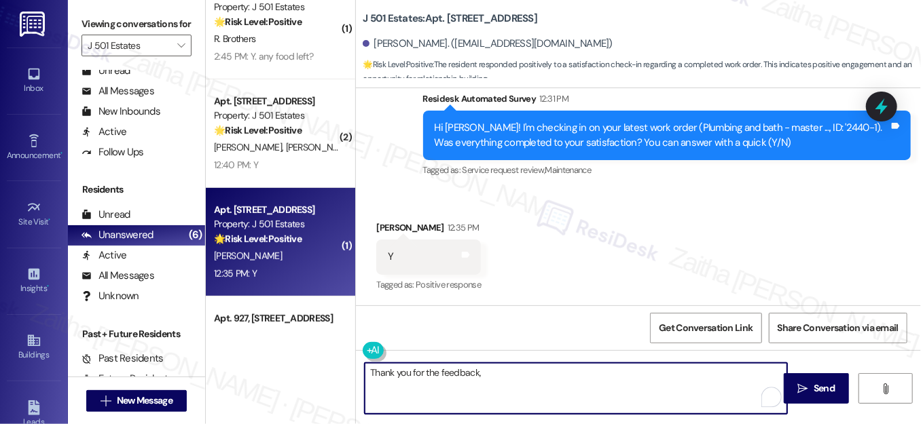
click at [376, 227] on div "Eli Oates 12:35 PM" at bounding box center [428, 230] width 105 height 19
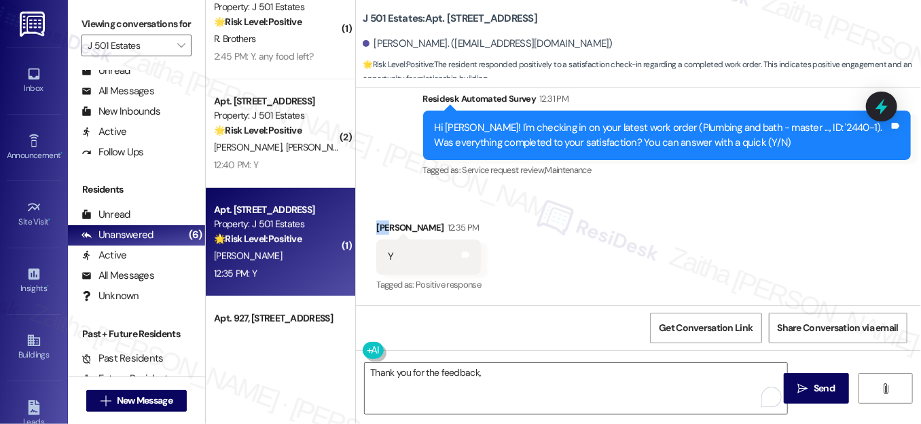
click at [376, 227] on div "Eli Oates 12:35 PM" at bounding box center [428, 230] width 105 height 19
copy div "Eli"
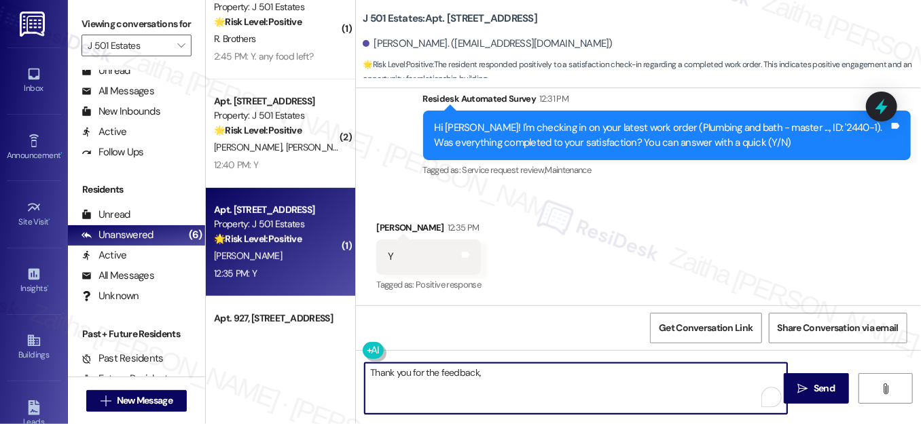
click at [505, 381] on textarea "Thank you for the feedback," at bounding box center [576, 388] width 422 height 51
paste textarea "Eli"
paste textarea "I'm happy the work order was completed to your satisfaction! We'd also love to …"
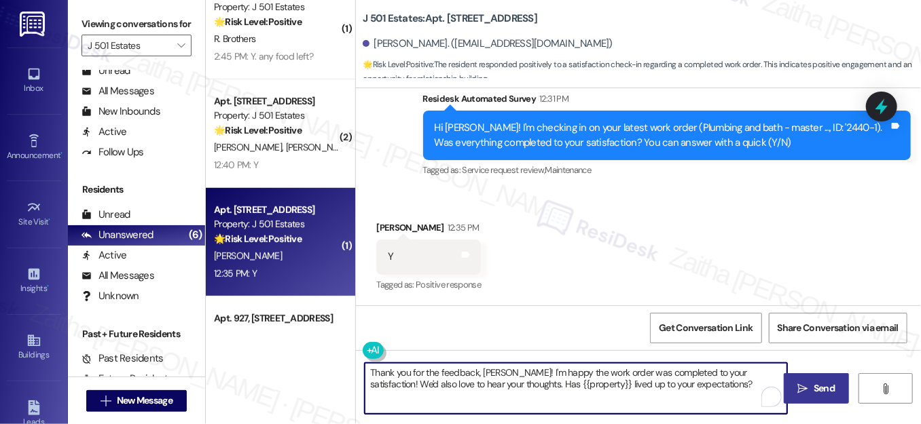
type textarea "Thank you for the feedback, Eli! I'm happy the work order was completed to your…"
click at [825, 385] on span "Send" at bounding box center [823, 389] width 21 height 14
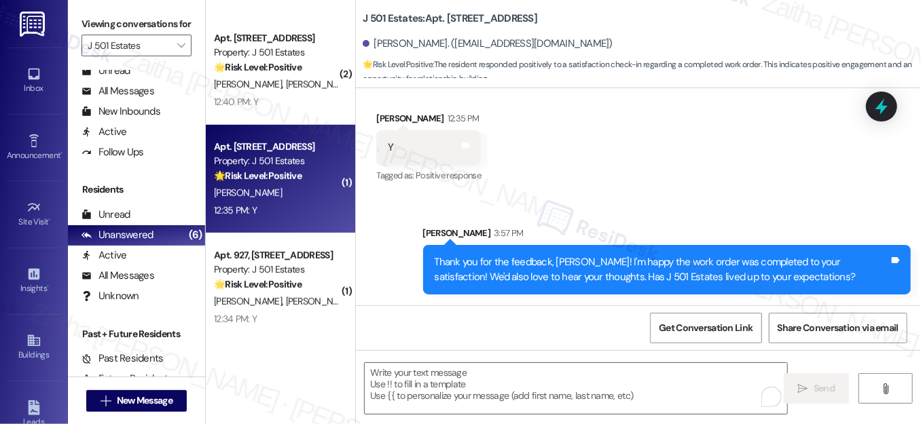
scroll to position [494, 0]
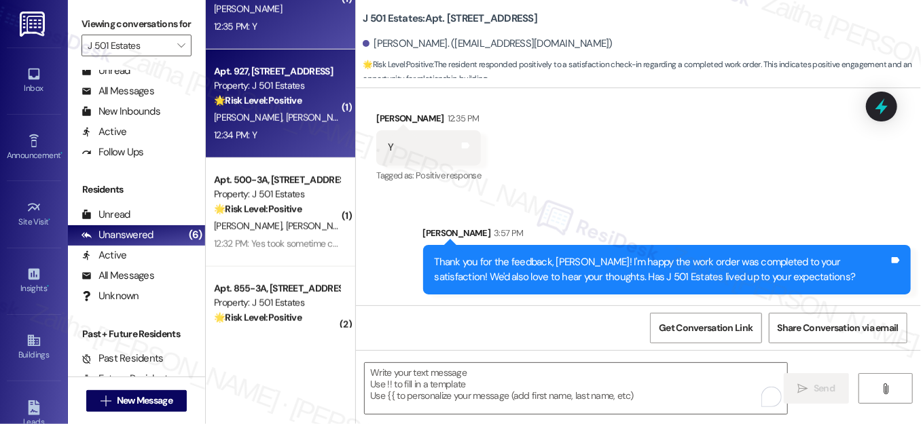
click at [322, 119] on div "E. Weigle V. Slongo" at bounding box center [276, 117] width 128 height 17
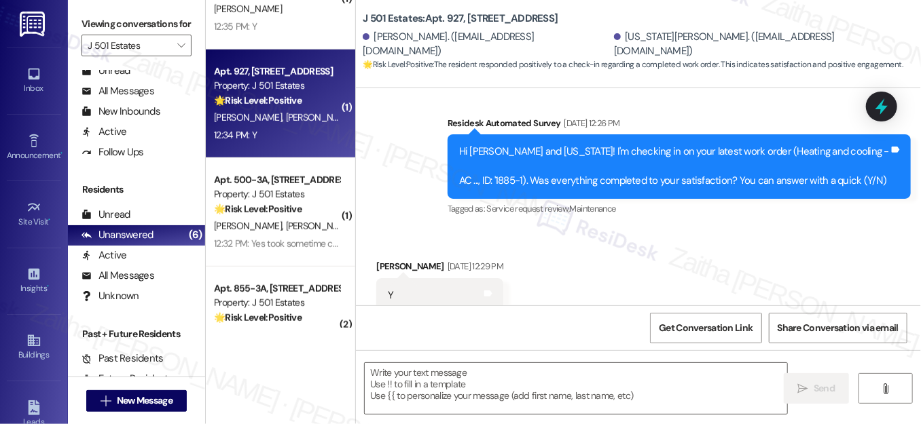
type textarea "Fetching suggested responses. Please feel free to read through the conversation…"
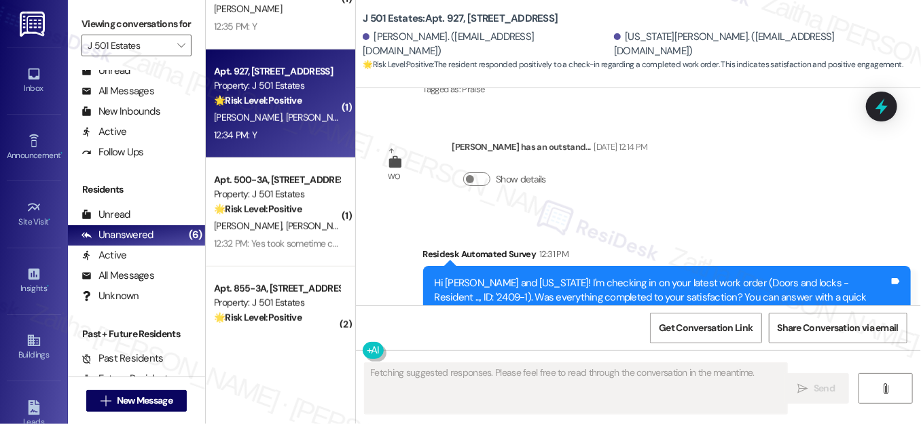
scroll to position [3430, 0]
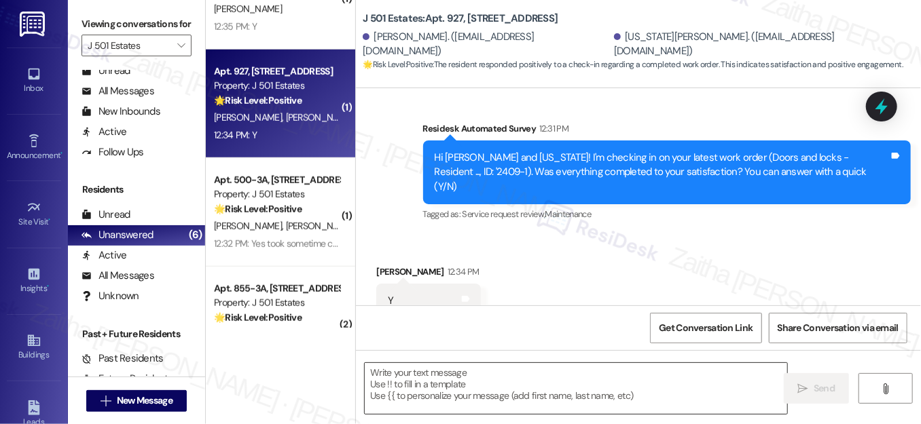
click at [426, 370] on textarea at bounding box center [576, 388] width 422 height 51
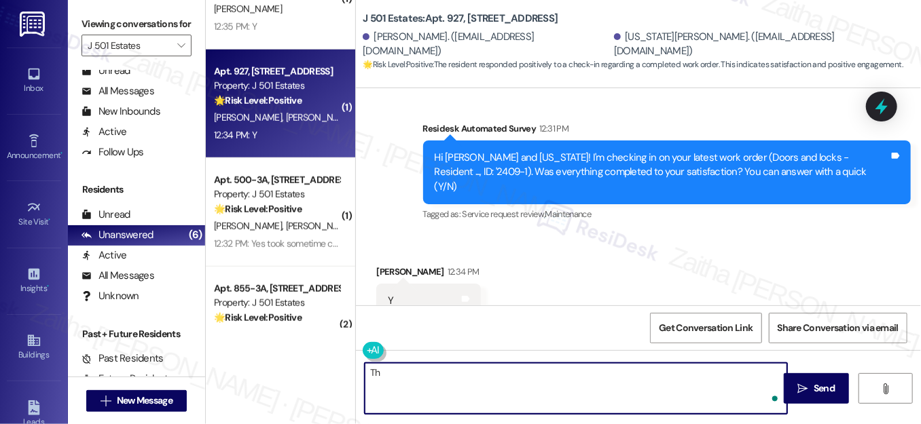
type textarea "T"
click at [383, 265] on div "Elva Weigle 12:34 PM" at bounding box center [428, 274] width 105 height 19
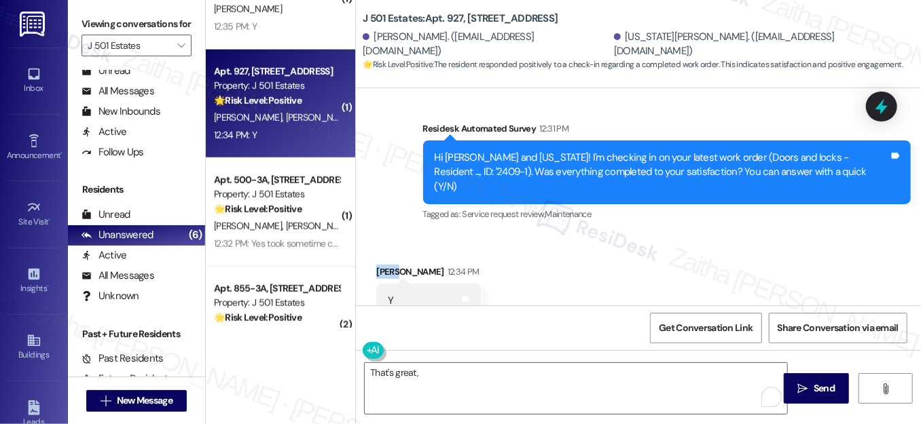
click at [382, 265] on div "Elva Weigle 12:34 PM" at bounding box center [428, 274] width 105 height 19
copy div "Elva"
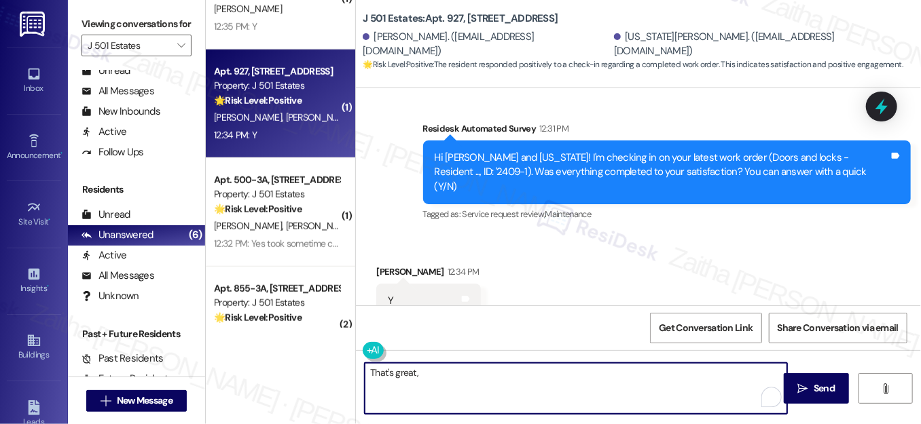
click at [436, 371] on textarea "That's great," at bounding box center [576, 388] width 422 height 51
paste textarea "Elva"
paste textarea "I'm happy the work order was completed to your satisfaction! We'd also love to …"
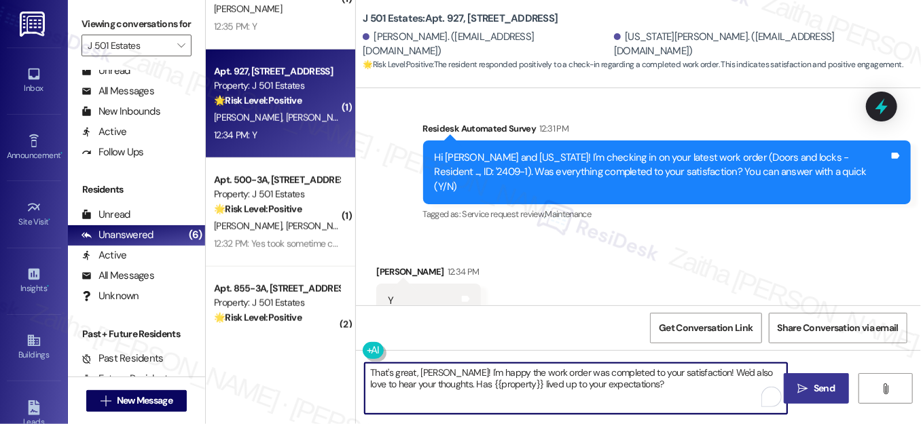
type textarea "That's great, Elva! I'm happy the work order was completed to your satisfaction…"
drag, startPoint x: 831, startPoint y: 382, endPoint x: 823, endPoint y: 382, distance: 7.5
click at [831, 382] on span "Send" at bounding box center [823, 389] width 21 height 14
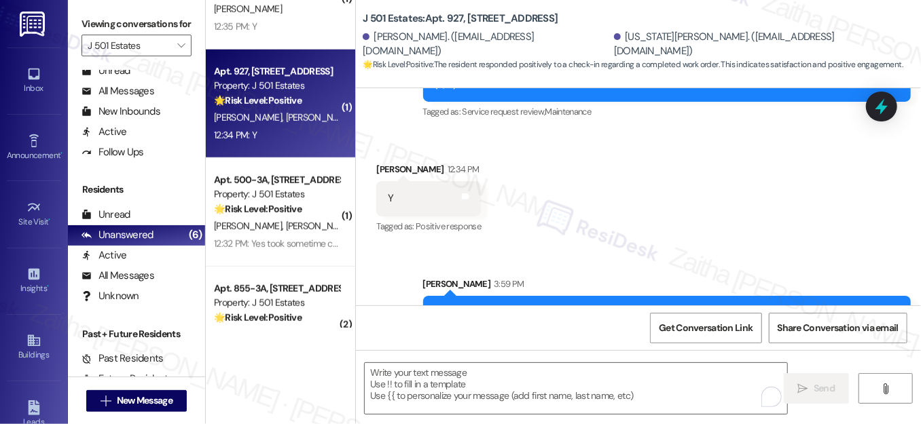
scroll to position [3539, 0]
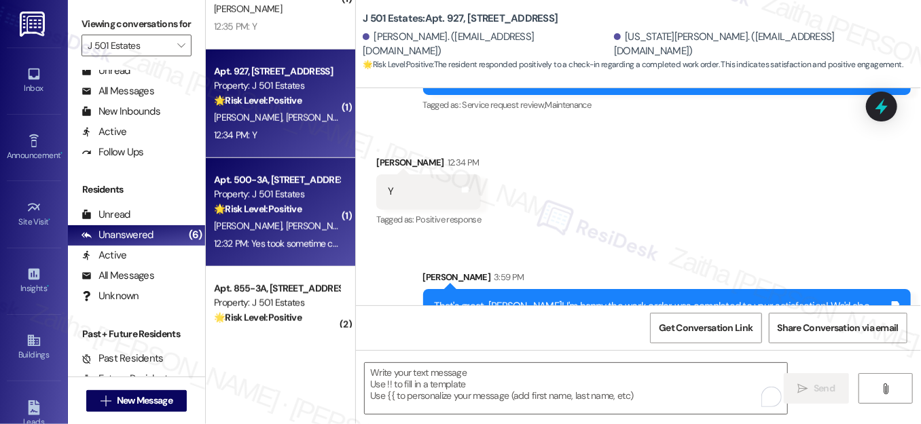
click at [302, 244] on div "12:32 PM: Yes took sometime cause they needed to order parts but it's now all s…" at bounding box center [432, 244] width 437 height 12
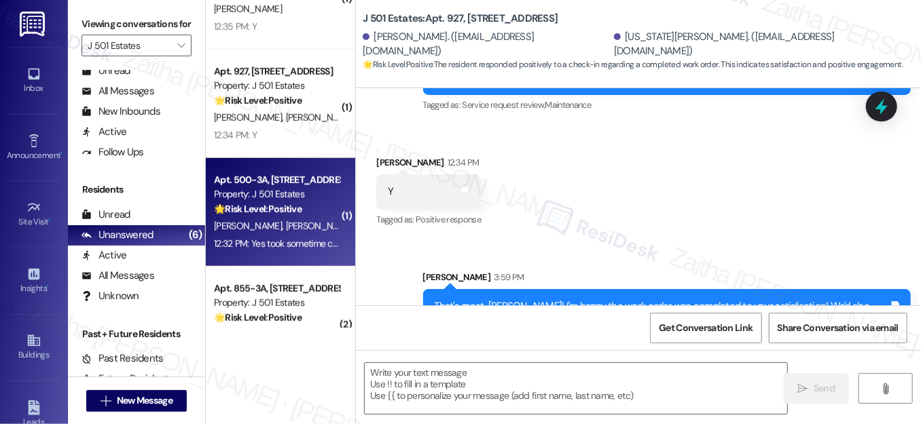
type textarea "Fetching suggested responses. Please feel free to read through the conversation…"
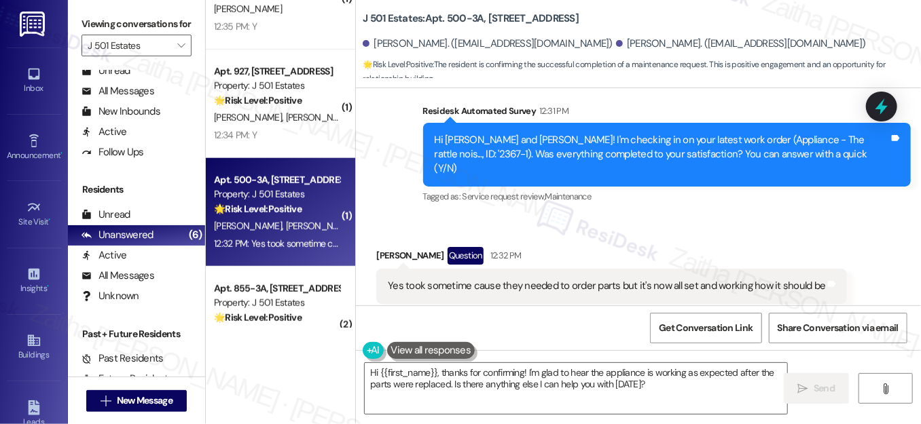
scroll to position [3558, 0]
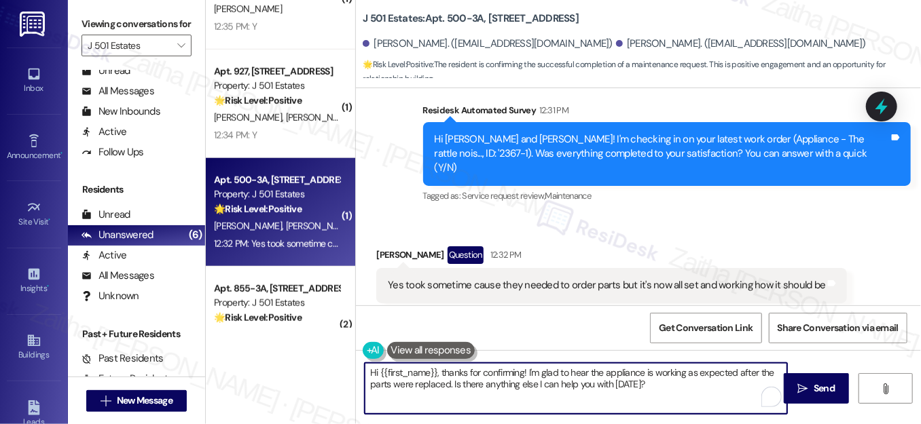
drag, startPoint x: 449, startPoint y: 383, endPoint x: 666, endPoint y: 403, distance: 217.5
click at [666, 403] on textarea "Hi {{first_name}}, thanks for confirming! I'm glad to hear the appliance is wor…" at bounding box center [576, 388] width 422 height 51
type textarea "Hi {{first_name}}, thanks for confirming! I'm glad to hear the appliance is wor…"
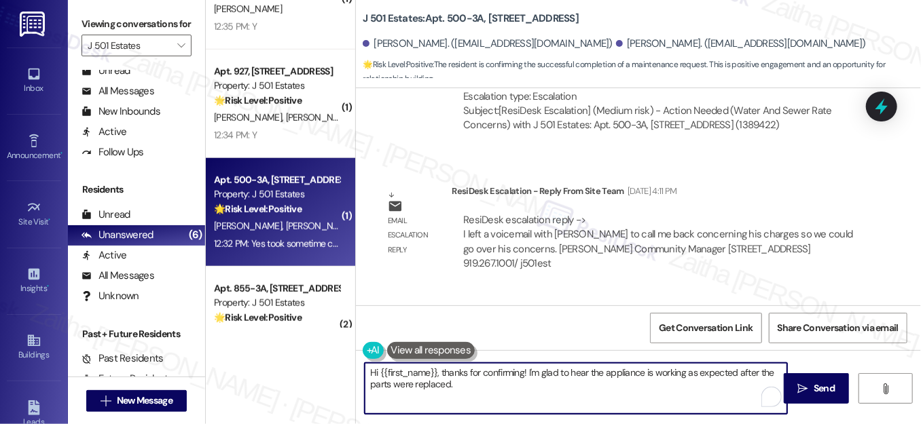
scroll to position [1892, 0]
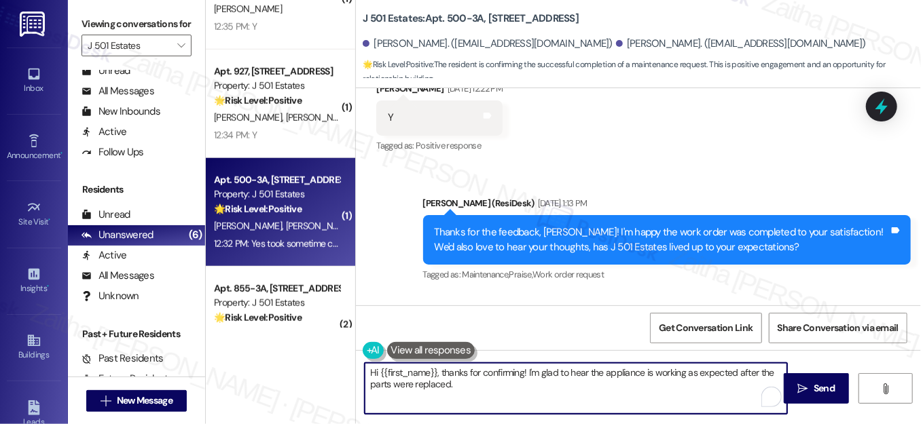
scroll to position [2818, 0]
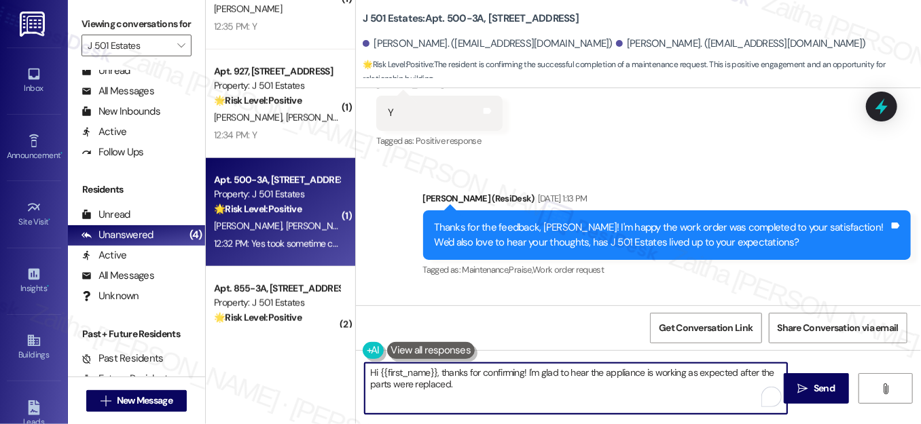
paste textarea "We'd also love to hear your thoughts. Has {{property}} lived up to your expecta…"
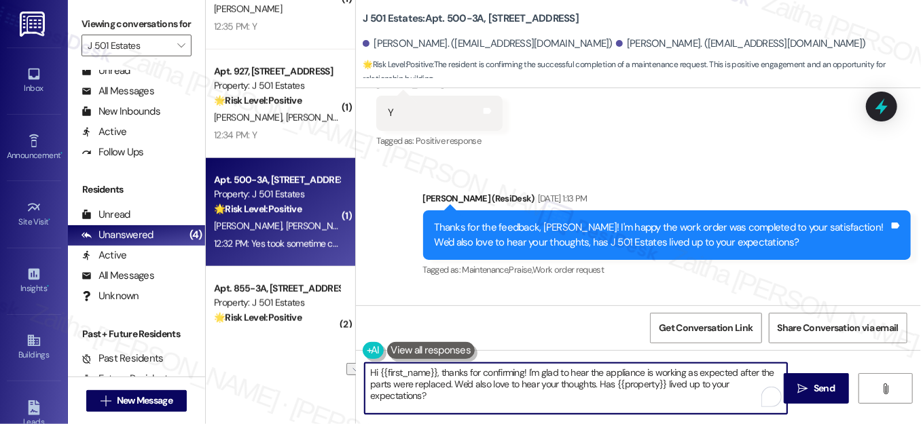
drag, startPoint x: 443, startPoint y: 369, endPoint x: 356, endPoint y: 371, distance: 86.2
click at [357, 370] on div "Hi {{first_name}}, thanks for confirming! I'm glad to hear the appliance is wor…" at bounding box center [569, 389] width 424 height 52
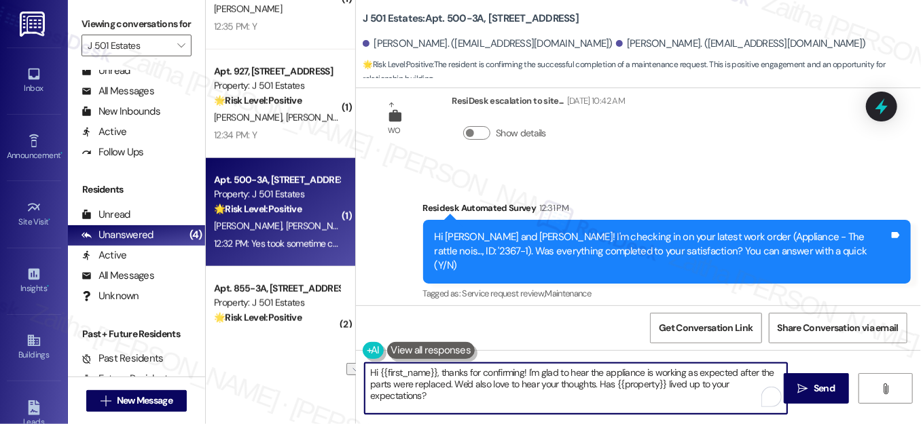
scroll to position [3558, 0]
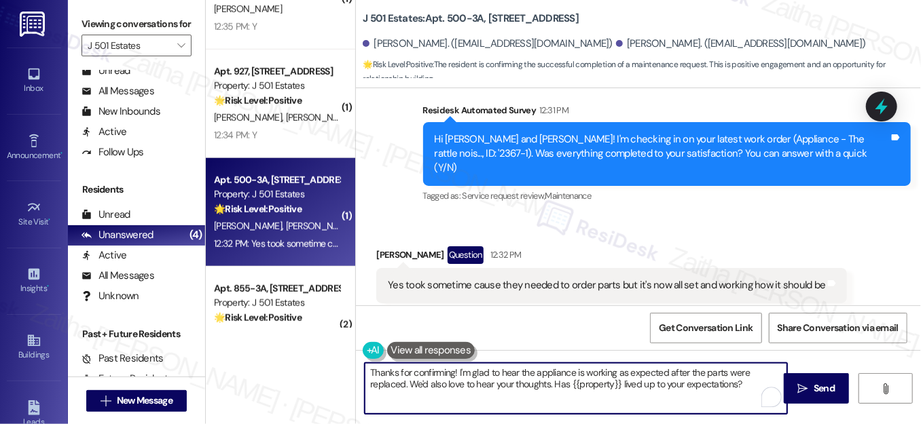
click at [386, 246] on div "Nicholas Sammartino Question 12:32 PM" at bounding box center [611, 257] width 470 height 22
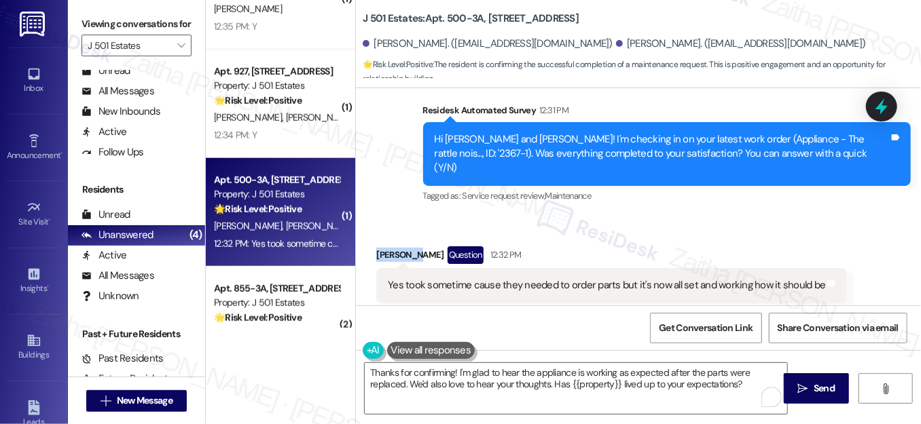
click at [386, 246] on div "Nicholas Sammartino Question 12:32 PM" at bounding box center [611, 257] width 470 height 22
copy div "Nicholas"
click at [451, 372] on textarea "Thanks for confirming! I'm glad to hear the appliance is working as expected af…" at bounding box center [576, 388] width 422 height 51
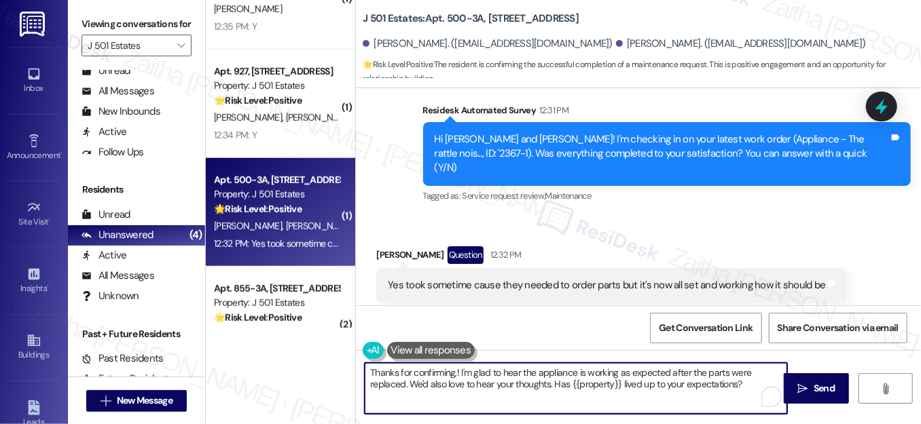
paste textarea "Nicholas"
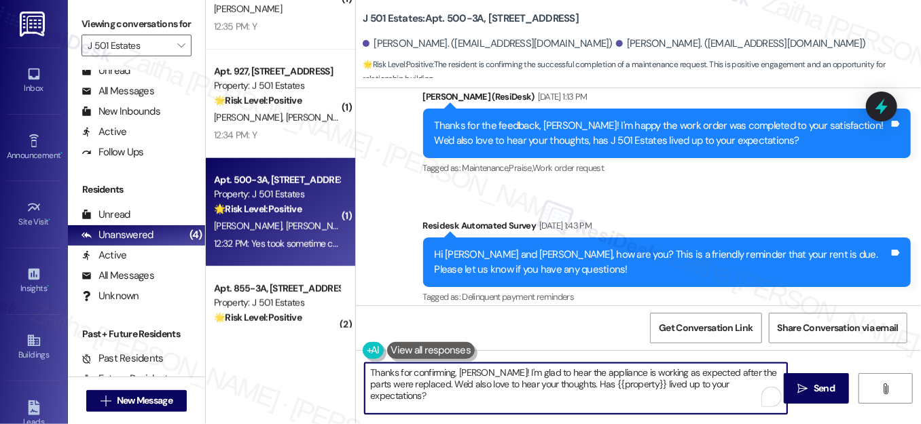
scroll to position [3250, 0]
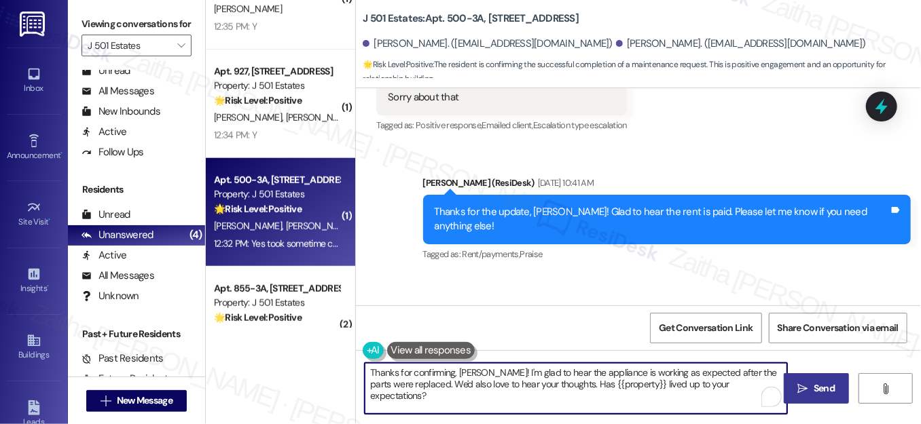
type textarea "Thanks for confirming, Nicholas! I'm glad to hear the appliance is working as e…"
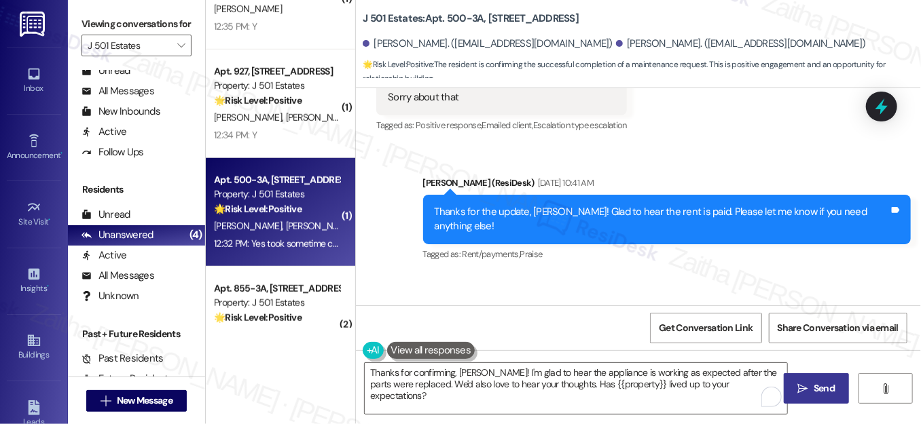
click at [820, 388] on span "Send" at bounding box center [823, 389] width 21 height 14
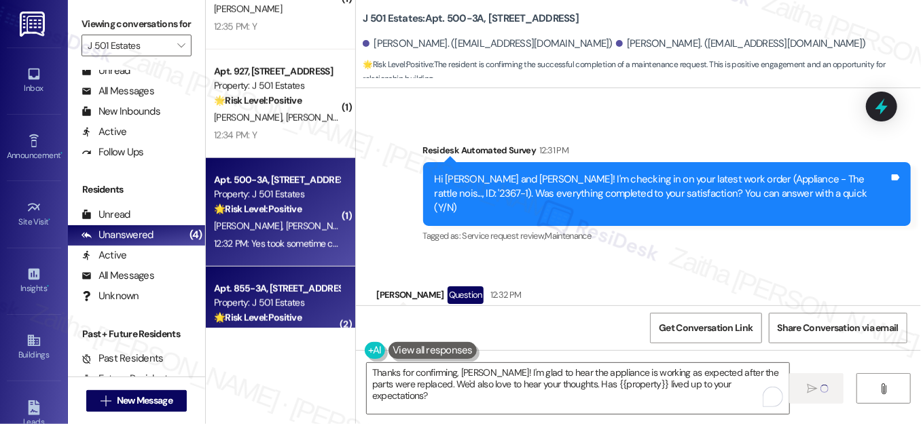
scroll to position [3558, 0]
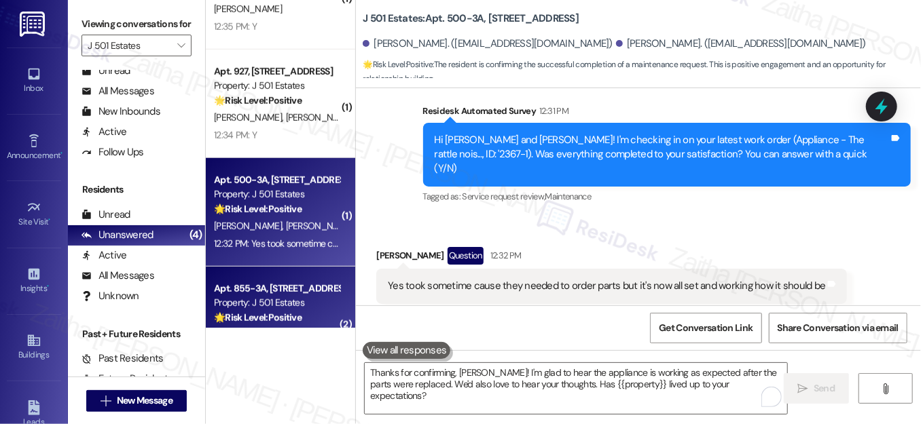
click at [276, 306] on div "Property: J 501 Estates" at bounding box center [277, 303] width 126 height 14
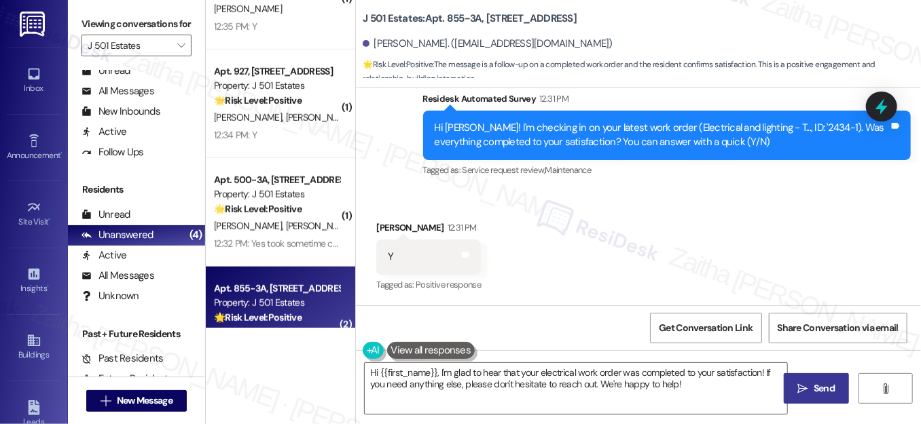
scroll to position [2967, 0]
click at [371, 371] on textarea "Hi {{first_name}}, I'm glad to hear that your electrical work order was complet…" at bounding box center [576, 388] width 422 height 51
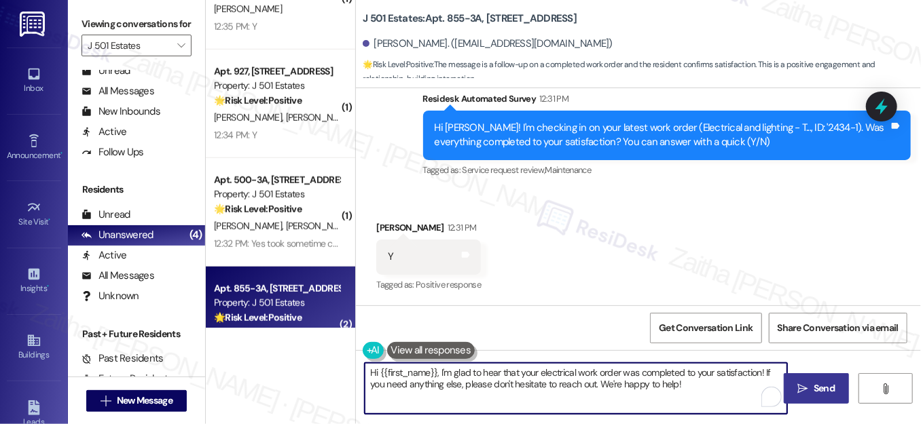
click at [372, 371] on textarea "Hi {{first_name}}, I'm glad to hear that your electrical work order was complet…" at bounding box center [576, 388] width 422 height 51
drag, startPoint x: 437, startPoint y: 382, endPoint x: 760, endPoint y: 389, distance: 323.2
click at [760, 389] on textarea "Thanks for confirming, {{first_name}}, I'm glad to hear that your electrical wo…" at bounding box center [576, 388] width 422 height 51
paste textarea "We'd also love to hear your thoughts. Has {{property}} lived up to your expecta…"
click at [516, 372] on textarea "Thanks for confirming, {{first_name}}, I'm glad to hear that your electrical wo…" at bounding box center [576, 388] width 422 height 51
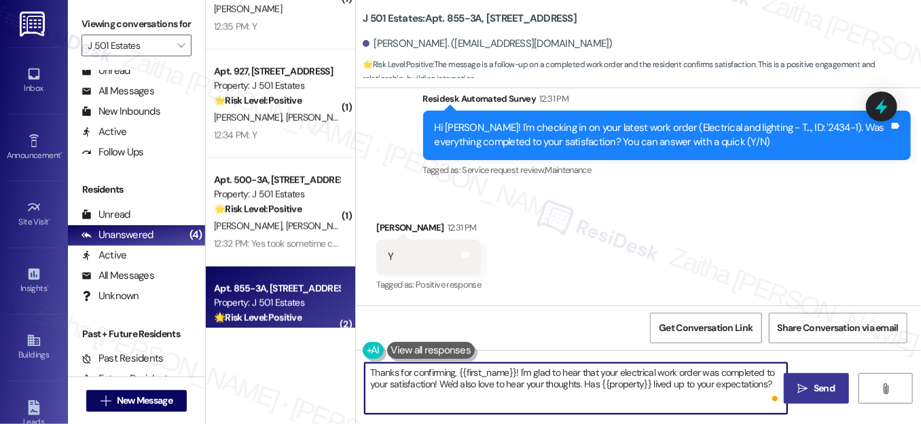
click at [435, 381] on textarea "Thanks for confirming, {{first_name}}! I'm glad to hear that your electrical wo…" at bounding box center [576, 388] width 422 height 51
type textarea "Thanks for confirming, {{first_name}}! I'm glad to hear that your electrical wo…"
click at [804, 388] on icon "" at bounding box center [803, 389] width 10 height 11
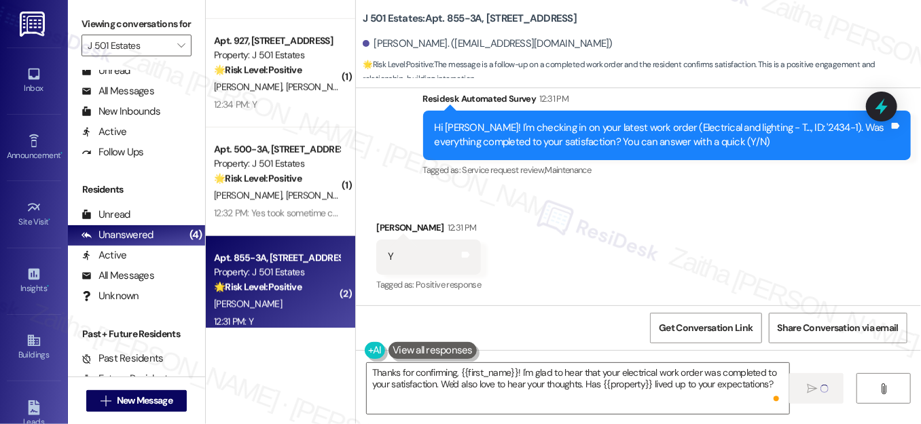
scroll to position [541, 0]
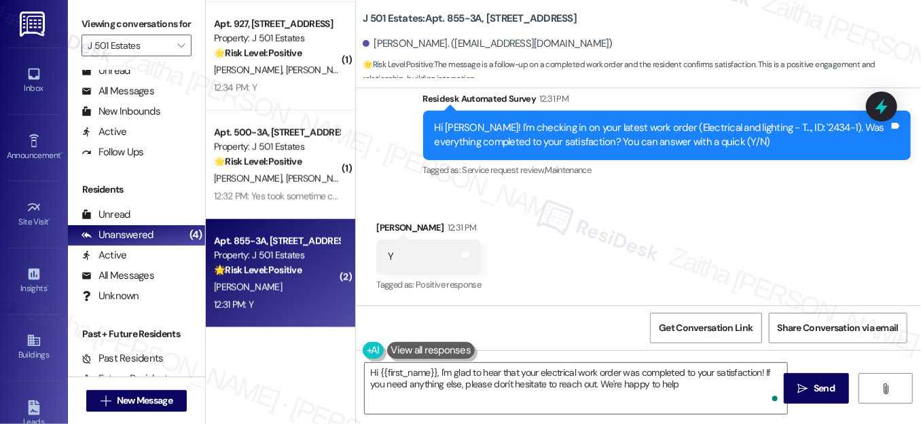
type textarea "Hi {{first_name}}, I'm glad to hear that your electrical work order was complet…"
click at [177, 51] on icon "" at bounding box center [180, 45] width 7 height 11
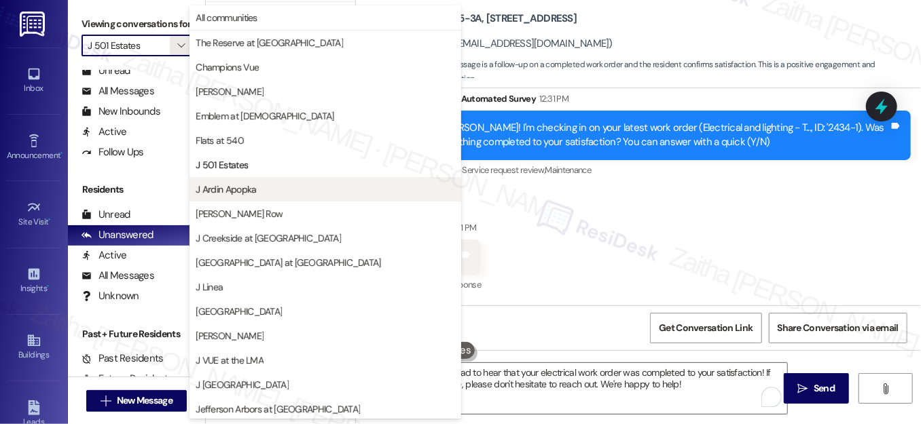
click at [273, 193] on span "J Ardin Apopka" at bounding box center [325, 190] width 259 height 14
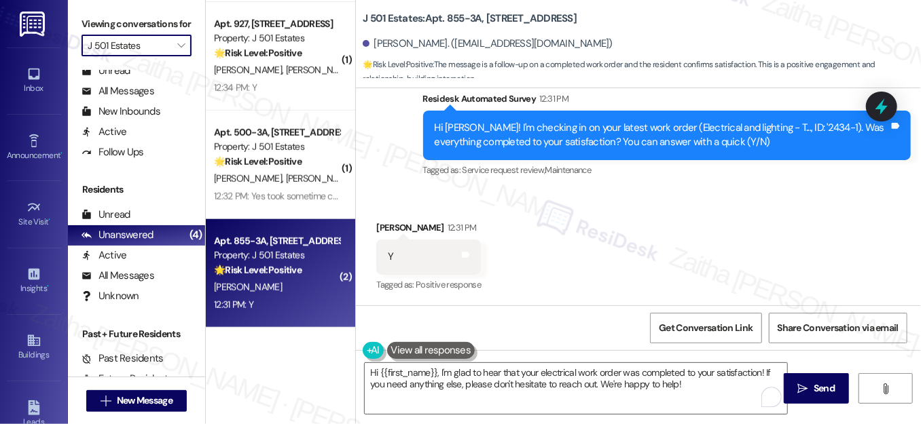
type input "J Ardin Apopka"
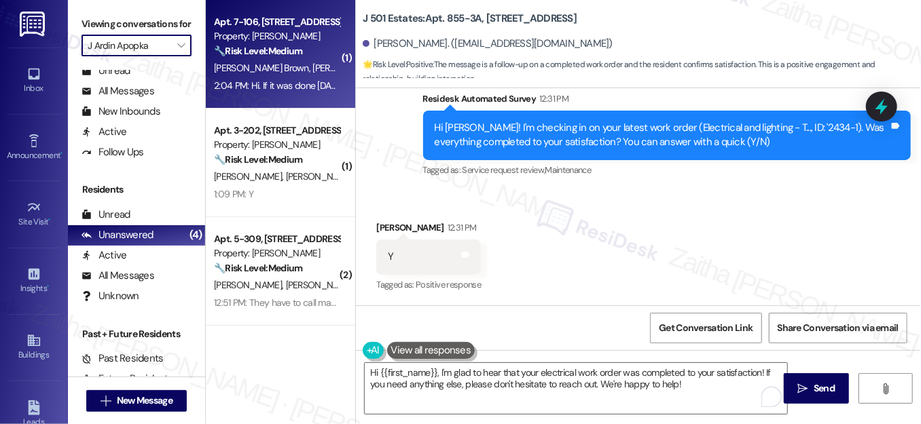
click at [324, 64] on div "E. Rivera Brown M. Brown" at bounding box center [276, 68] width 128 height 17
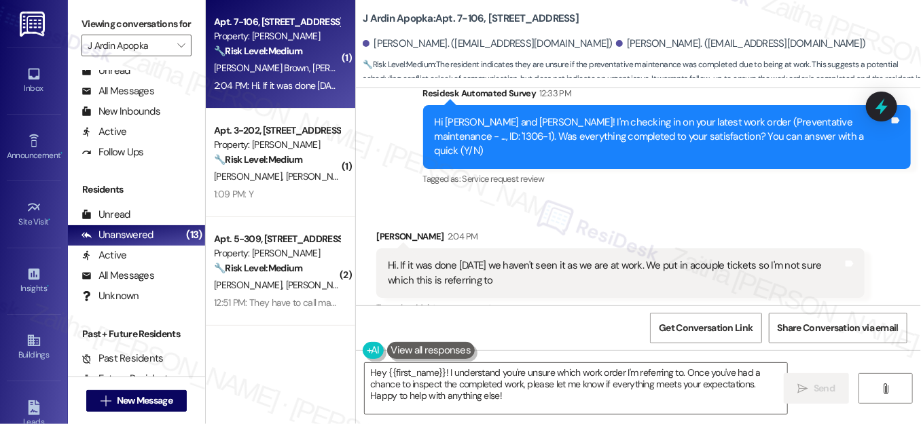
scroll to position [3962, 0]
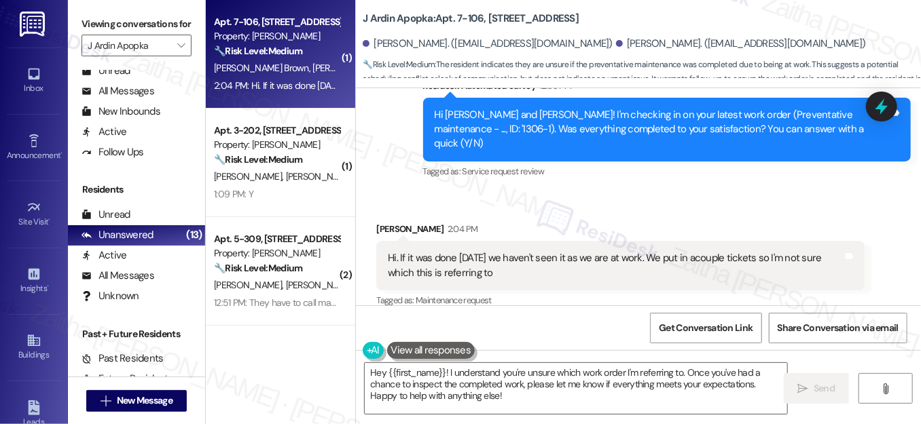
click at [380, 222] on div "Ericka Rivera Brown 2:04 PM" at bounding box center [619, 231] width 487 height 19
copy div "Ericka"
click at [382, 369] on textarea "Hey {{first_name}}! I understand you're unsure which work order I'm referring t…" at bounding box center [576, 388] width 422 height 51
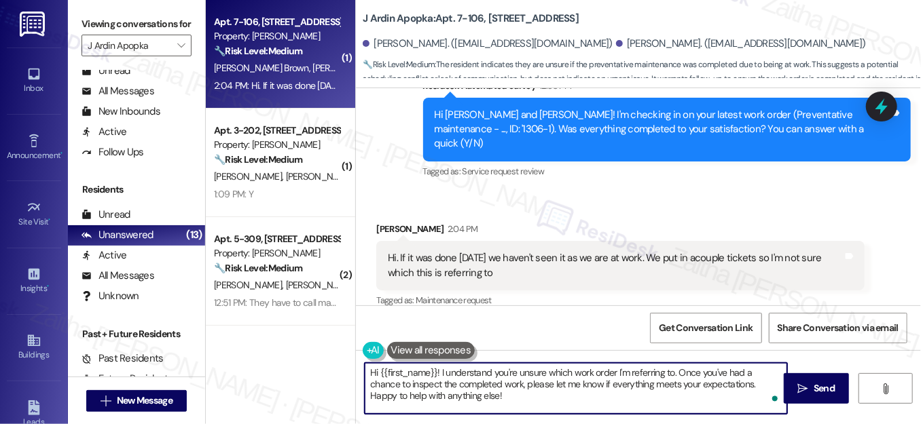
click at [403, 371] on textarea "Hi {{first_name}}! I understand you're unsure which work order I'm referring to…" at bounding box center [576, 388] width 422 height 51
paste textarea "Ericka"
drag, startPoint x: 641, startPoint y: 371, endPoint x: 653, endPoint y: 400, distance: 31.0
click at [653, 400] on textarea "Hi Ericka! I understand you're unsure which work order I'm referring to. Once y…" at bounding box center [576, 388] width 422 height 51
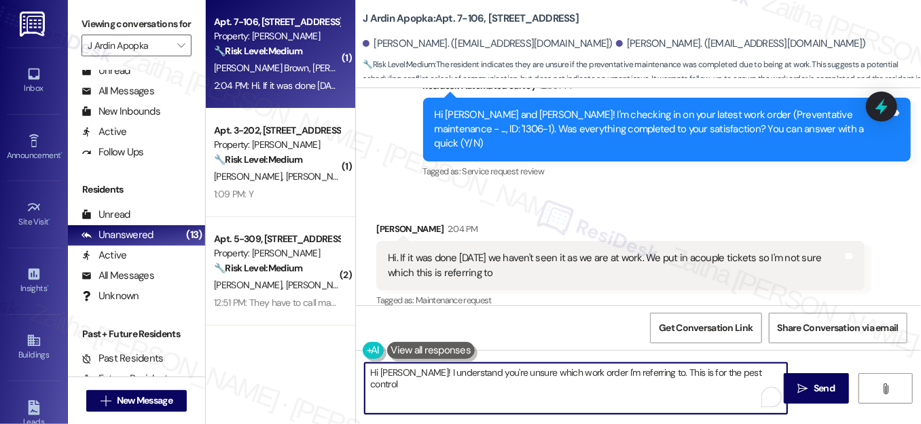
click at [647, 375] on textarea "Hi Ericka! I understand you're unsure which work order I'm referring to. This i…" at bounding box center [576, 388] width 422 height 51
drag, startPoint x: 639, startPoint y: 367, endPoint x: 663, endPoint y: 367, distance: 23.1
click at [640, 367] on textarea "Hi Ericka! I understand you're unsure which work order I'm referring to. This i…" at bounding box center [576, 388] width 422 height 51
drag, startPoint x: 672, startPoint y: 365, endPoint x: 758, endPoint y: 365, distance: 85.5
click at [756, 367] on textarea "Hi Ericka! I understand you're unsure which work order I'm referring to. This i…" at bounding box center [576, 388] width 422 height 51
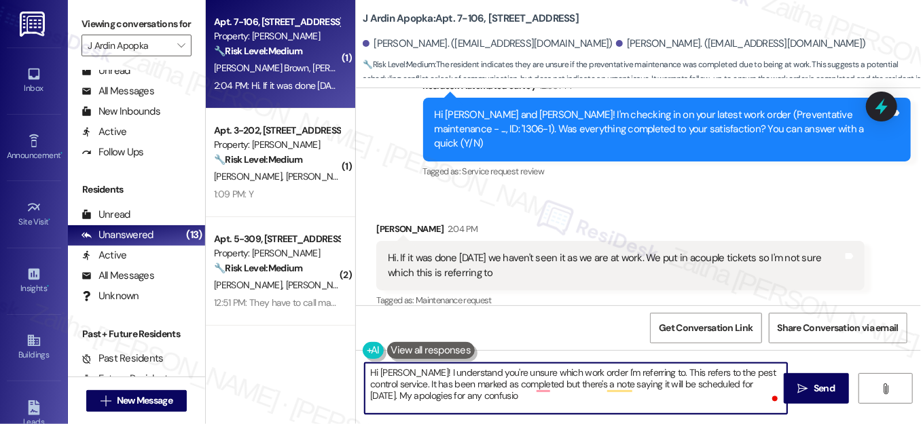
type textarea "Hi Ericka! I understand you're unsure which work order I'm referring to. This r…"
drag, startPoint x: 368, startPoint y: 374, endPoint x: 508, endPoint y: 406, distance: 144.1
click at [508, 406] on textarea "Hi Ericka! I understand you're unsure which work order I'm referring to. This r…" at bounding box center [576, 388] width 422 height 51
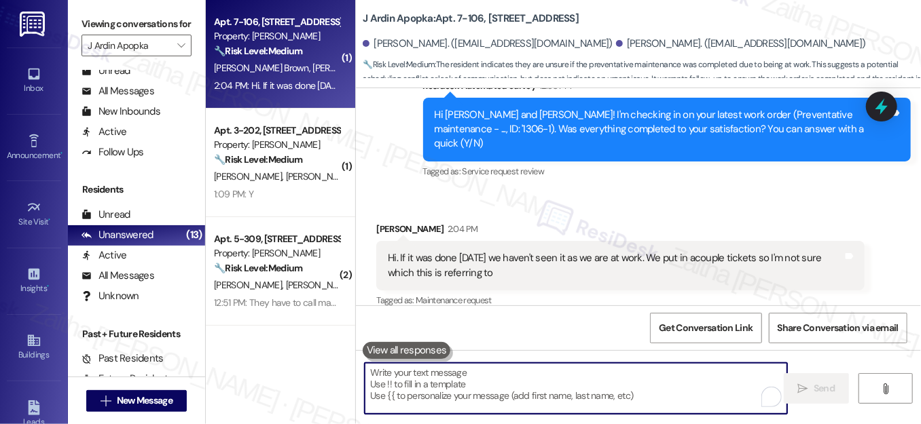
paste textarea "Hi Ericka! I understand you’re unsure which work order I’m referring to — it’s …"
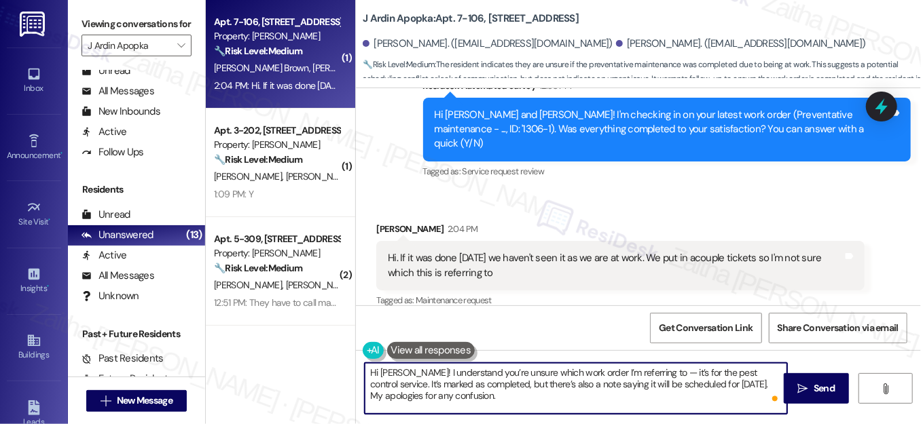
click at [648, 372] on textarea "Hi Ericka! I understand you’re unsure which work order I’m referring to — it’s …" at bounding box center [576, 388] width 422 height 51
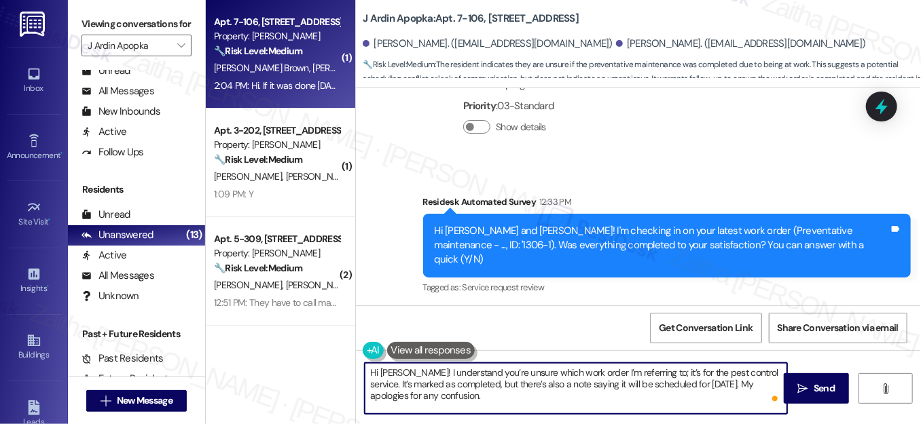
scroll to position [3840, 0]
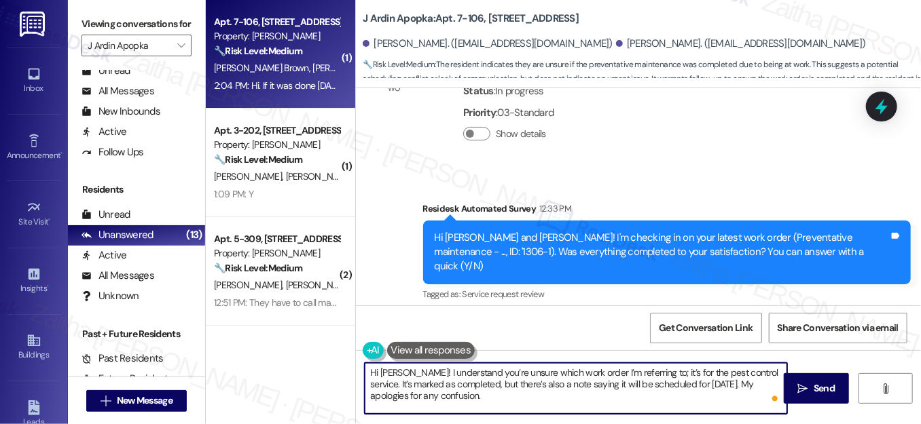
type textarea "Hi Ericka! I understand you’re unsure which work order I’m referring to; it’s f…"
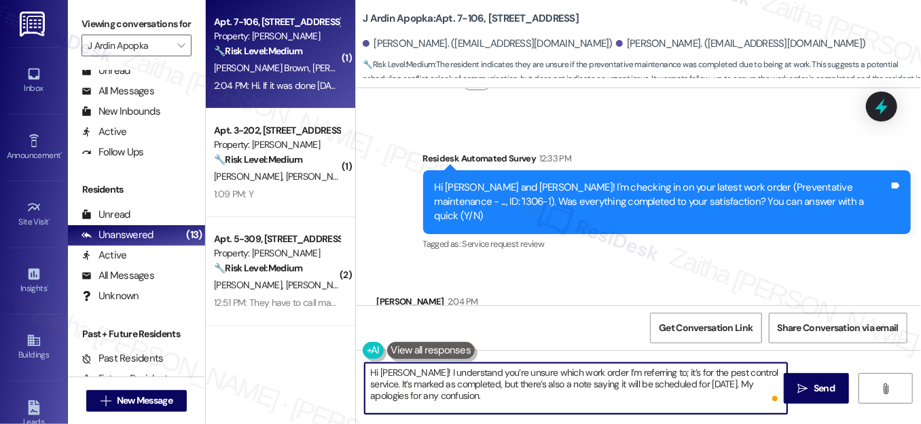
scroll to position [3962, 0]
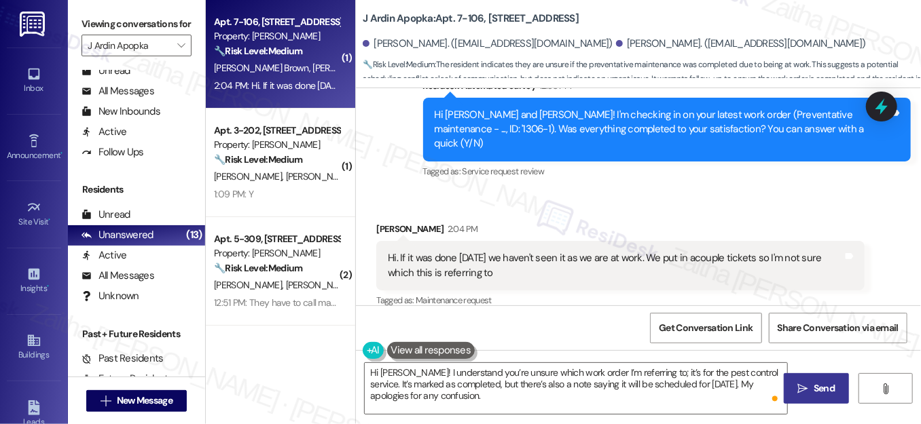
click at [813, 388] on span "Send" at bounding box center [823, 389] width 21 height 14
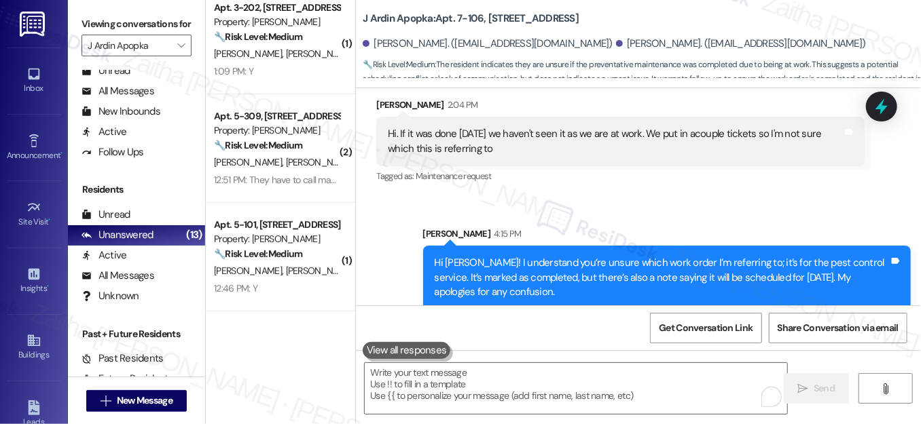
scroll to position [123, 0]
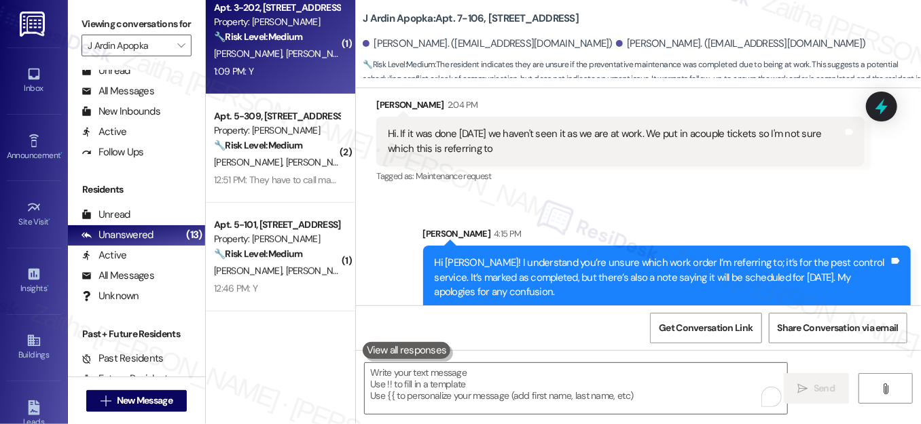
click at [303, 65] on div "1:09 PM: Y 1:09 PM: Y" at bounding box center [276, 71] width 128 height 17
type textarea "Fetching suggested responses. Please feel free to read through the conversation…"
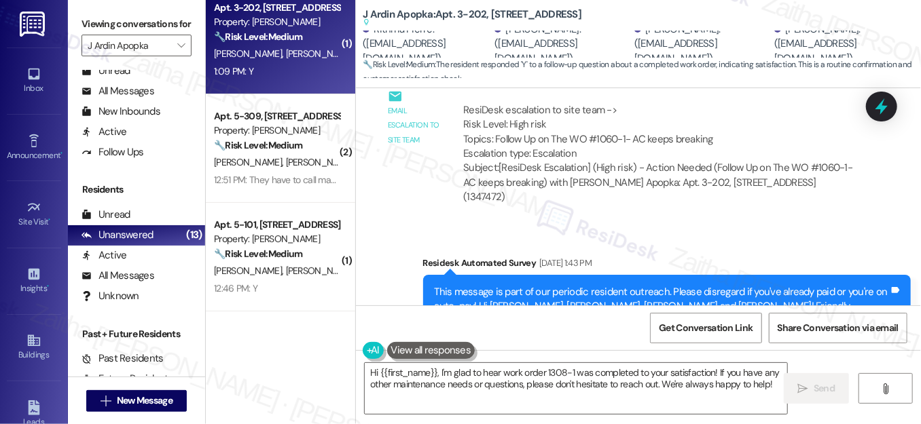
scroll to position [4002, 0]
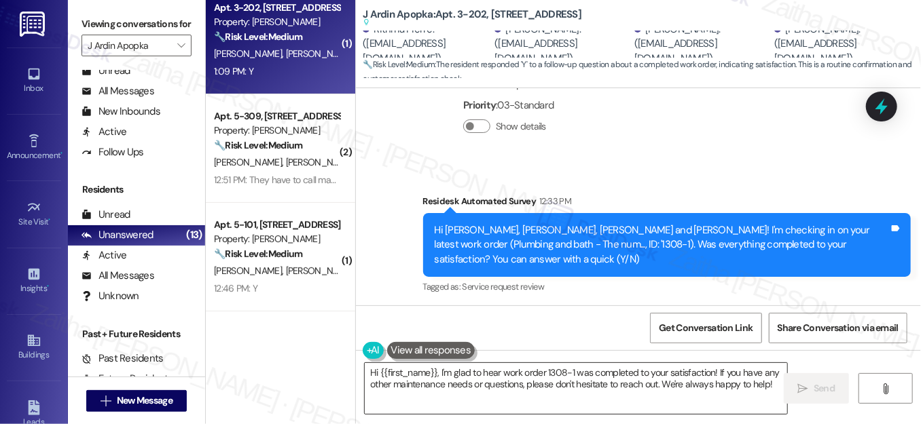
click at [371, 373] on textarea "Hi {{first_name}}, I'm glad to hear work order 1308-1 was completed to your sat…" at bounding box center [576, 388] width 422 height 51
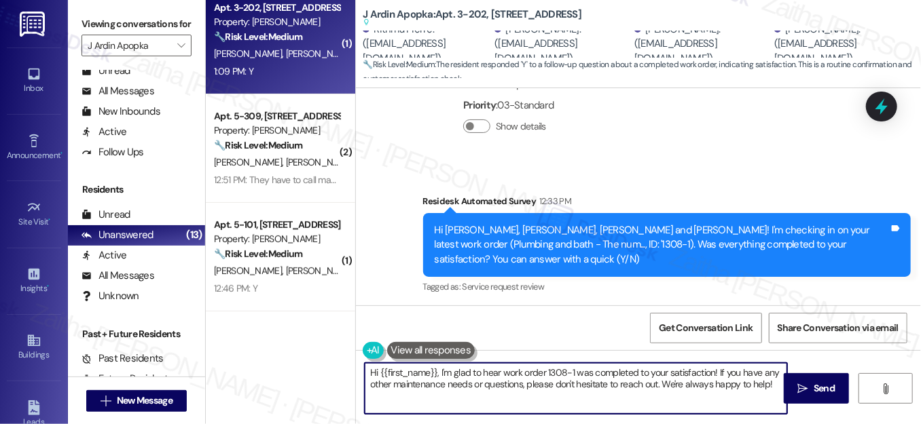
click at [371, 373] on textarea "Hi {{first_name}}, I'm glad to hear work order 1308-1 was completed to your sat…" at bounding box center [576, 388] width 422 height 51
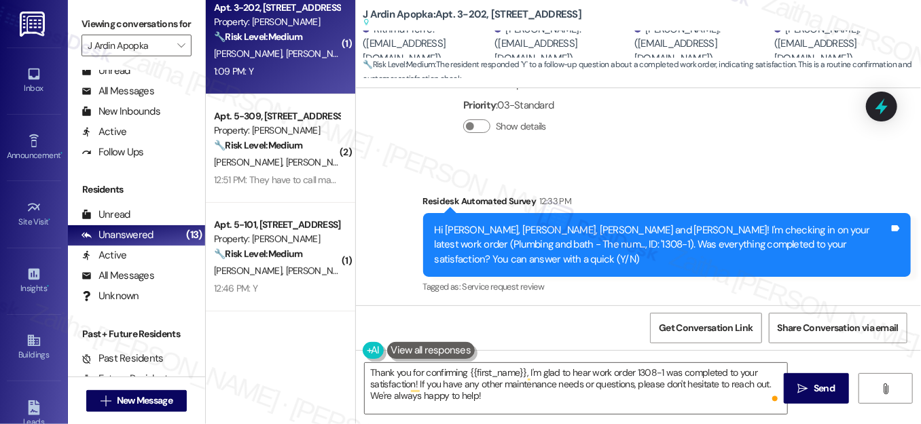
click at [387, 337] on div "Rubenite Pierre 1:09 PM" at bounding box center [428, 346] width 105 height 19
copy div "Rubenite"
click at [485, 371] on textarea "Thank you for confirming {{first_name}}, I'm glad to hear work order 1308-1 was…" at bounding box center [576, 388] width 422 height 51
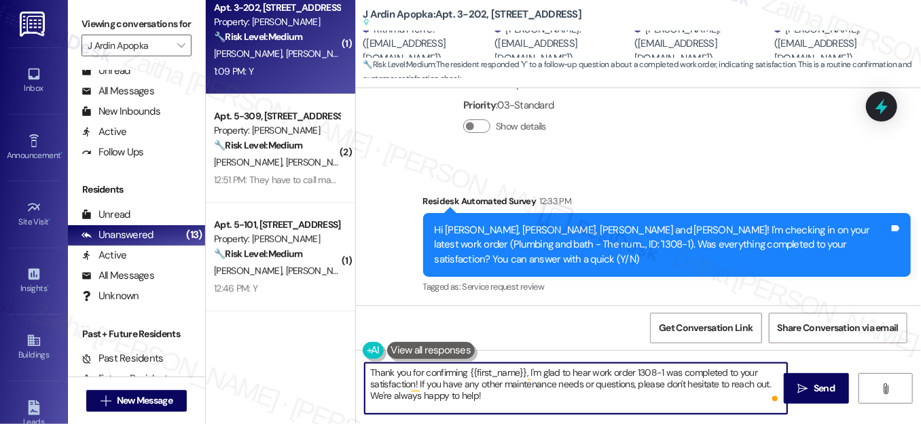
click at [485, 371] on textarea "Thank you for confirming {{first_name}}, I'm glad to hear work order 1308-1 was…" at bounding box center [576, 388] width 422 height 51
paste textarea "Rubenite"
drag, startPoint x: 614, startPoint y: 372, endPoint x: 639, endPoint y: 369, distance: 25.3
click at [639, 369] on textarea "Thank you for confirming, Rubenite! I'm glad to hear work order 1308-1 was comp…" at bounding box center [576, 388] width 422 height 51
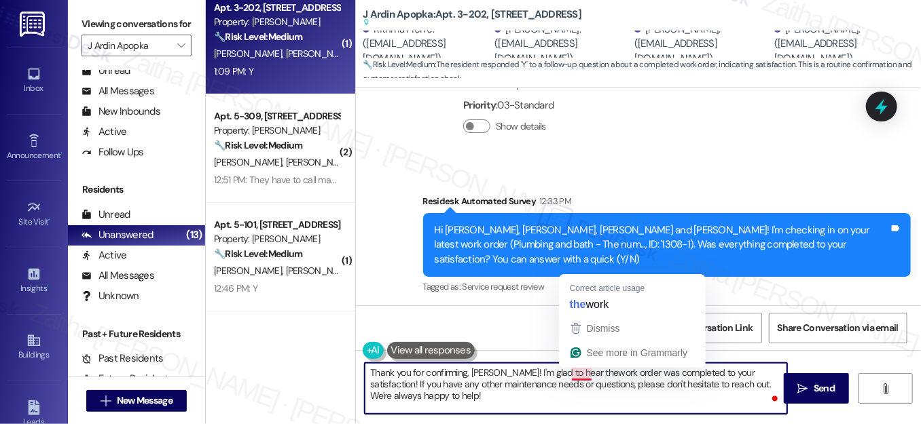
type textarea "Thank you for confirming, Rubenite! I'm glad to hear the work order was complet…"
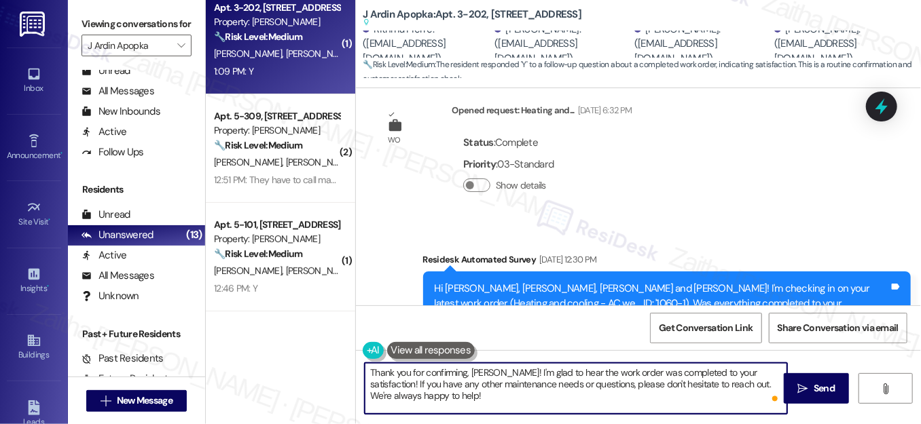
scroll to position [2746, 0]
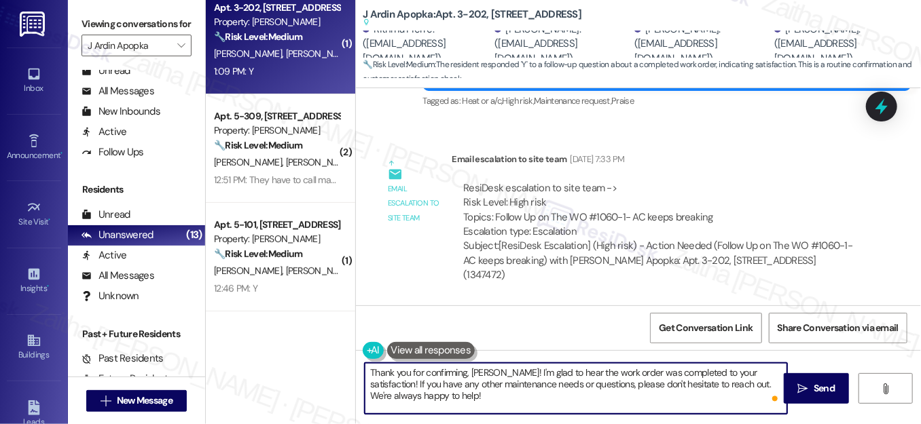
scroll to position [3694, 0]
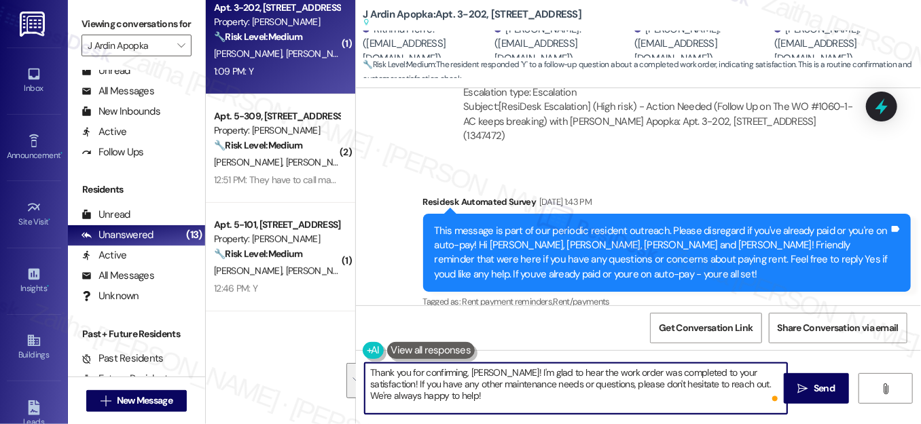
drag, startPoint x: 771, startPoint y: 369, endPoint x: 760, endPoint y: 401, distance: 33.1
click at [760, 401] on textarea "Thank you for confirming, Rubenite! I'm glad to hear the work order was complet…" at bounding box center [576, 388] width 422 height 51
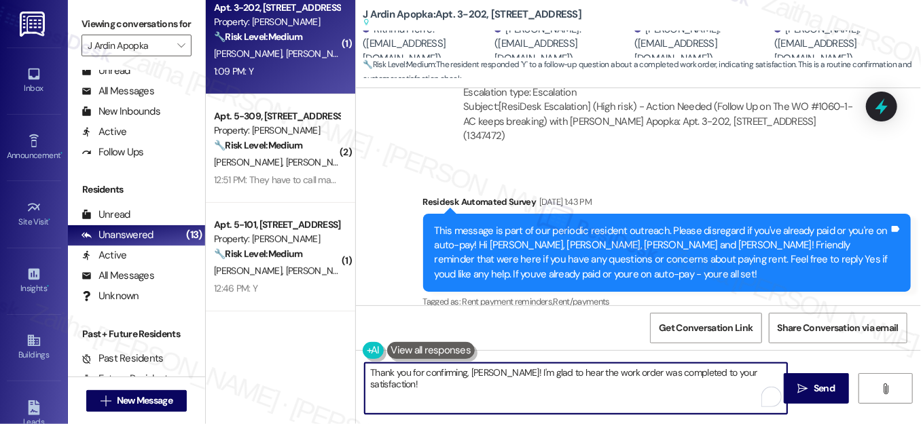
paste textarea "We'd also love to hear your thoughts. Has {{property}} lived up to your expecta…"
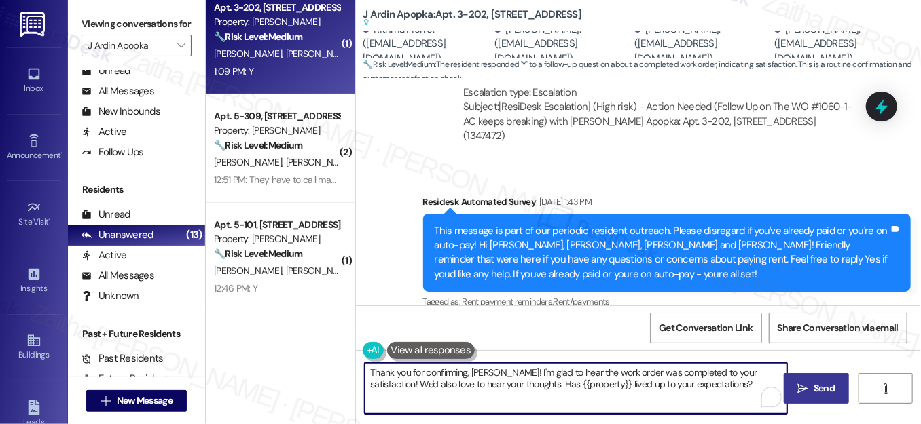
type textarea "Thank you for confirming, Rubenite! I'm glad to hear the work order was complet…"
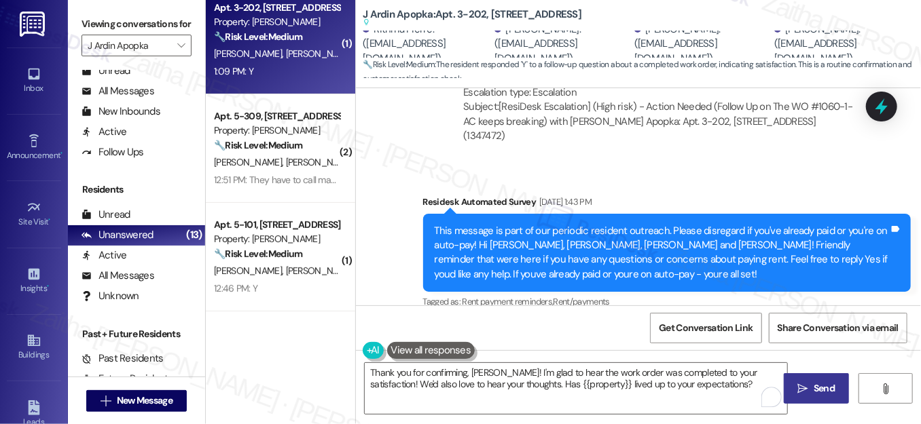
click at [828, 390] on span "Send" at bounding box center [823, 389] width 21 height 14
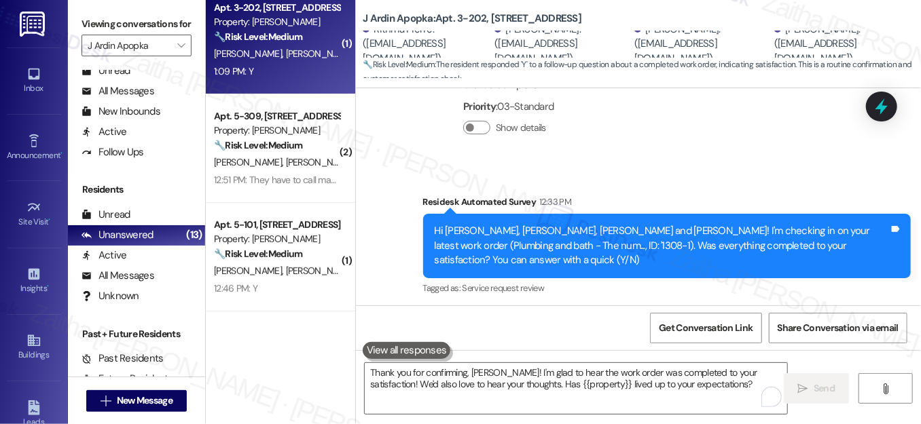
scroll to position [3962, 0]
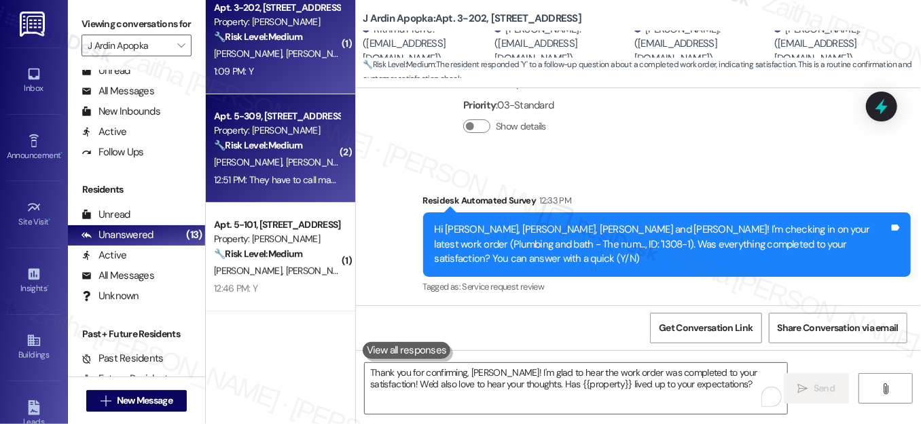
click at [313, 156] on div "E. Jeffrey W. Cooper" at bounding box center [276, 162] width 128 height 17
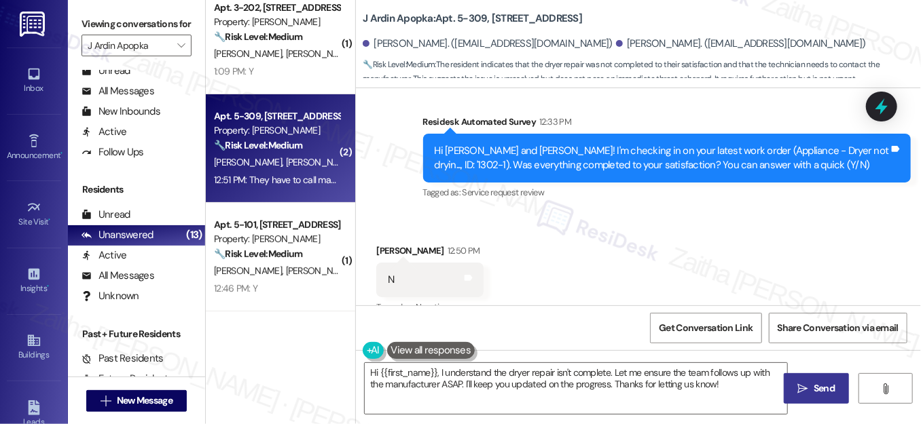
scroll to position [505, 0]
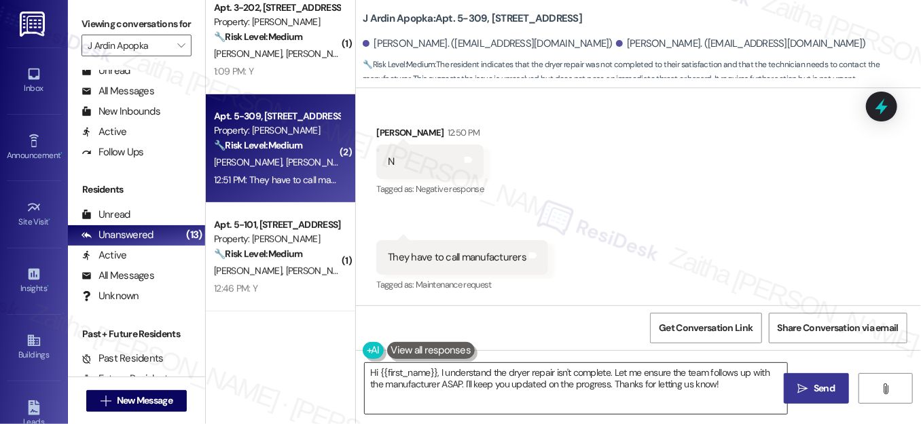
click at [371, 376] on textarea "Hi {{first_name}}, I understand the dryer repair isn't complete. Let me ensure …" at bounding box center [576, 388] width 422 height 51
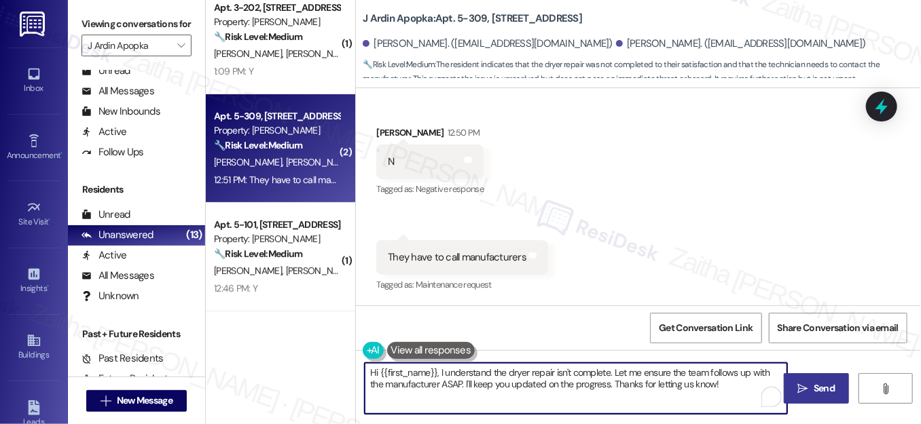
click at [371, 376] on textarea "Hi {{first_name}}, I understand the dryer repair isn't complete. Let me ensure …" at bounding box center [576, 388] width 422 height 51
click at [374, 374] on textarea "{{first_name}}, I understand the dryer repair isn't complete. Let me ensure the…" at bounding box center [576, 388] width 422 height 51
drag, startPoint x: 722, startPoint y: 371, endPoint x: 722, endPoint y: 404, distance: 33.3
click at [722, 404] on textarea "Thank you for letting me know, {{first_name}}. I understand the dryer repair is…" at bounding box center [576, 388] width 422 height 51
drag, startPoint x: 366, startPoint y: 370, endPoint x: 643, endPoint y: 393, distance: 277.9
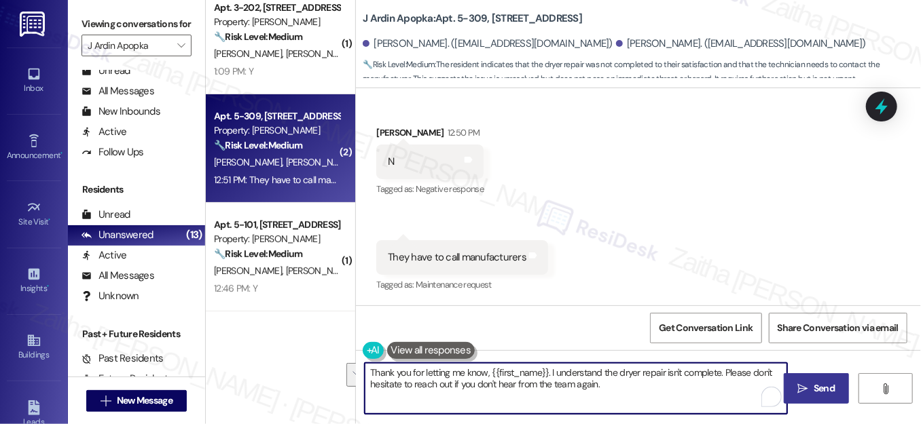
click at [643, 393] on textarea "Thank you for letting me know, {{first_name}}. I understand the dryer repair is…" at bounding box center [576, 388] width 422 height 51
type textarea "Thank you for letting me know, {{first_name}}. I understand the dryer repair is…"
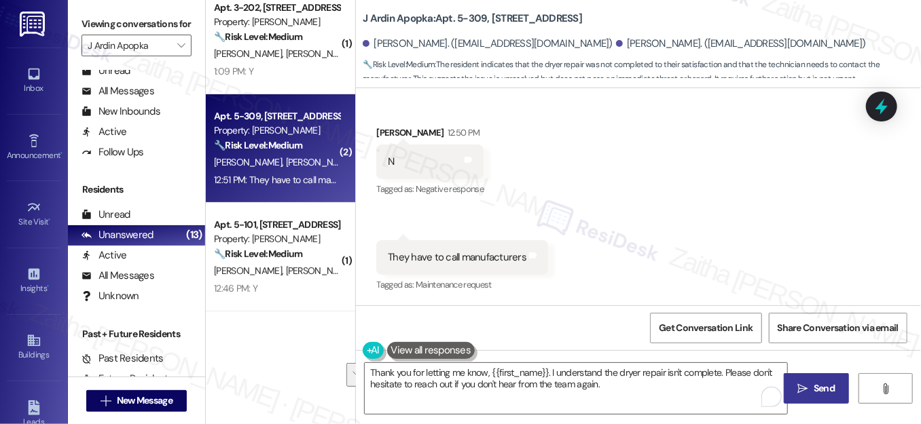
click at [637, 245] on div "Received via SMS Whitney Cooper 12:50 PM N Tags and notes Tagged as: Negative r…" at bounding box center [638, 200] width 565 height 210
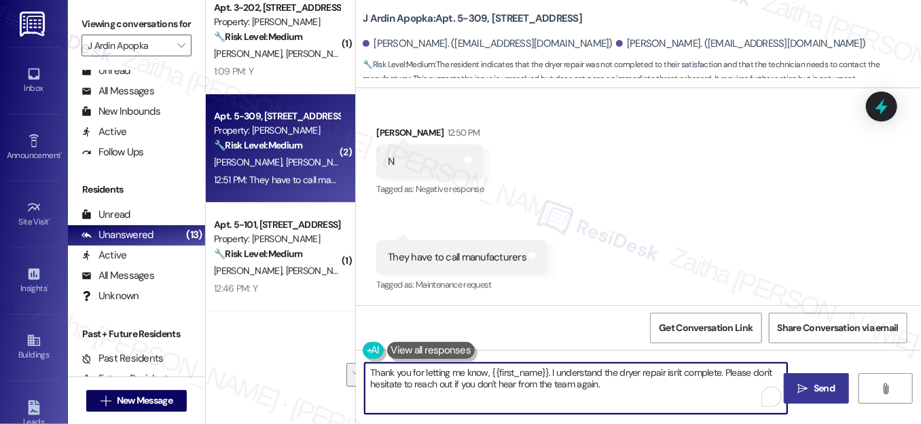
drag, startPoint x: 367, startPoint y: 373, endPoint x: 635, endPoint y: 380, distance: 268.9
click at [635, 381] on textarea "Thank you for letting me know, {{first_name}}. I understand the dryer repair is…" at bounding box center [576, 388] width 422 height 51
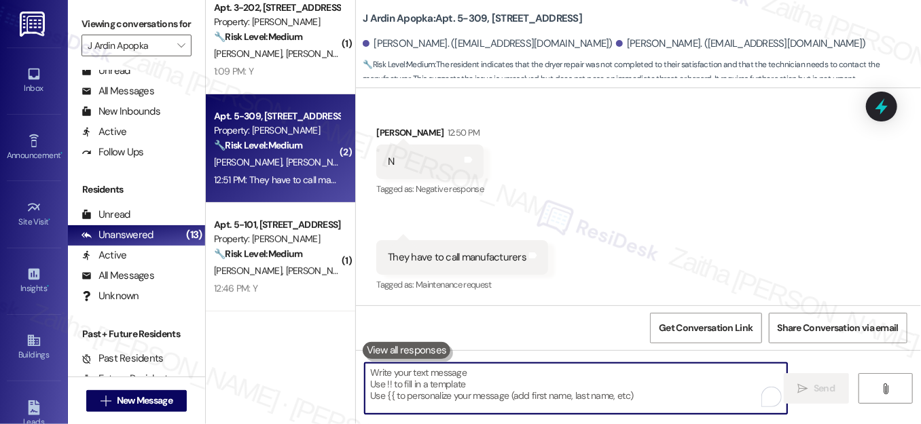
paste textarea "Thank you for letting me know, {{first_name}}. I understand the dryer repair is…"
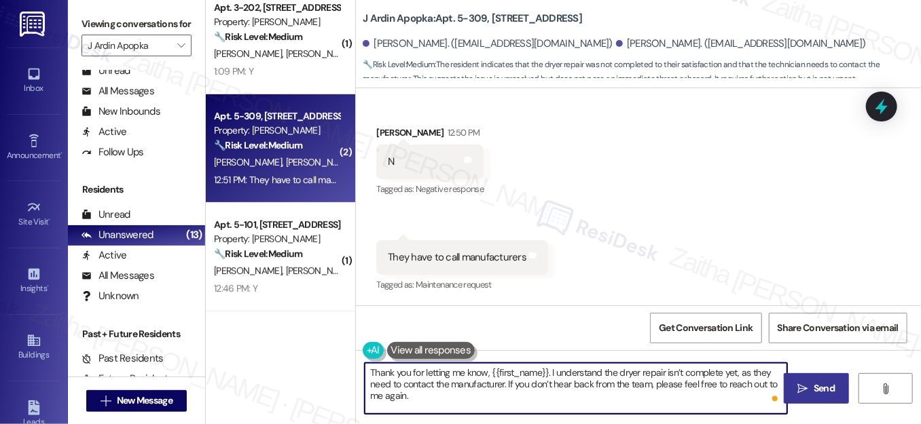
click at [387, 121] on div "Received via SMS Whitney Cooper 12:50 PM N Tags and notes Tagged as: Negative r…" at bounding box center [430, 162] width 128 height 94
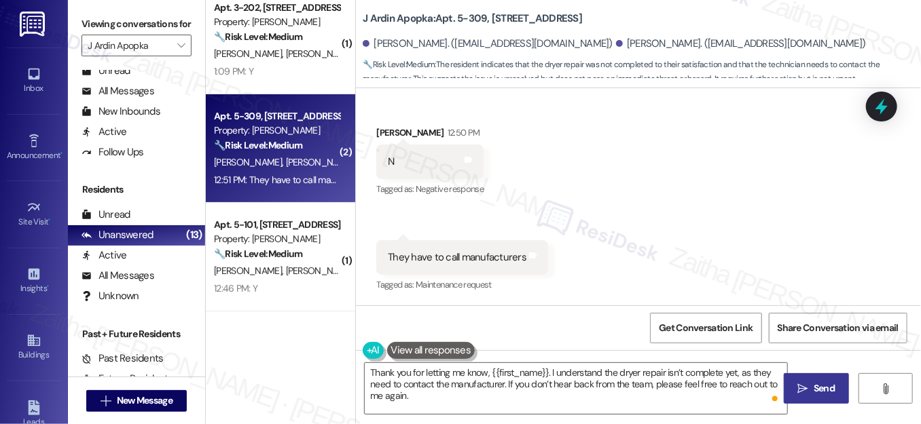
click at [392, 136] on div "Whitney Cooper 12:50 PM" at bounding box center [429, 135] width 107 height 19
copy div "Whitney"
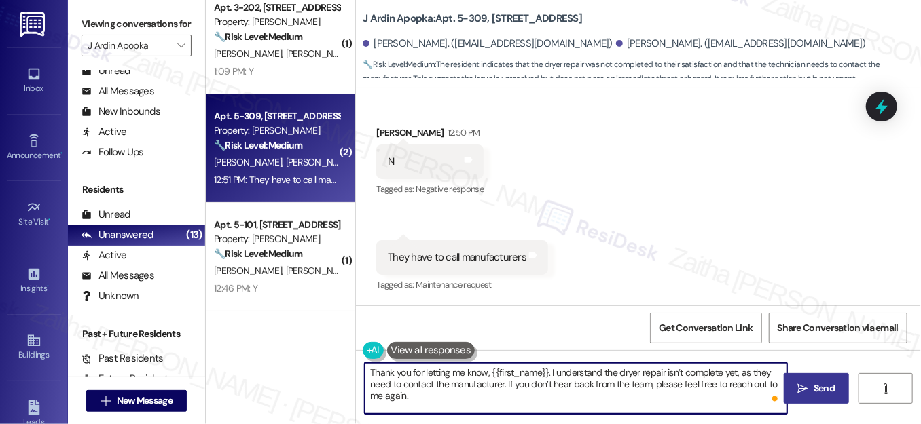
click at [527, 375] on textarea "Thank you for letting me know, {{first_name}}. I understand the dryer repair is…" at bounding box center [576, 388] width 422 height 51
paste textarea "Whitney"
type textarea "Thank you for letting me know, Whitney. I understand the dryer repair isn’t com…"
click at [800, 392] on icon "" at bounding box center [803, 389] width 10 height 11
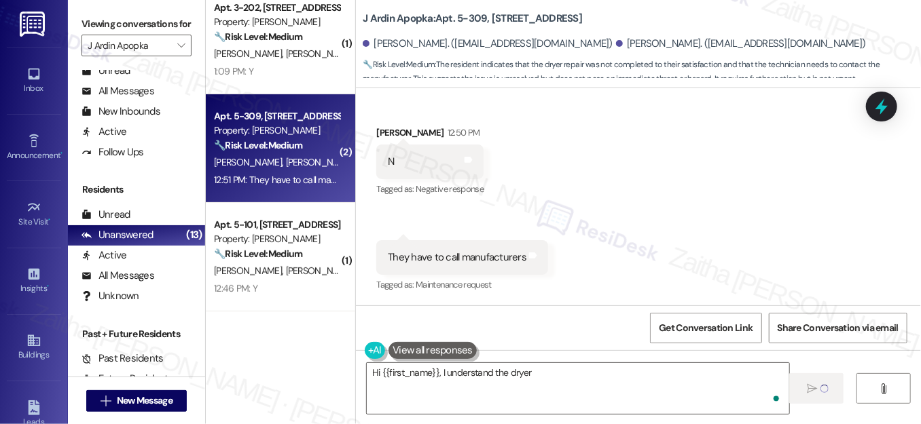
scroll to position [504, 0]
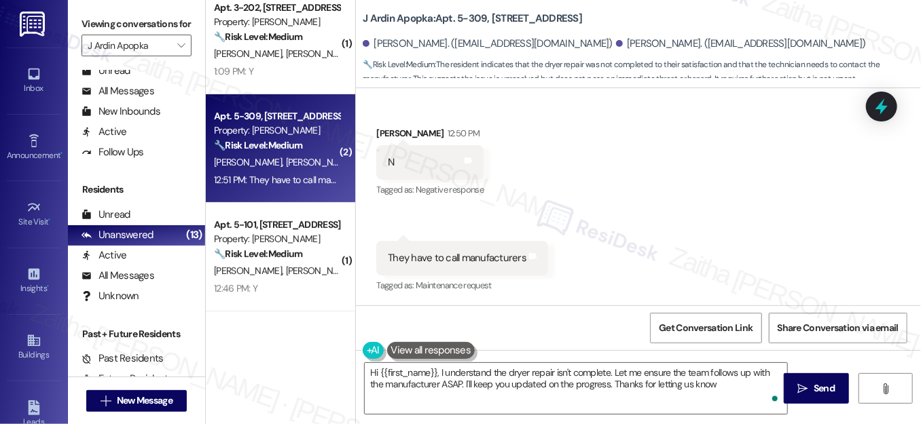
type textarea "Hi {{first_name}}, I understand the dryer repair isn't complete. Let me ensure …"
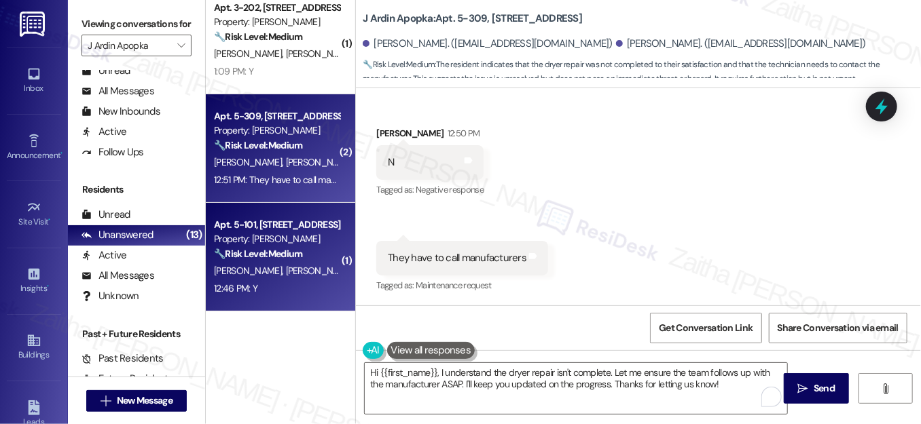
click at [306, 253] on div "🔧 Risk Level: Medium The message is a follow-up on a completed work order, and …" at bounding box center [277, 254] width 126 height 14
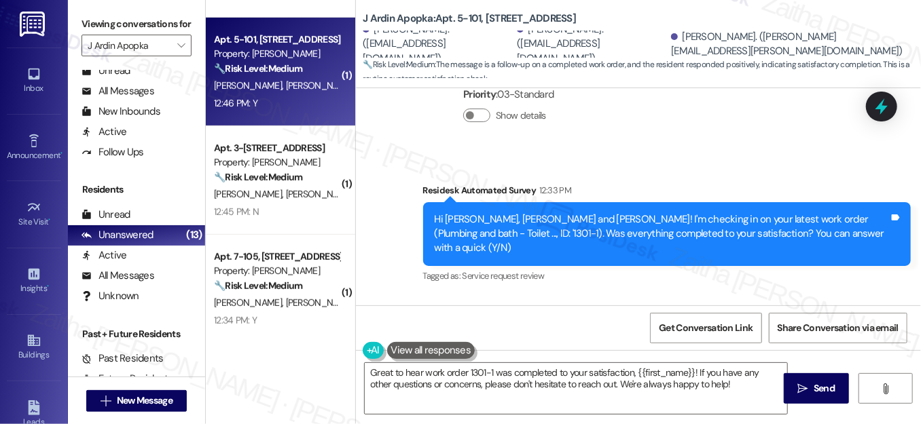
scroll to position [3622, 0]
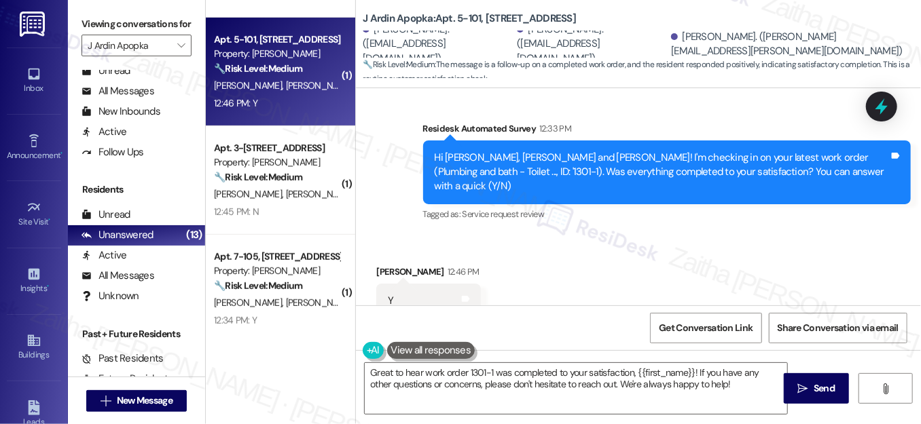
click at [390, 265] on div "Larissa Diaz 12:46 PM" at bounding box center [428, 274] width 105 height 19
copy div "Larissa"
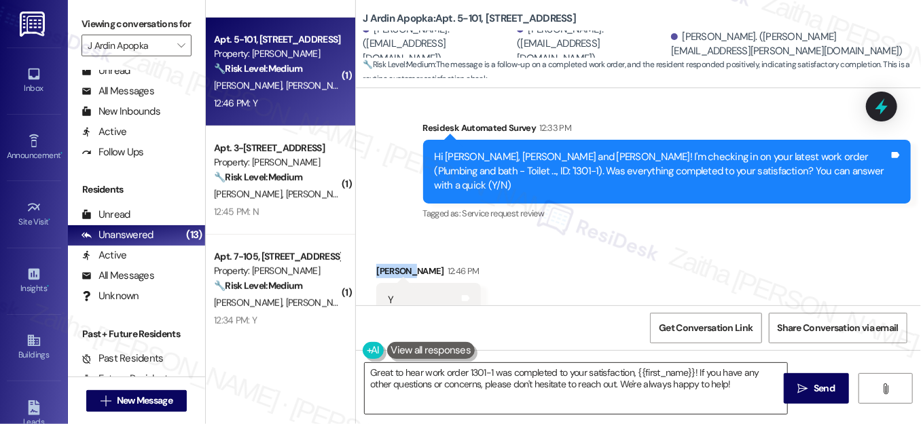
click at [673, 371] on textarea "Great to hear work order 1301-1 was completed to your satisfaction, {{first_nam…" at bounding box center [576, 388] width 422 height 51
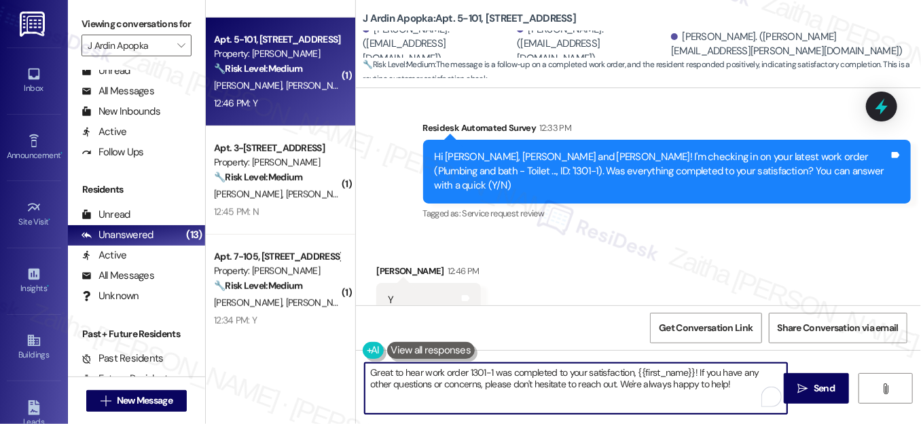
click at [674, 371] on textarea "Great to hear work order 1301-1 was completed to your satisfaction, {{first_nam…" at bounding box center [576, 388] width 422 height 51
paste textarea "Larissa"
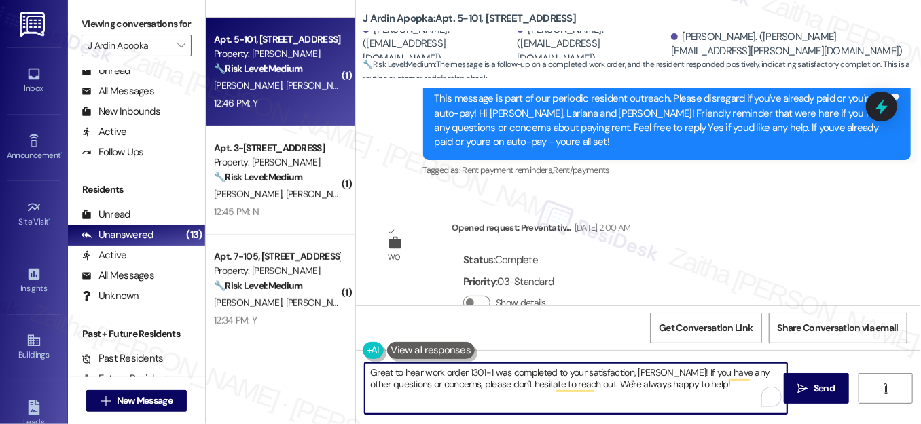
scroll to position [3066, 0]
drag, startPoint x: 664, startPoint y: 370, endPoint x: 715, endPoint y: 390, distance: 54.8
click at [713, 394] on textarea "Great to hear work order 1301-1 was completed to your satisfaction, Larissa! If…" at bounding box center [576, 388] width 422 height 51
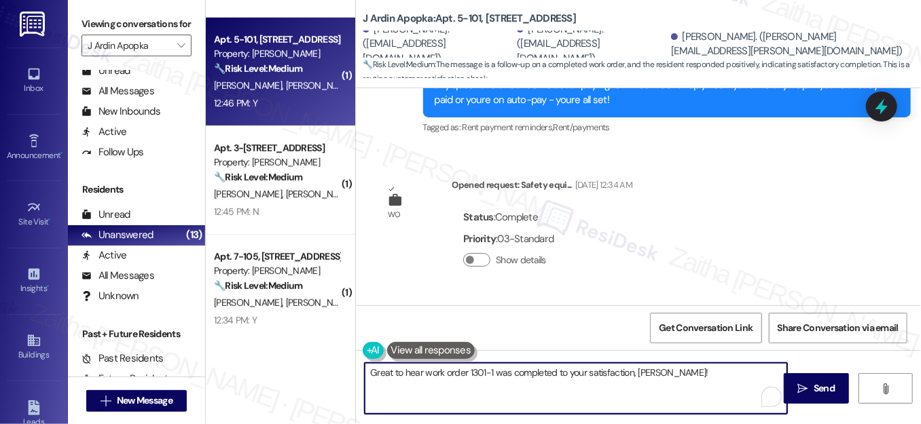
scroll to position [3622, 0]
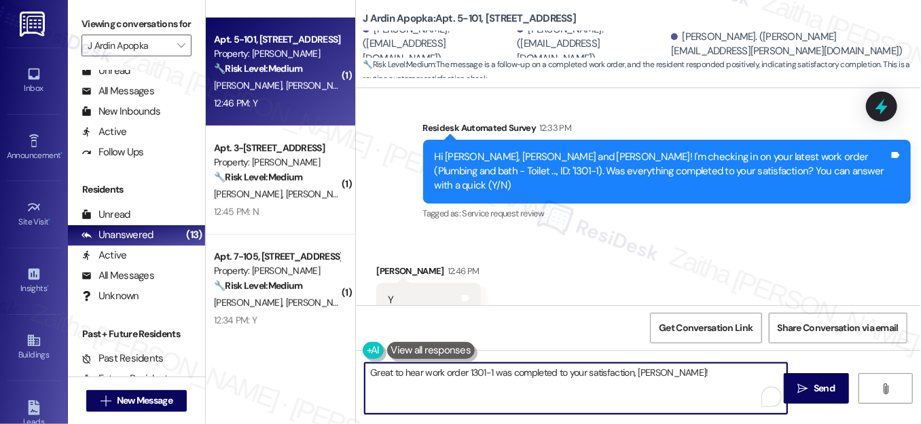
paste textarea "We'd also love to hear your thoughts. Has {{property}} lived up to your expecta…"
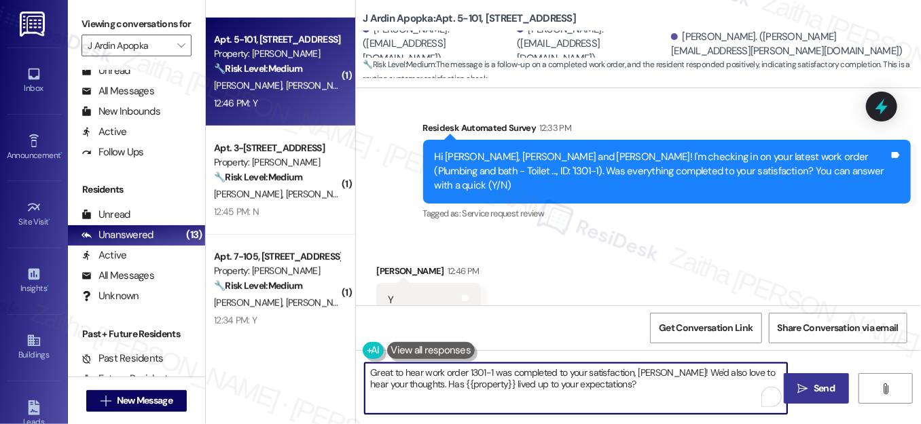
type textarea "Great to hear work order 1301-1 was completed to your satisfaction, Larissa! We…"
click at [827, 388] on span "Send" at bounding box center [823, 389] width 21 height 14
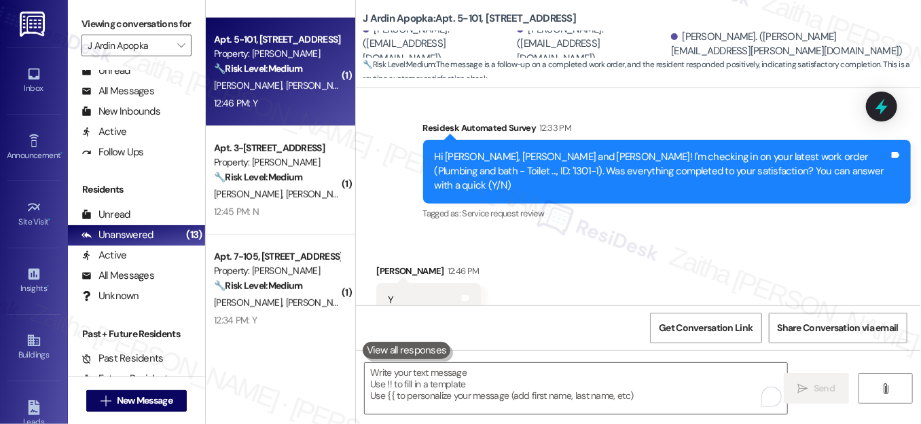
scroll to position [3622, 0]
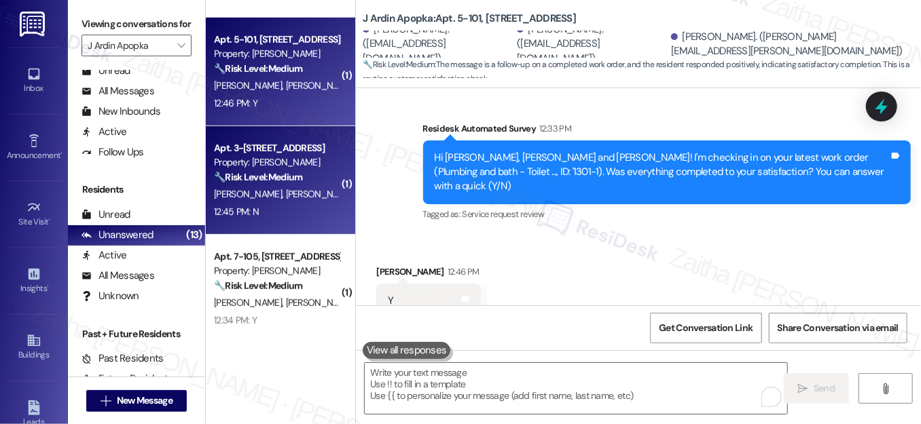
click at [291, 202] on div "L. Gilyard J. Dudley" at bounding box center [276, 194] width 128 height 17
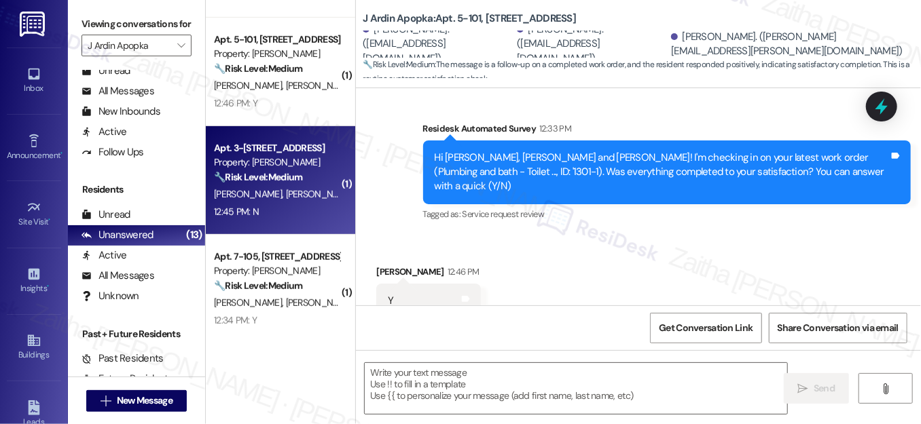
type textarea "Fetching suggested responses. Please feel free to read through the conversation…"
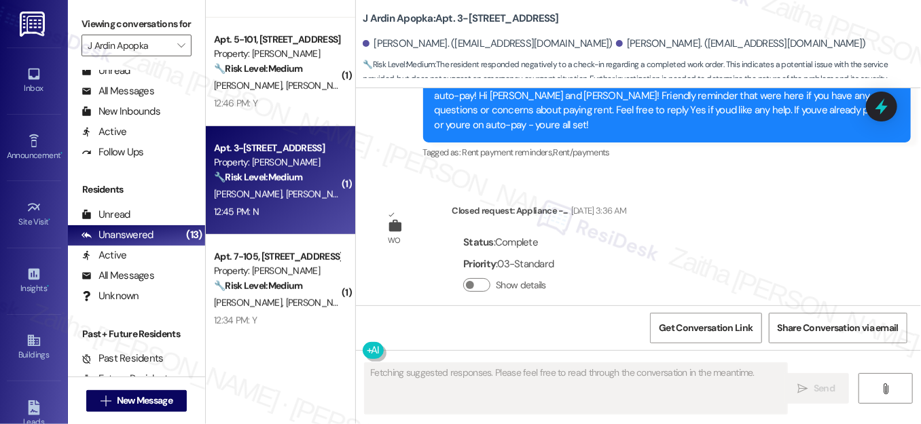
scroll to position [2585, 0]
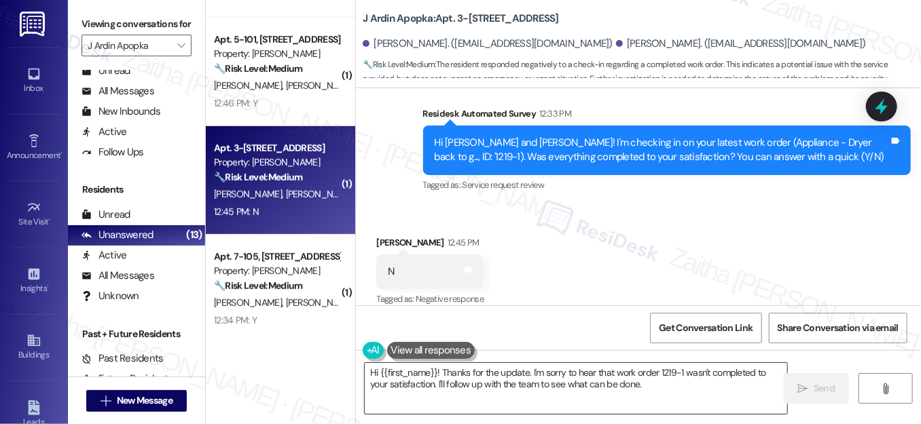
click at [375, 372] on textarea "Hi {{first_name}}! Thanks for the update. I'm sorry to hear that work order 121…" at bounding box center [576, 388] width 422 height 51
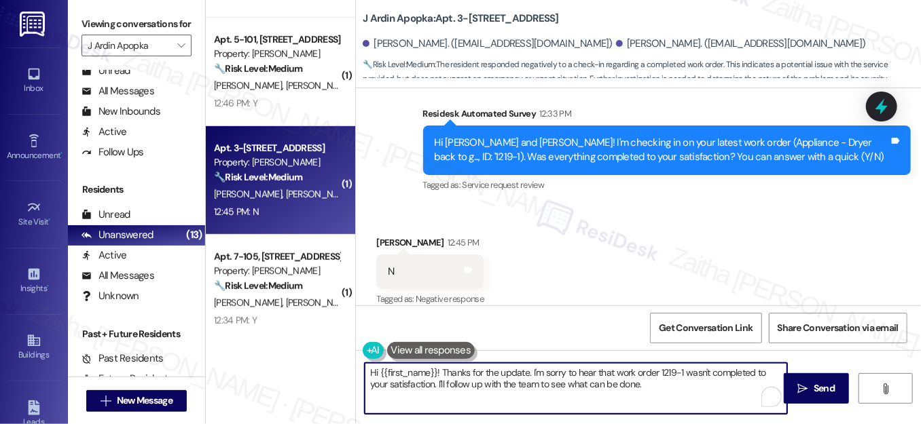
click at [375, 372] on textarea "Hi {{first_name}}! Thanks for the update. I'm sorry to hear that work order 121…" at bounding box center [576, 388] width 422 height 51
click at [370, 368] on textarea "Hi {{first_name}}! Thanks for the update. I'm sorry to hear that work order 121…" at bounding box center [576, 388] width 422 height 51
drag, startPoint x: 440, startPoint y: 371, endPoint x: 369, endPoint y: 367, distance: 71.4
click at [369, 372] on textarea "Hi {{first_name}}! Thanks for the update. I'm sorry to hear that work order 121…" at bounding box center [576, 388] width 422 height 51
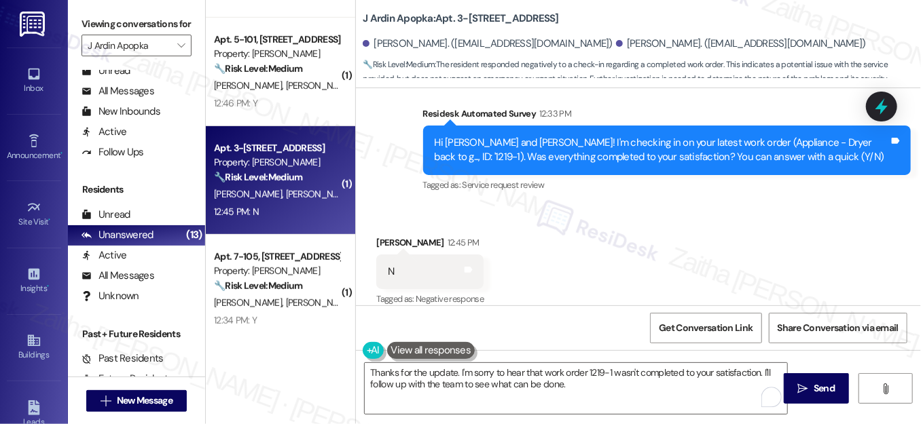
click at [388, 265] on div "N" at bounding box center [391, 272] width 6 height 14
copy div "N"
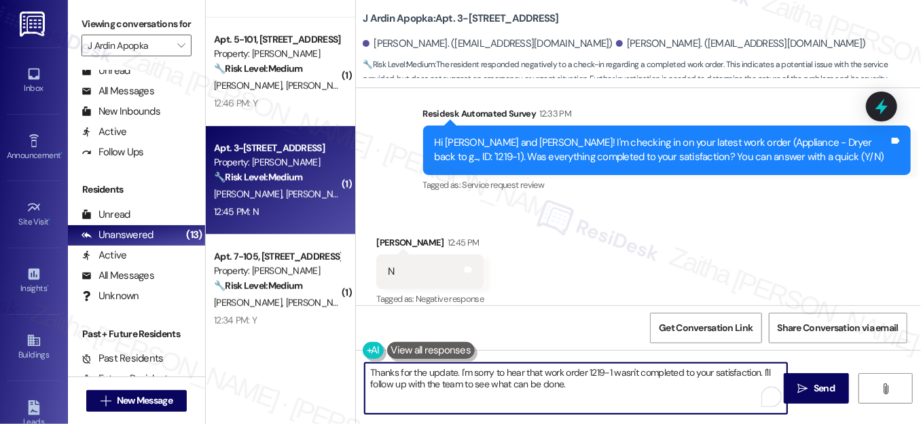
click at [453, 375] on textarea "Thanks for the update. I'm sorry to hear that work order 1219-1 wasn't complete…" at bounding box center [576, 388] width 422 height 51
paste textarea "N"
click at [391, 236] on div "Lenora Gilyard 12:45 PM" at bounding box center [429, 245] width 107 height 19
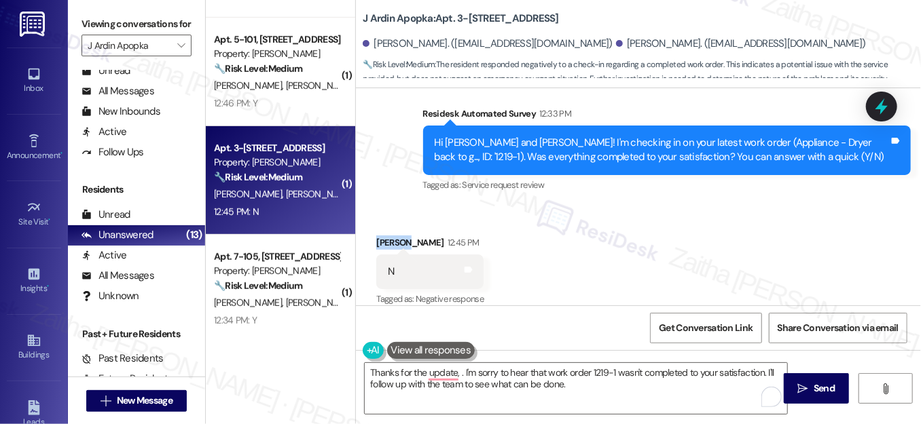
click at [391, 236] on div "Lenora Gilyard 12:45 PM" at bounding box center [429, 245] width 107 height 19
copy div "Lenora"
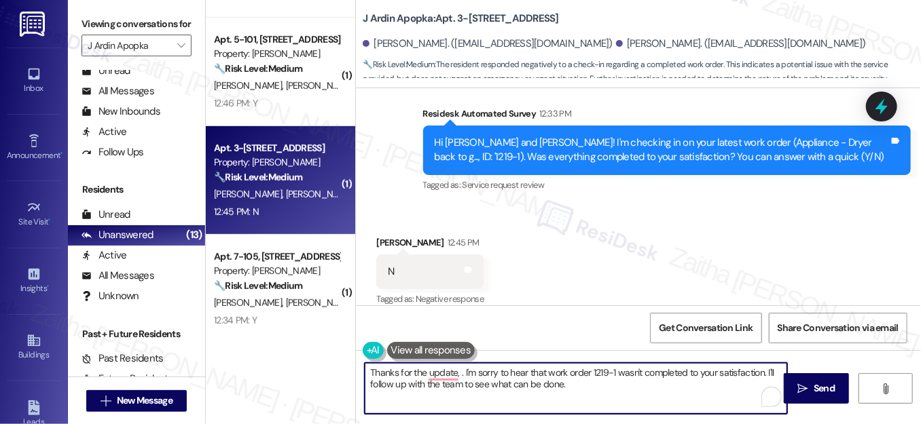
click at [456, 372] on textarea "Thanks for the update, . I'm sorry to hear that work order 1219-1 wasn't comple…" at bounding box center [576, 388] width 422 height 51
paste textarea "Lenora"
drag, startPoint x: 413, startPoint y: 382, endPoint x: 661, endPoint y: 394, distance: 248.1
click at [659, 396] on textarea "Thanks for the update, Lenora. I'm sorry to hear that work order 1219-1 wasn't …" at bounding box center [576, 388] width 422 height 51
paste textarea "Can you please provide more details about what went wrong?"
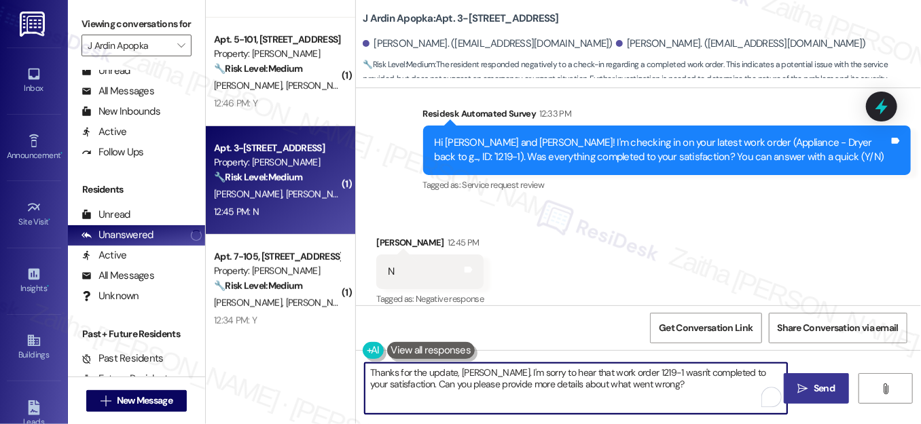
type textarea "Thanks for the update, Lenora. I'm sorry to hear that work order 1219-1 wasn't …"
click at [807, 390] on icon "" at bounding box center [803, 389] width 10 height 11
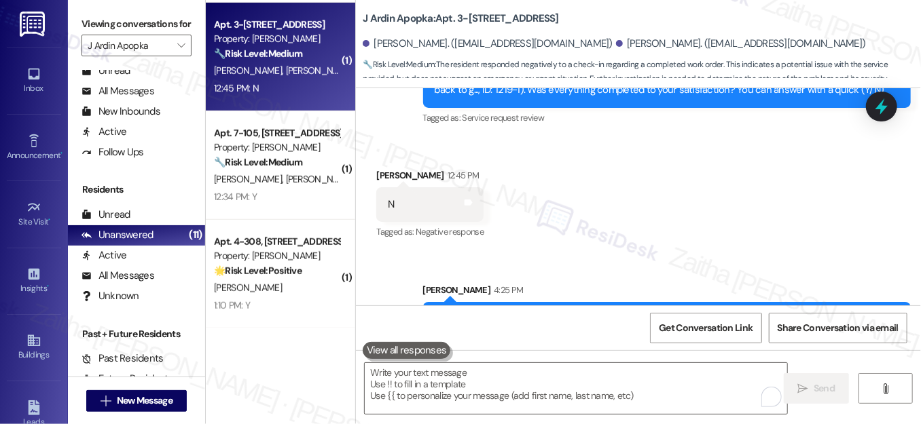
scroll to position [2694, 0]
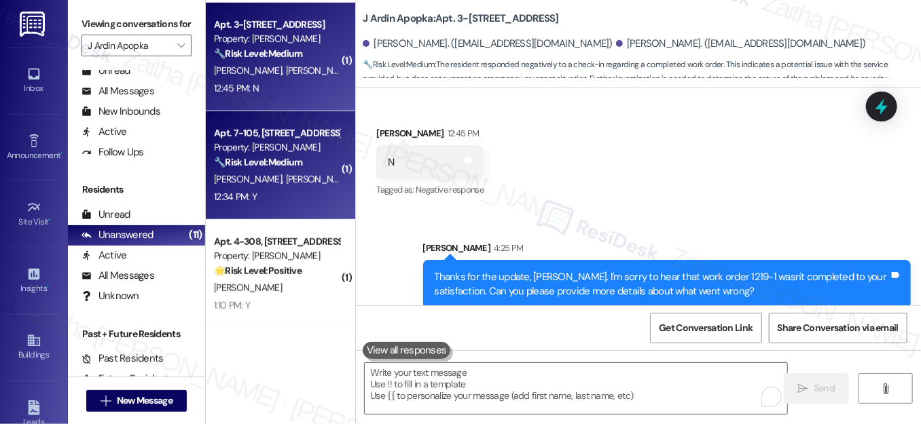
click at [310, 200] on div "12:34 PM: Y 12:34 PM: Y" at bounding box center [276, 197] width 128 height 17
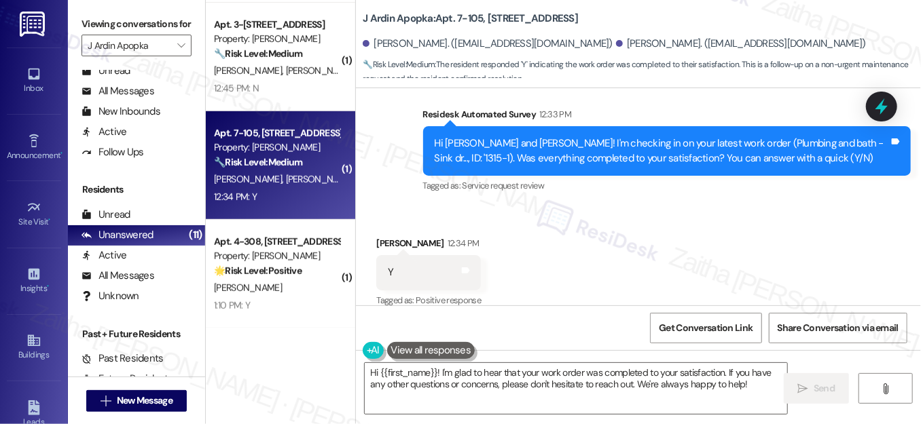
scroll to position [1228, 0]
click at [371, 374] on textarea "Hi {{first_name}}! I'm glad to hear that your work order was completed to your …" at bounding box center [576, 388] width 422 height 51
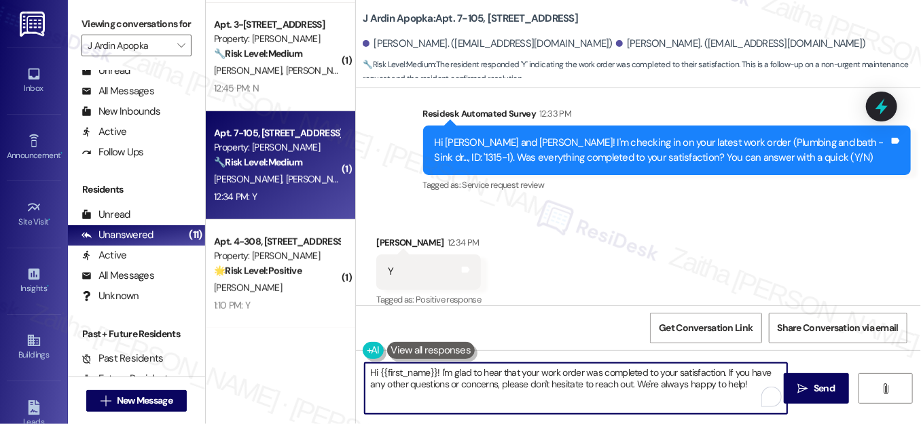
click at [372, 374] on textarea "Hi {{first_name}}! I'm glad to hear that your work order was completed to your …" at bounding box center [576, 388] width 422 height 51
click at [384, 236] on div "Selene Prescott 12:34 PM" at bounding box center [428, 245] width 105 height 19
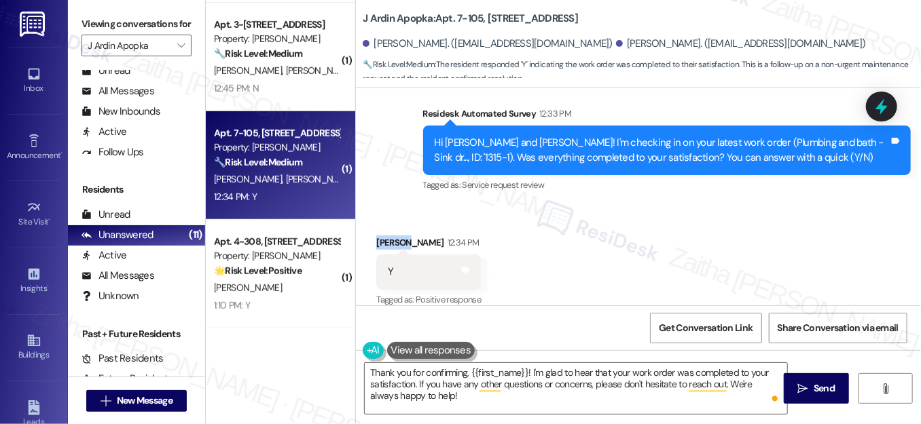
click at [384, 236] on div "Selene Prescott 12:34 PM" at bounding box center [428, 245] width 105 height 19
copy div "Selene"
click at [510, 371] on textarea "Thank you for confirming, {{first_name}}! I'm glad to hear that your work order…" at bounding box center [576, 388] width 422 height 51
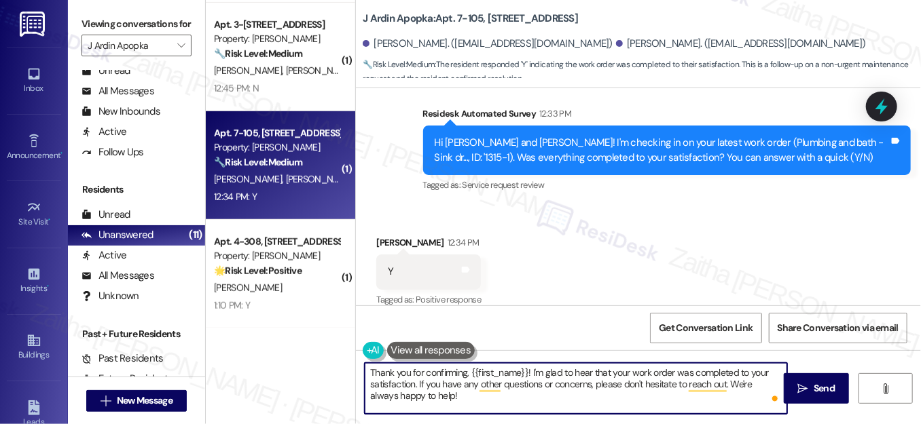
click at [510, 371] on textarea "Thank you for confirming, {{first_name}}! I'm glad to hear that your work order…" at bounding box center [576, 388] width 422 height 51
paste textarea "Selene"
drag, startPoint x: 413, startPoint y: 384, endPoint x: 462, endPoint y: 407, distance: 54.1
click at [462, 407] on textarea "Thank you for confirming, Selene! I'm glad to hear that your work order was com…" at bounding box center [576, 388] width 422 height 51
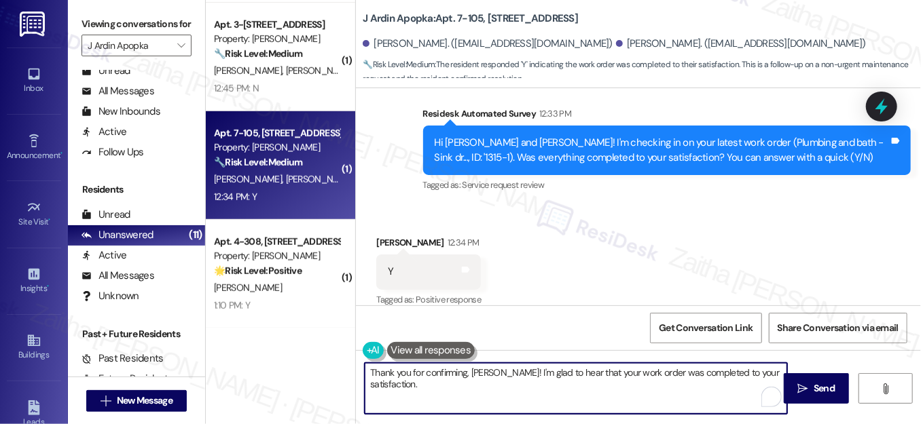
paste textarea "We'd also love to hear your thoughts. Has {{property}} lived up to your expecta…"
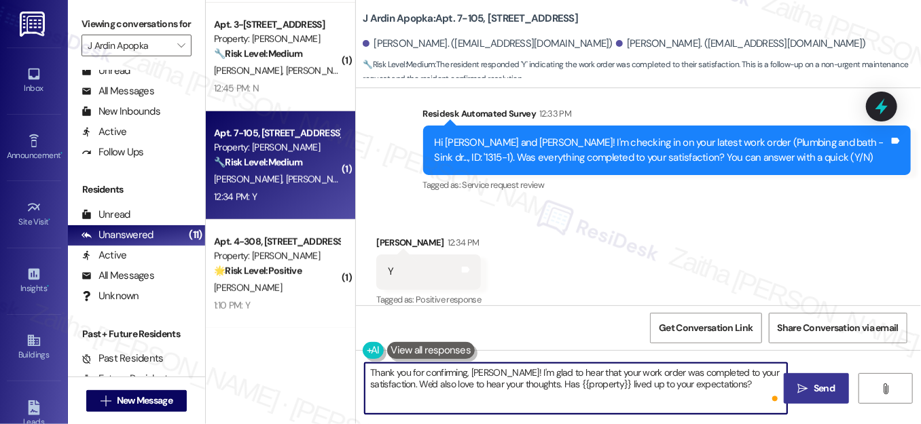
type textarea "Thank you for confirming, Selene! I'm glad to hear that your work order was com…"
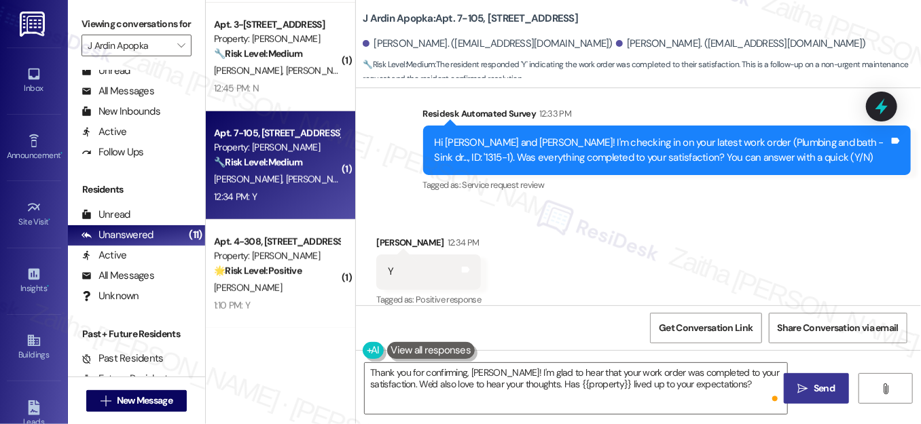
click at [807, 387] on icon "" at bounding box center [803, 389] width 10 height 11
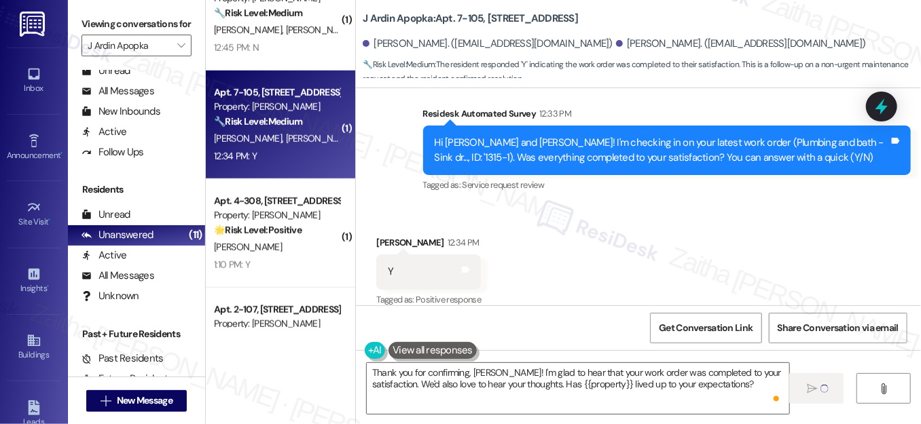
scroll to position [494, 0]
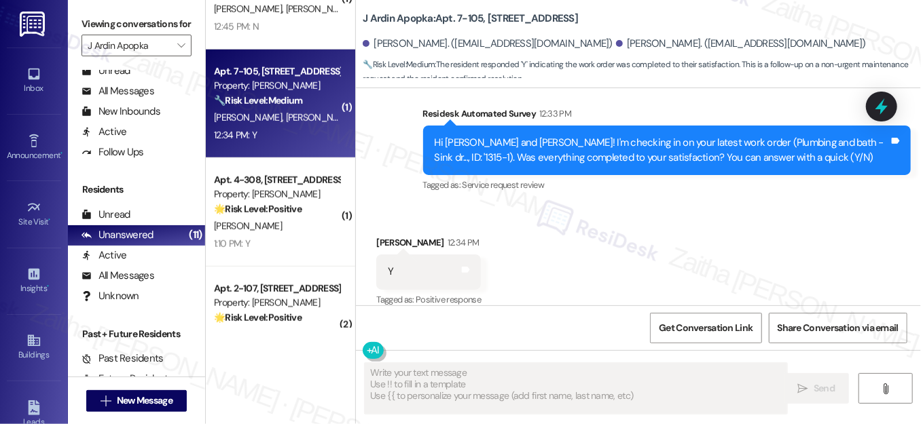
type textarea "Fetching suggested responses. Please feel free to read through the conversation…"
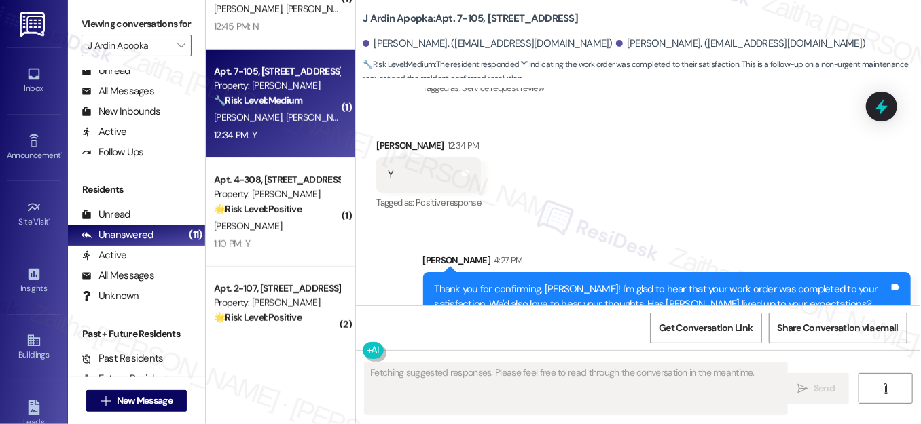
scroll to position [1337, 0]
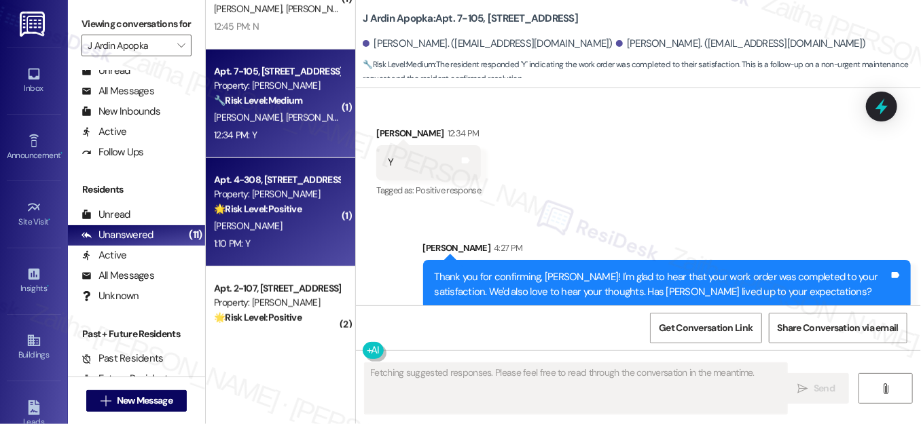
click at [314, 231] on div "[PERSON_NAME]" at bounding box center [276, 226] width 128 height 17
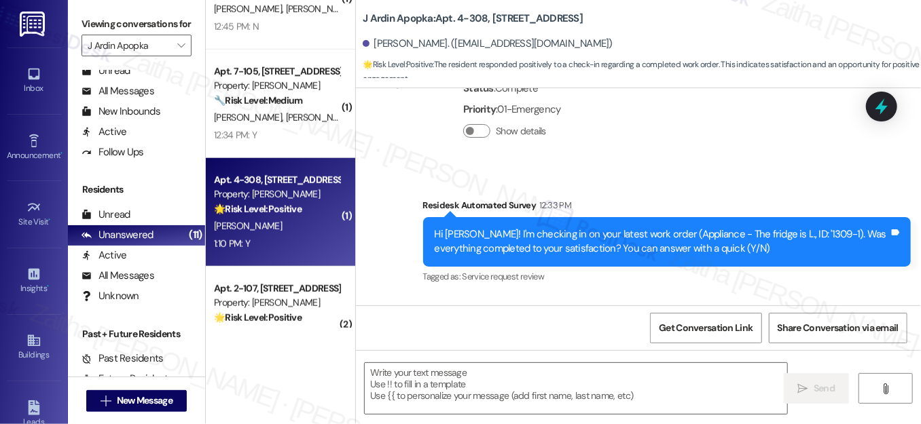
scroll to position [1393, 0]
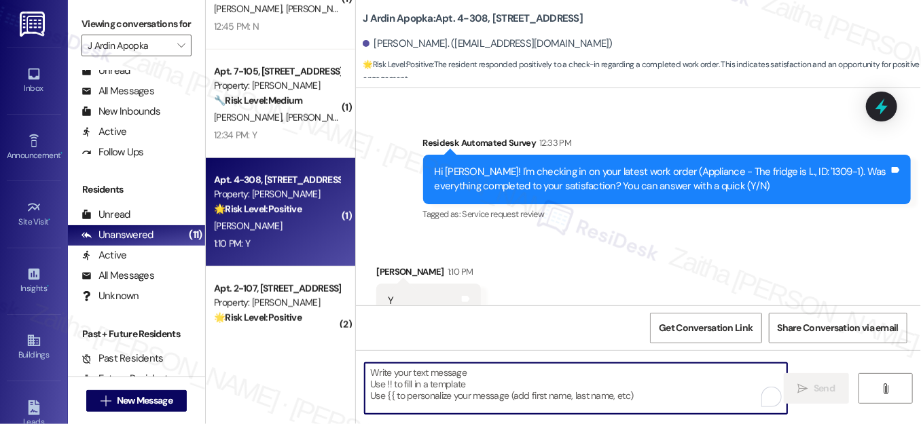
click at [447, 374] on textarea "To enrich screen reader interactions, please activate Accessibility in Grammarl…" at bounding box center [576, 388] width 422 height 51
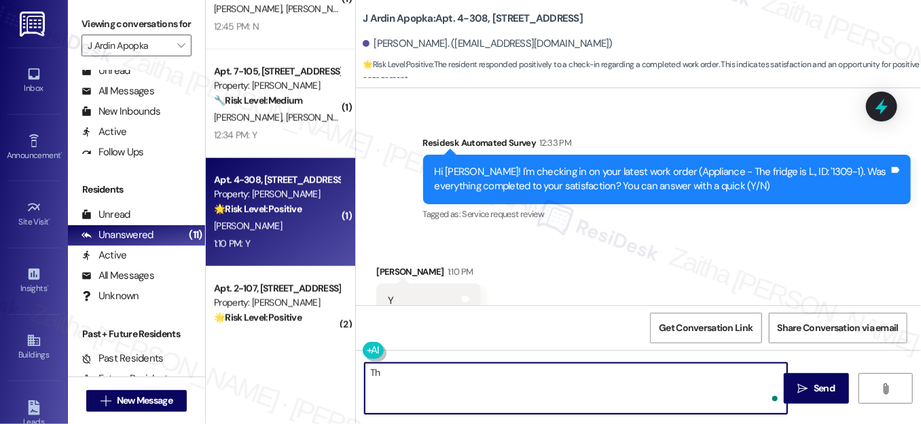
type textarea "T"
click at [384, 265] on div "Joseph Camacho 1:10 PM" at bounding box center [428, 274] width 105 height 19
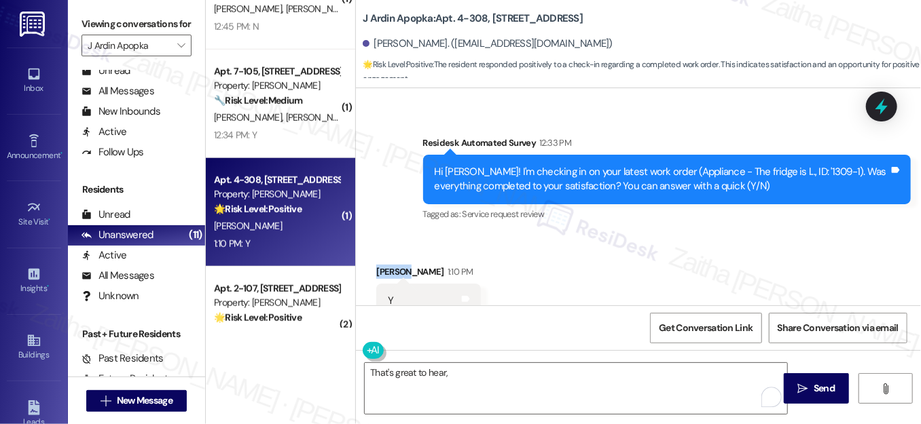
click at [384, 265] on div "Joseph Camacho 1:10 PM" at bounding box center [428, 274] width 105 height 19
copy div "Joseph"
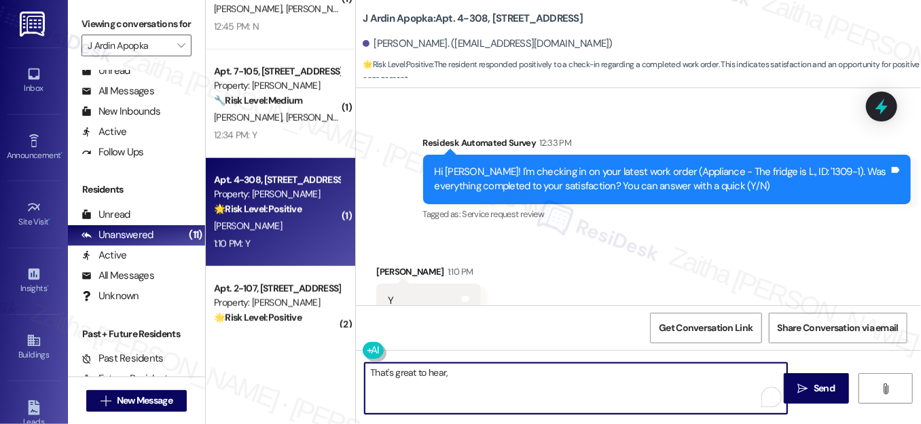
click at [468, 372] on textarea "That's great to hear," at bounding box center [576, 388] width 422 height 51
paste textarea "Joseph"
paste textarea "I'm happy the work order was completed to your satisfaction! We'd also love to …"
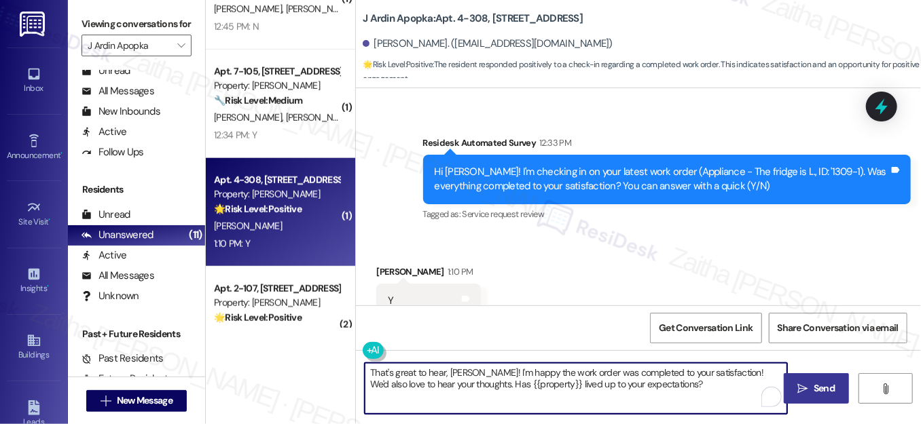
type textarea "That's great to hear, Joseph! I'm happy the work order was completed to your sa…"
click at [804, 386] on icon "" at bounding box center [803, 389] width 10 height 11
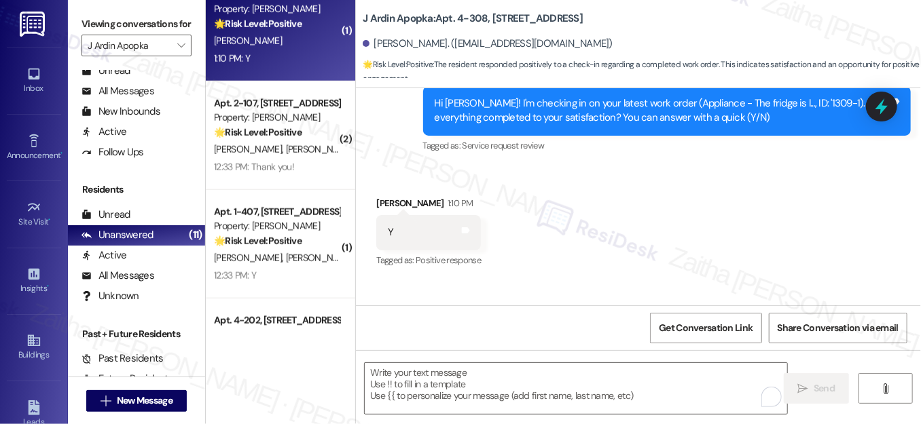
scroll to position [1502, 0]
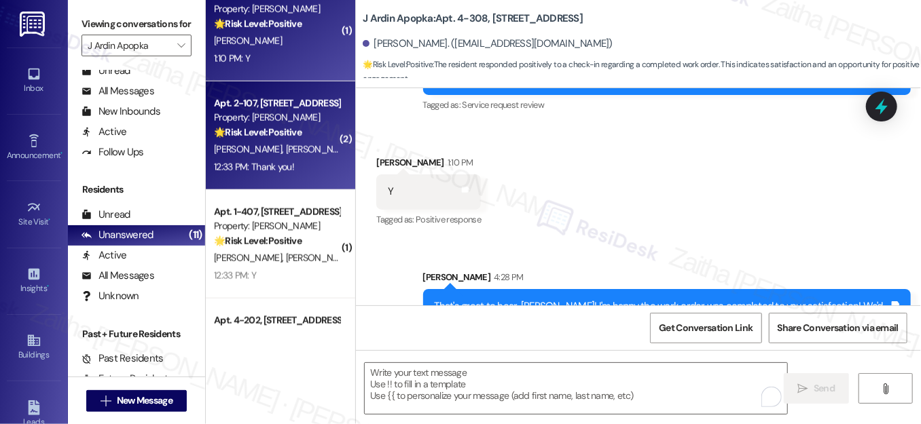
click at [316, 143] on div "J. Chiriboga M. Hinkle" at bounding box center [276, 149] width 128 height 17
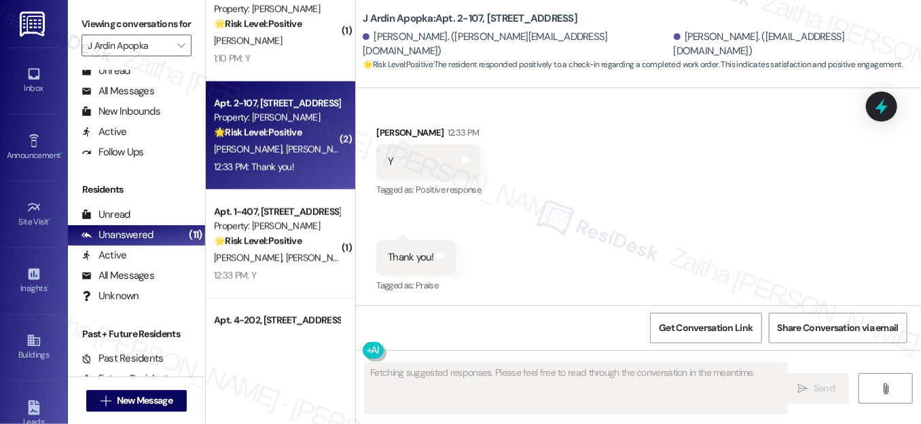
scroll to position [4308, 0]
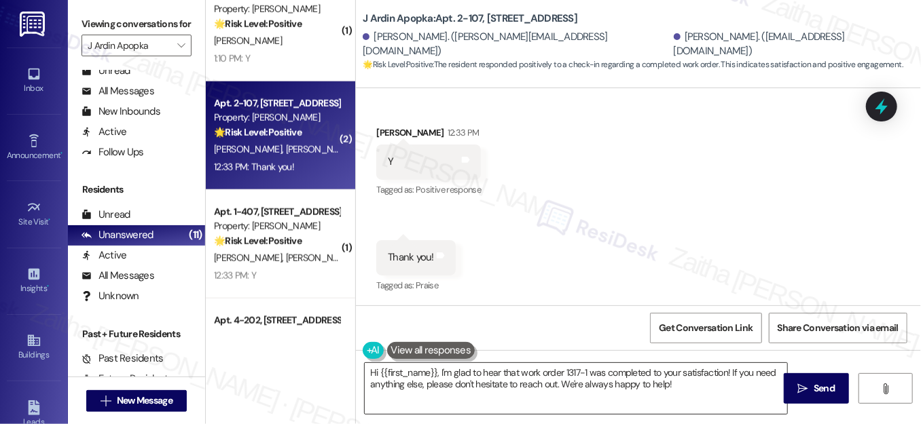
click at [373, 373] on textarea "Hi {{first_name}}, I'm glad to hear that work order 1317-1 was completed to you…" at bounding box center [576, 388] width 422 height 51
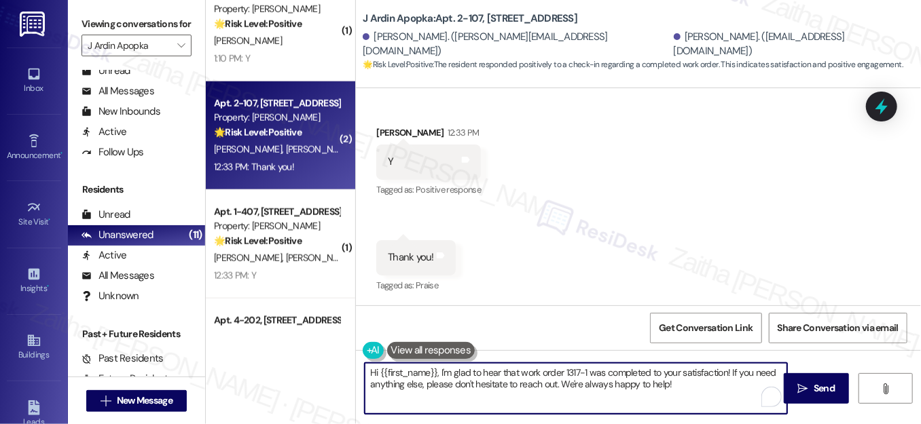
click at [373, 373] on textarea "Hi {{first_name}}, I'm glad to hear that work order 1317-1 was completed to you…" at bounding box center [576, 388] width 422 height 51
click at [490, 373] on textarea "You're welocme, {{first_name}}, I'm glad to hear that work order 1317-1 was com…" at bounding box center [576, 388] width 422 height 51
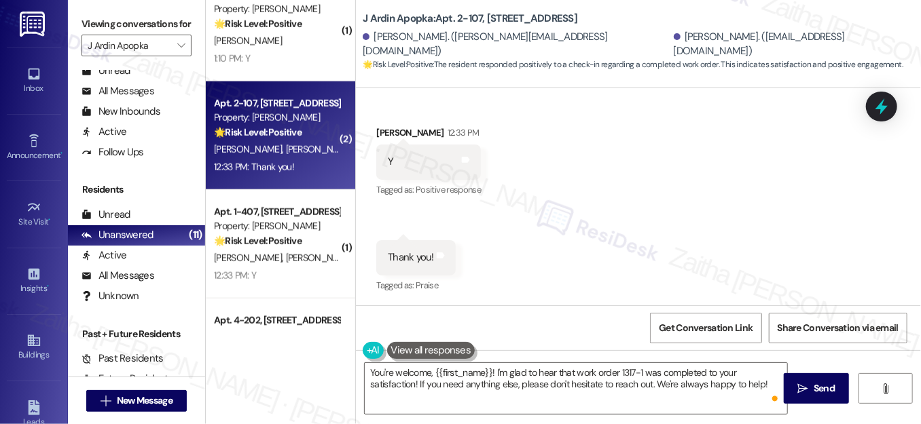
click at [386, 132] on div "Megan Hinkle 12:33 PM" at bounding box center [428, 135] width 105 height 19
copy div "Megan"
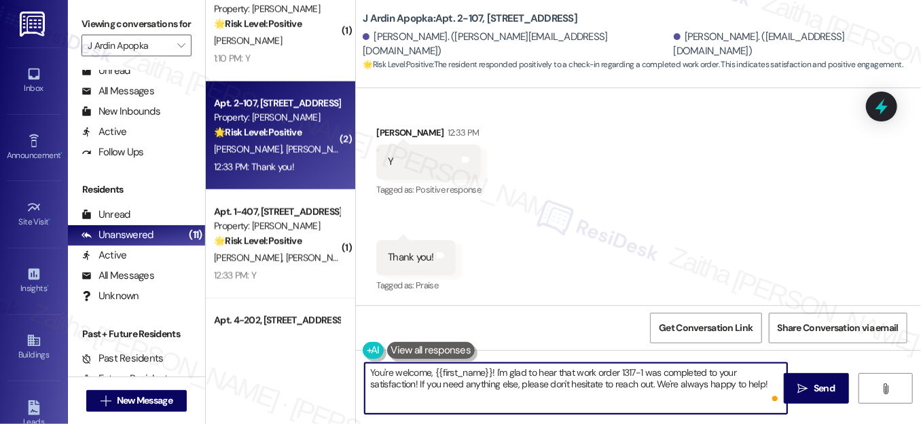
click at [477, 373] on textarea "You're welcome, {{first_name}}! I'm glad to hear that work order 1317-1 was com…" at bounding box center [576, 388] width 422 height 51
click at [476, 373] on textarea "You're welcome, {{first_name}}! I'm glad to hear that work order 1317-1 was com…" at bounding box center [576, 388] width 422 height 51
paste textarea "Megan"
type textarea "You're welcome, [PERSON_NAME]! I'm glad to hear that work order 1317-1 was comp…"
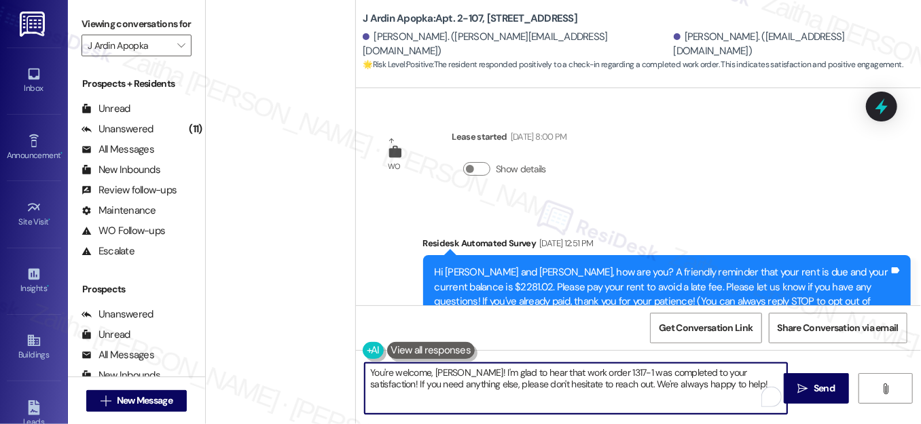
scroll to position [4308, 0]
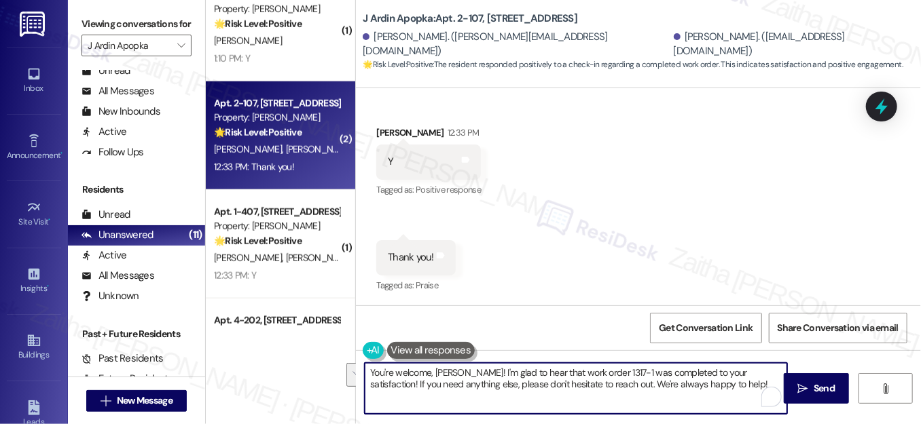
drag, startPoint x: 754, startPoint y: 371, endPoint x: 751, endPoint y: 396, distance: 24.5
click at [751, 396] on textarea "You're welcome, [PERSON_NAME]! I'm glad to hear that work order 1317-1 was comp…" at bounding box center [576, 388] width 422 height 51
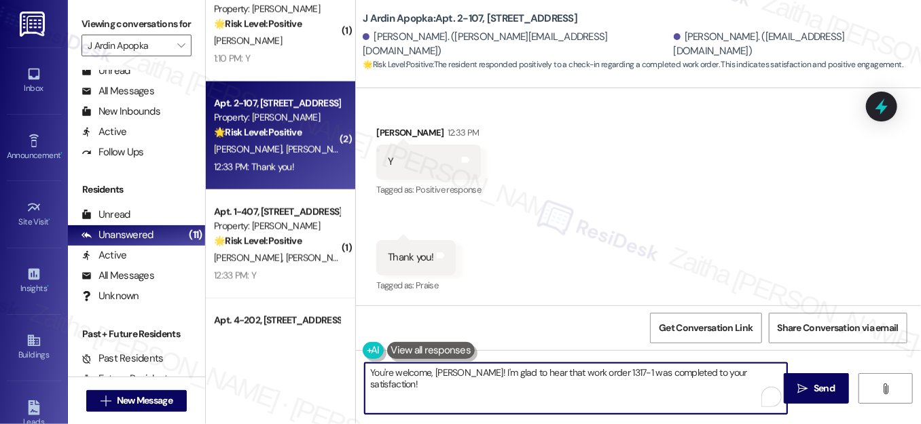
paste textarea "We'd also love to hear your thoughts. Has {{property}} lived up to your expecta…"
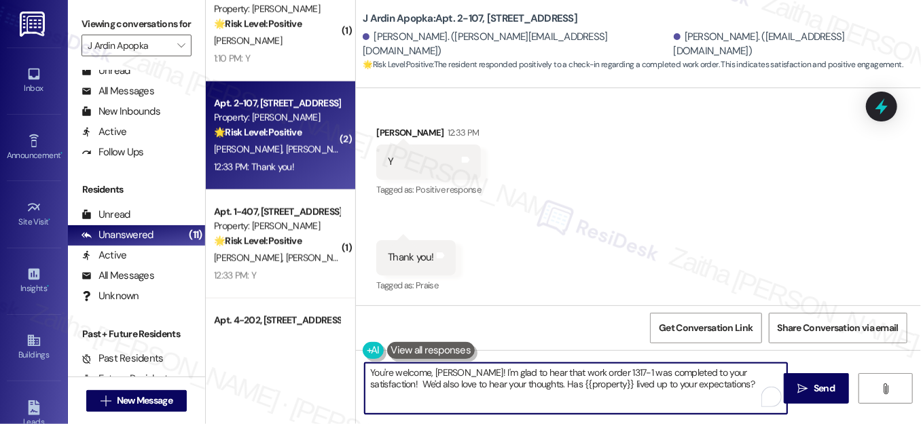
click at [757, 372] on textarea "You're welcome, [PERSON_NAME]! I'm glad to hear that work order 1317-1 was comp…" at bounding box center [576, 388] width 422 height 51
click at [688, 385] on textarea "You're welcome, [PERSON_NAME]! I'm glad to hear that work order 1317-1 was comp…" at bounding box center [576, 388] width 422 height 51
type textarea "You're welcome, [PERSON_NAME]! I'm glad to hear that work order 1317-1 was comp…"
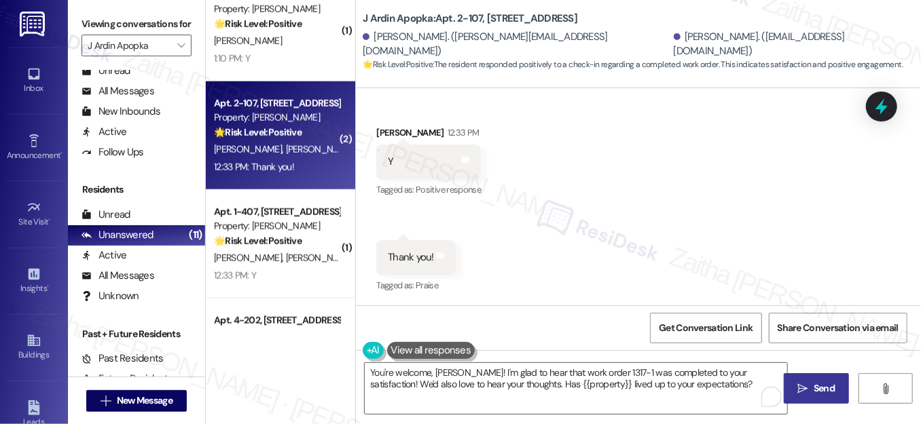
click at [842, 386] on button " Send" at bounding box center [816, 388] width 66 height 31
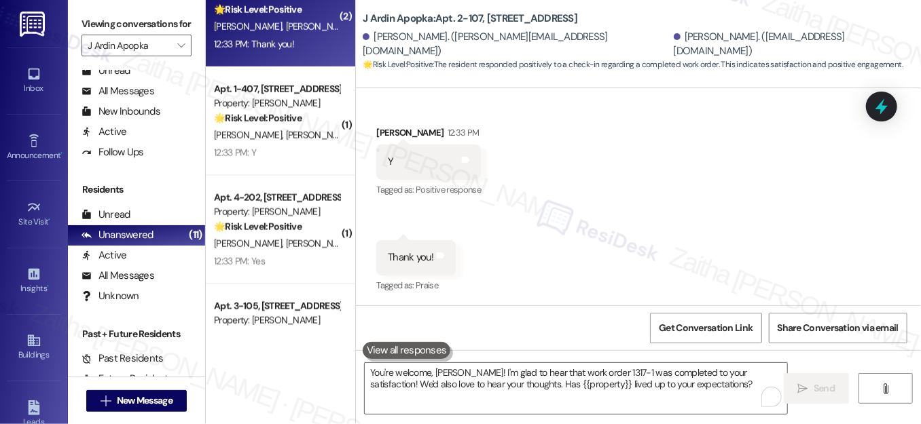
click at [293, 152] on div "12:33 PM: Y 12:33 PM: Y" at bounding box center [276, 153] width 128 height 17
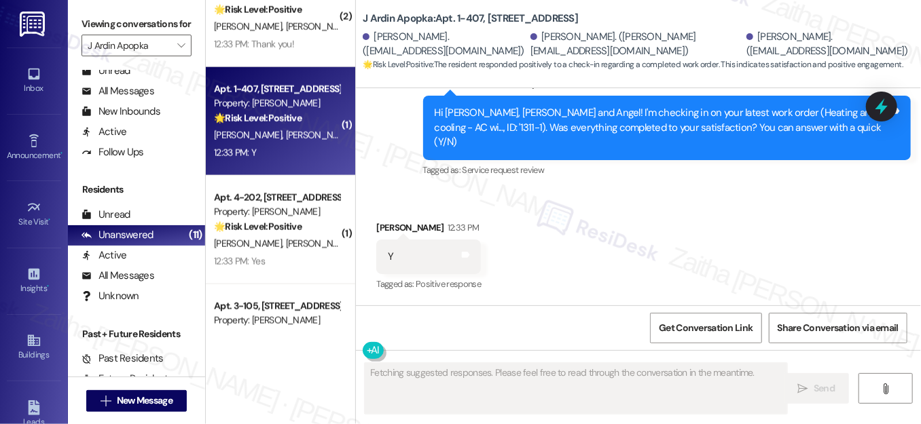
scroll to position [2214, 0]
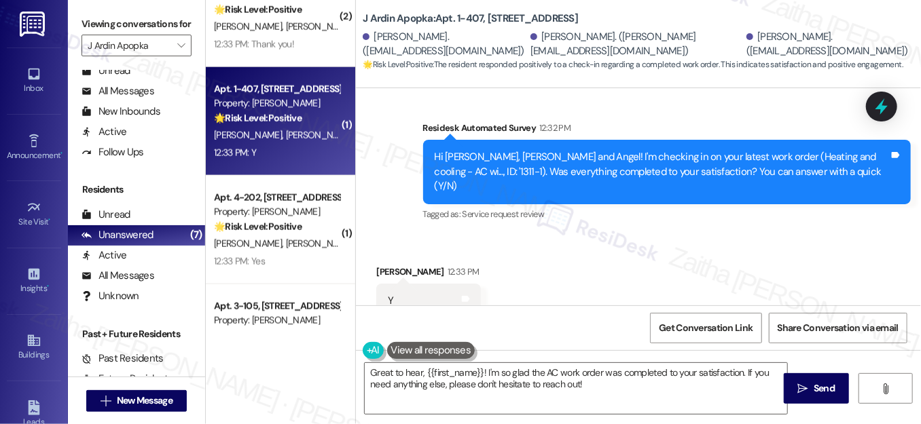
click at [384, 265] on div "[PERSON_NAME] 12:33 PM" at bounding box center [428, 274] width 105 height 19
copy div "Angel"
click at [465, 373] on textarea "Great to hear, {{first_name}}! I'm so glad the AC work order was completed to y…" at bounding box center [576, 388] width 422 height 51
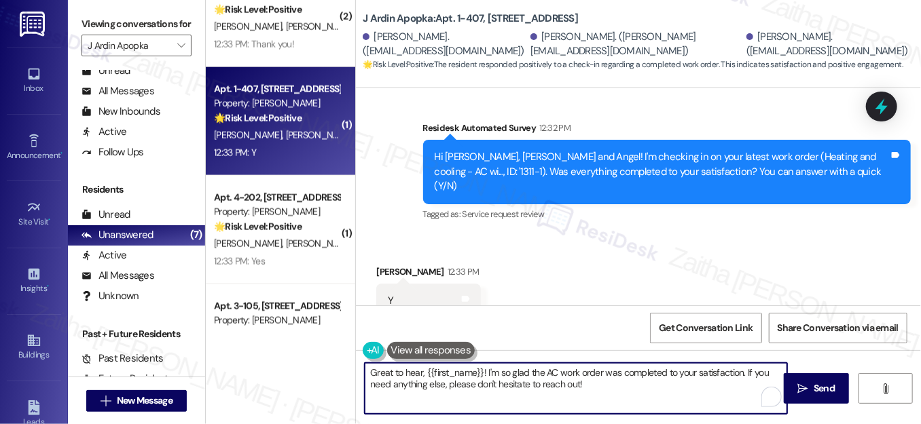
click at [466, 373] on textarea "Great to hear, {{first_name}}! I'm so glad the AC work order was completed to y…" at bounding box center [576, 388] width 422 height 51
paste textarea "Angel"
drag, startPoint x: 709, startPoint y: 369, endPoint x: 709, endPoint y: 394, distance: 25.1
click at [709, 394] on textarea "Great to hear, [PERSON_NAME]! I'm so glad the AC work order was completed to yo…" at bounding box center [576, 388] width 422 height 51
paste textarea "We'd also love to hear your thoughts. Has {{property}} lived up to your expecta…"
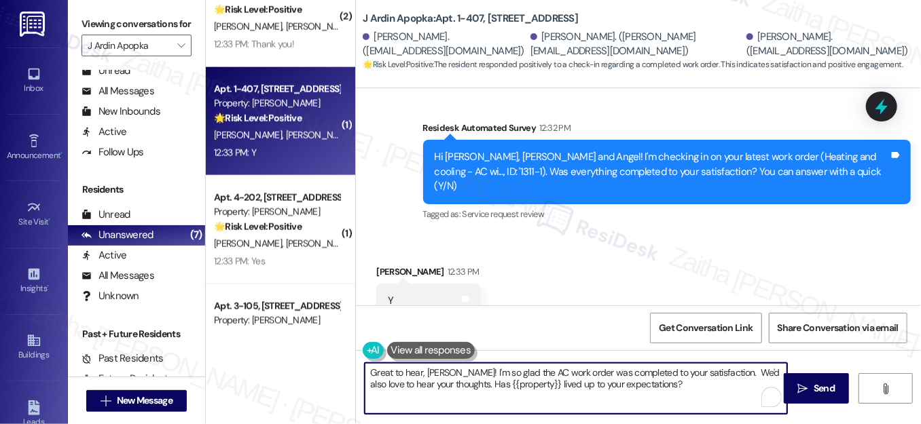
click at [704, 374] on textarea "Great to hear, [PERSON_NAME]! I'm so glad the AC work order was completed to yo…" at bounding box center [576, 388] width 422 height 51
type textarea "Great to hear, [PERSON_NAME]! I'm so glad the AC work order was completed to yo…"
click at [826, 385] on span "Send" at bounding box center [823, 389] width 21 height 14
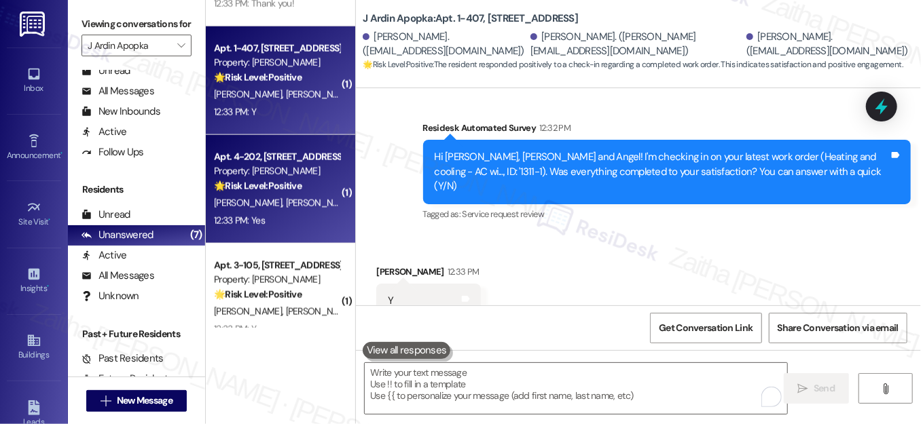
scroll to position [863, 0]
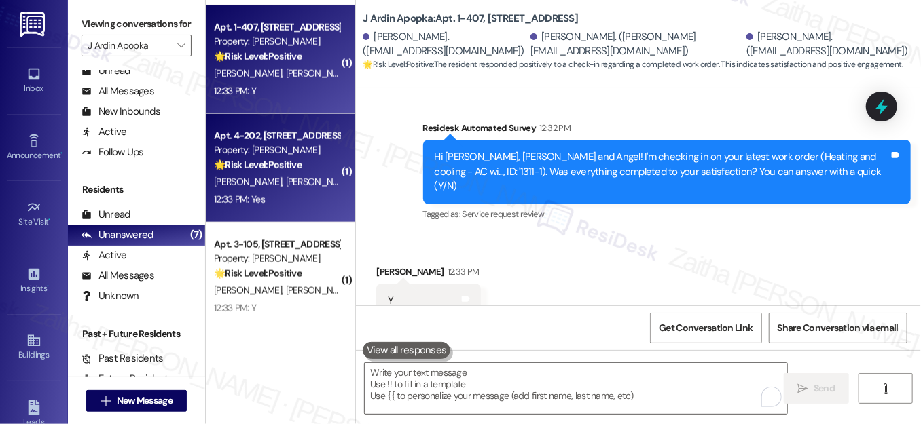
click at [284, 171] on div "🌟 Risk Level: Positive The resident responded positively to a check-in regardin…" at bounding box center [277, 165] width 126 height 14
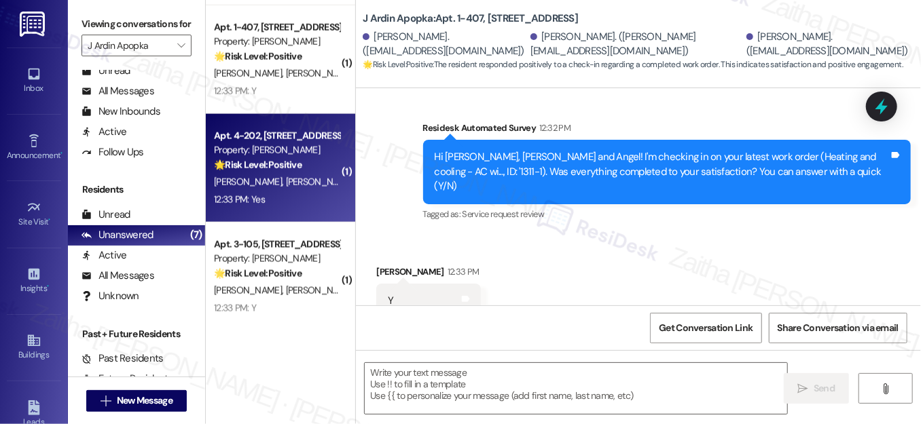
type textarea "Fetching suggested responses. Please feel free to read through the conversation…"
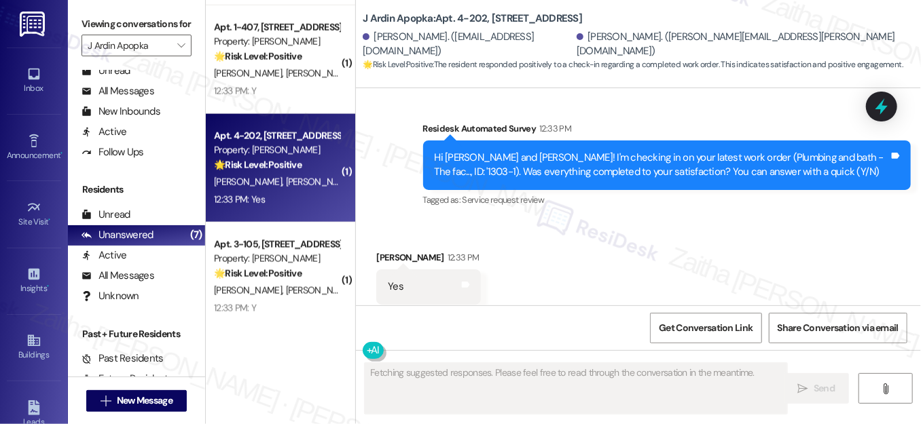
scroll to position [3232, 0]
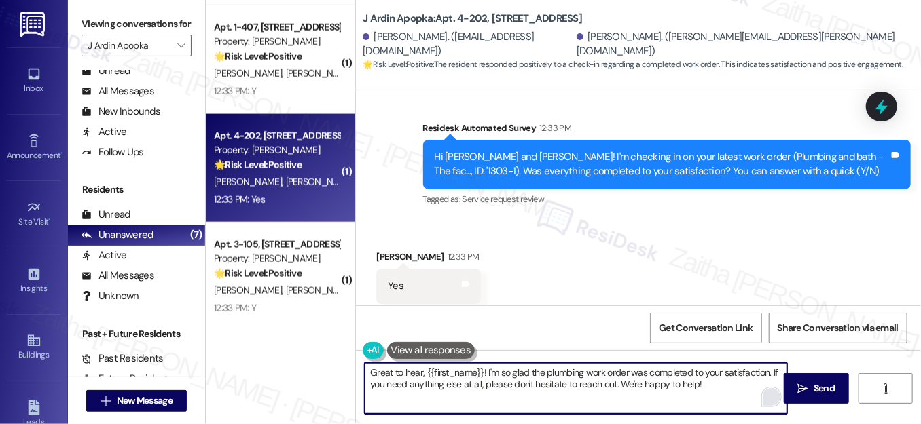
click at [767, 390] on html "Inbox Go to Inbox Announcement • Send A Text Announcement Site Visit • Go to Si…" at bounding box center [460, 212] width 921 height 424
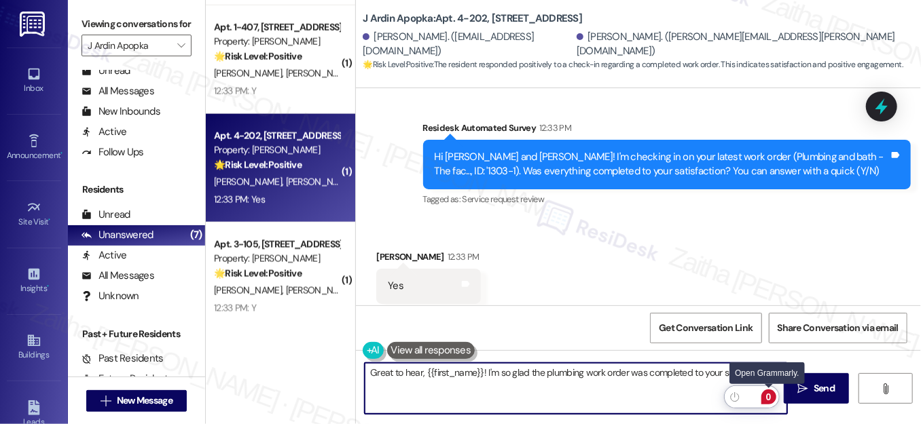
paste textarea "We'd also love to hear your thoughts. Has {{property}} lived up to your expecta…"
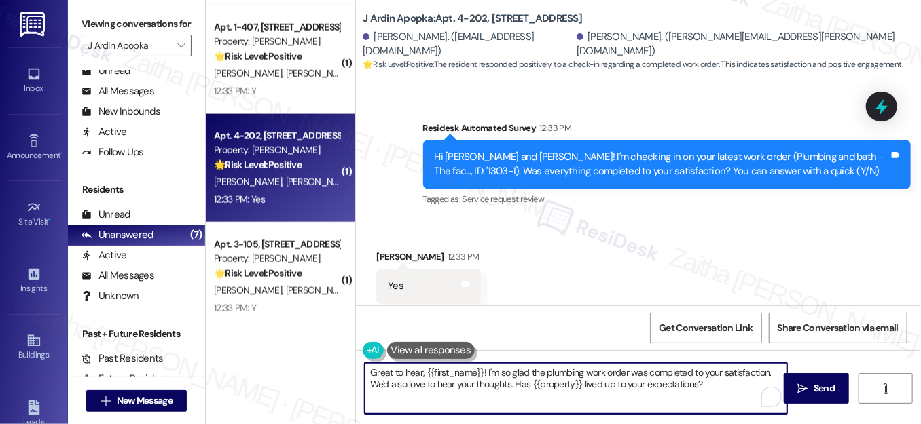
click at [394, 250] on div "[PERSON_NAME] 12:33 PM" at bounding box center [428, 259] width 105 height 19
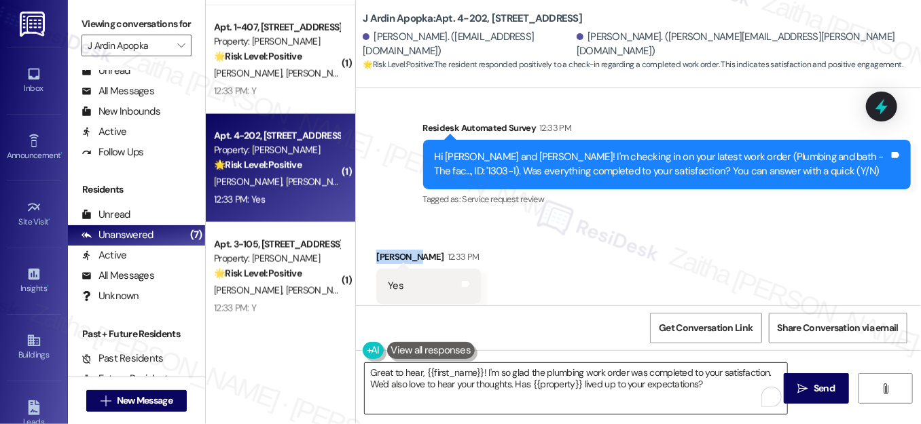
click at [394, 250] on div "[PERSON_NAME] 12:33 PM" at bounding box center [428, 259] width 105 height 19
copy div "Mercedes"
click at [460, 373] on textarea "Great to hear, {{first_name}}! I'm so glad the plumbing work order was complete…" at bounding box center [576, 388] width 422 height 51
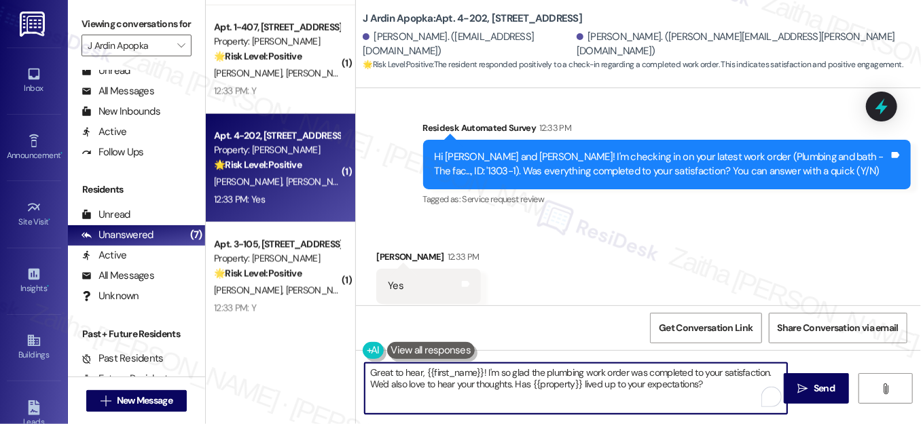
click at [460, 373] on textarea "Great to hear, {{first_name}}! I'm so glad the plumbing work order was complete…" at bounding box center [576, 388] width 422 height 51
paste textarea "Mercedes"
type textarea "Great to hear, [PERSON_NAME]! I'm so glad the plumbing work order was completed…"
click at [820, 390] on span "Send" at bounding box center [823, 389] width 21 height 14
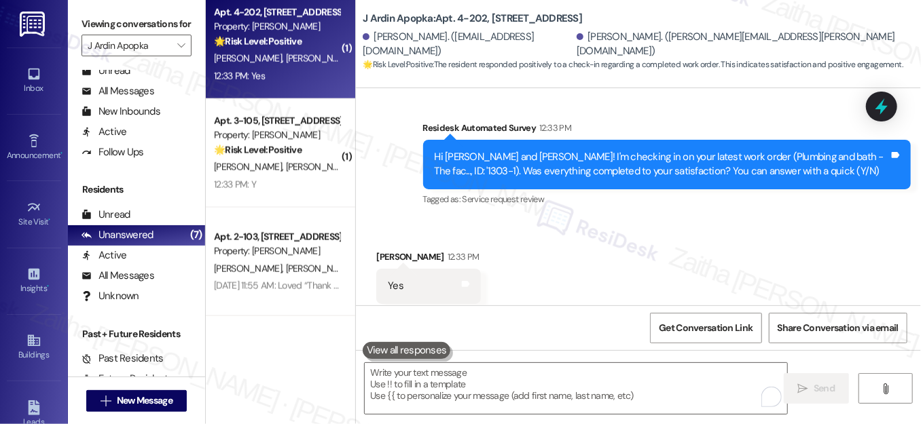
scroll to position [3231, 0]
